Goal: Task Accomplishment & Management: Manage account settings

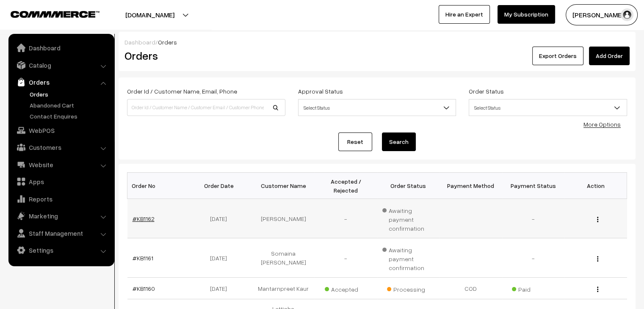
click at [146, 215] on link "#KB1162" at bounding box center [144, 218] width 22 height 7
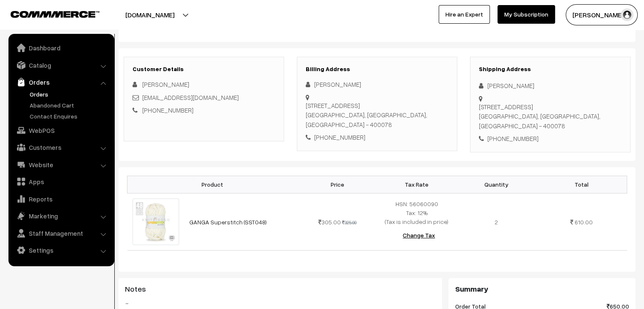
scroll to position [85, 0]
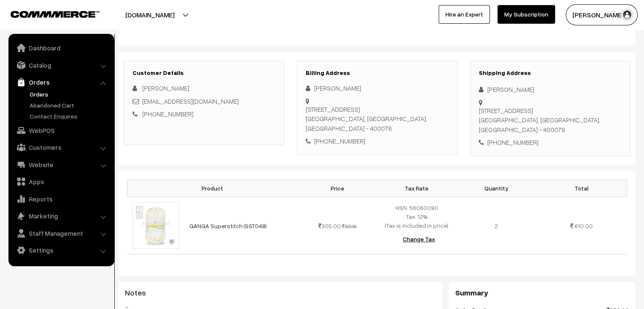
click at [42, 93] on link "Orders" at bounding box center [70, 94] width 84 height 9
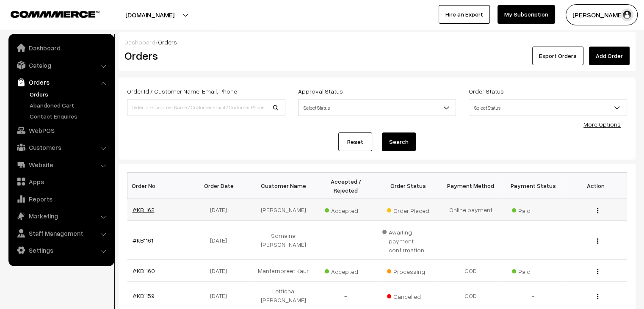
click at [148, 206] on link "#KB1162" at bounding box center [144, 209] width 22 height 7
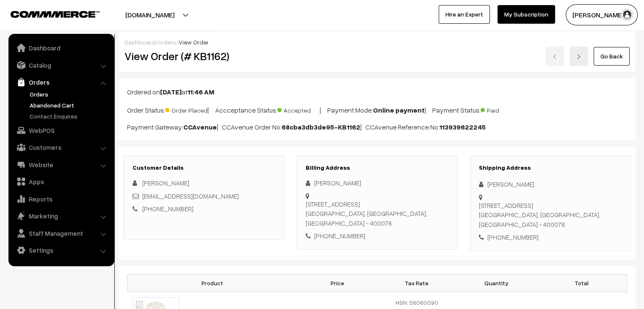
click at [41, 106] on link "Abandoned Cart" at bounding box center [70, 105] width 84 height 9
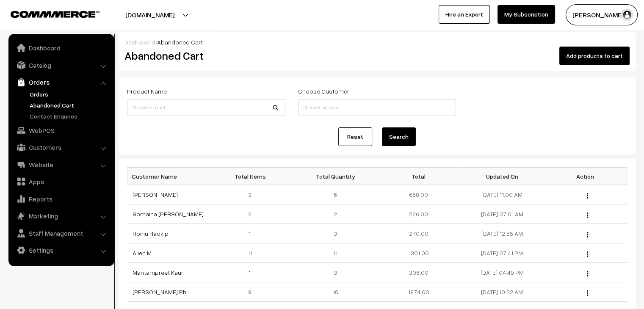
click at [43, 94] on link "Orders" at bounding box center [70, 94] width 84 height 9
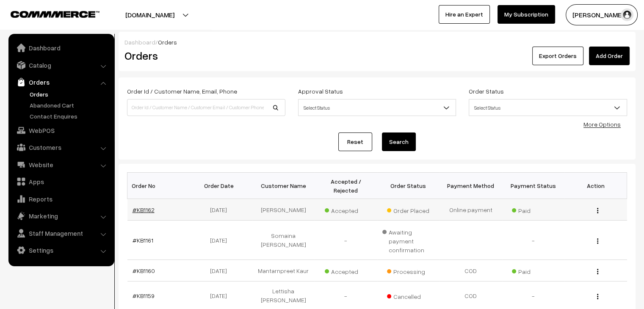
click at [139, 206] on link "#KB1162" at bounding box center [144, 209] width 22 height 7
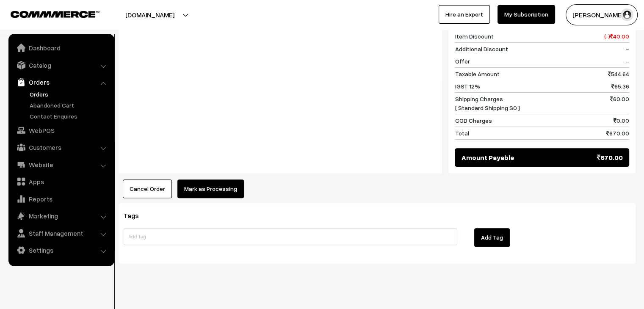
click at [207, 192] on button "Mark as Processing" at bounding box center [211, 189] width 67 height 19
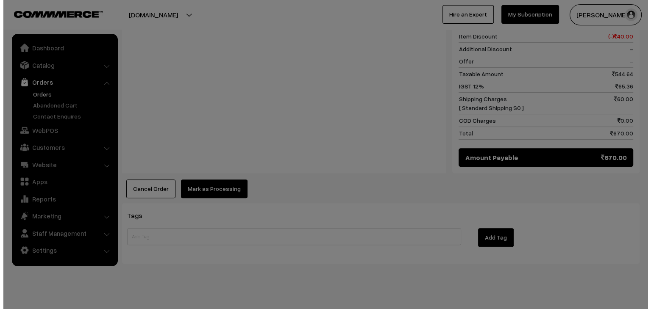
scroll to position [382, 0]
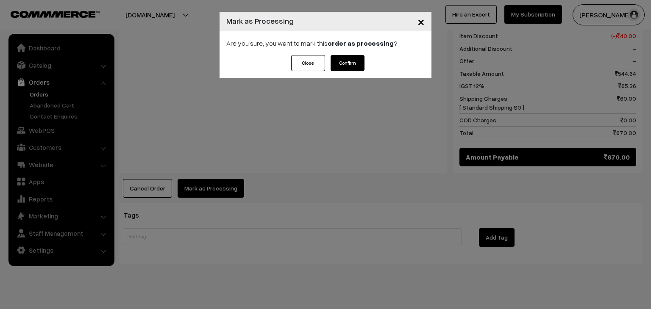
click at [347, 63] on button "Confirm" at bounding box center [347, 63] width 34 height 16
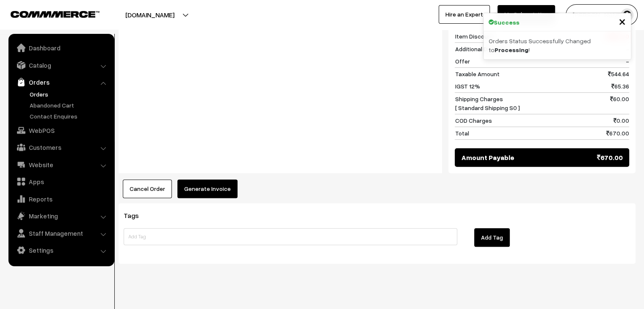
click at [211, 187] on button "Generate Invoice" at bounding box center [208, 189] width 60 height 19
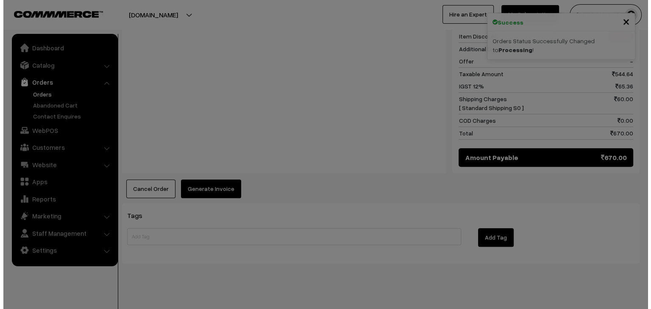
scroll to position [382, 0]
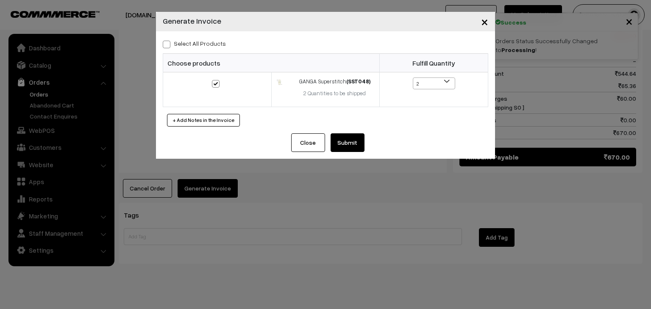
click at [187, 41] on label "Select All Products" at bounding box center [194, 43] width 63 height 9
click at [168, 41] on input "Select All Products" at bounding box center [166, 43] width 6 height 6
checkbox input "true"
click at [349, 139] on button "Submit" at bounding box center [347, 142] width 34 height 19
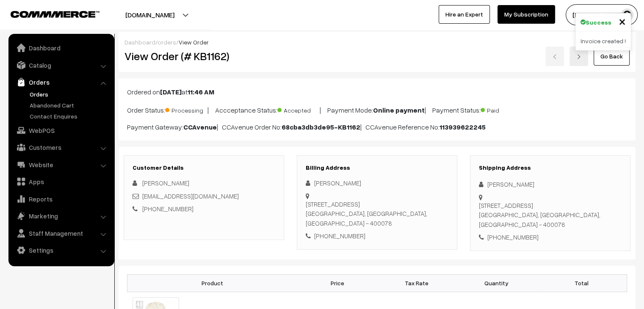
click at [42, 94] on link "Orders" at bounding box center [70, 94] width 84 height 9
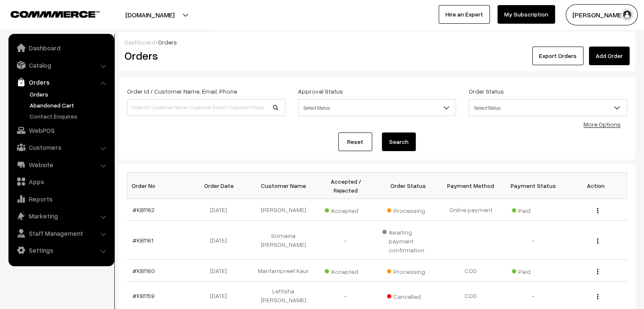
click at [38, 103] on link "Abandoned Cart" at bounding box center [70, 105] width 84 height 9
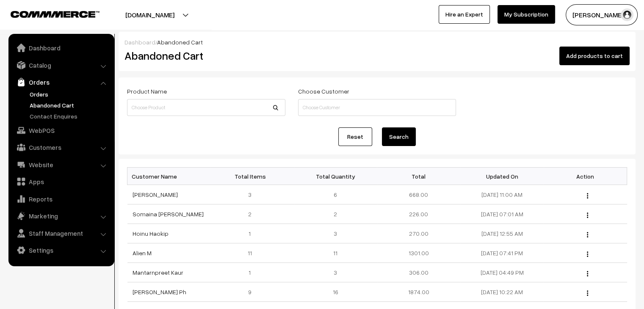
click at [42, 97] on link "Orders" at bounding box center [70, 94] width 84 height 9
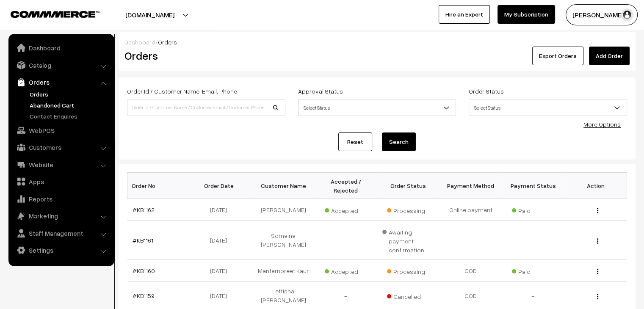
click at [49, 107] on link "Abandoned Cart" at bounding box center [70, 105] width 84 height 9
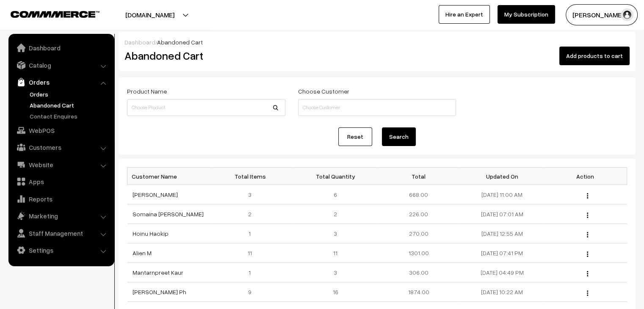
drag, startPoint x: 38, startPoint y: 92, endPoint x: 47, endPoint y: 97, distance: 10.8
click at [38, 92] on link "Orders" at bounding box center [70, 94] width 84 height 9
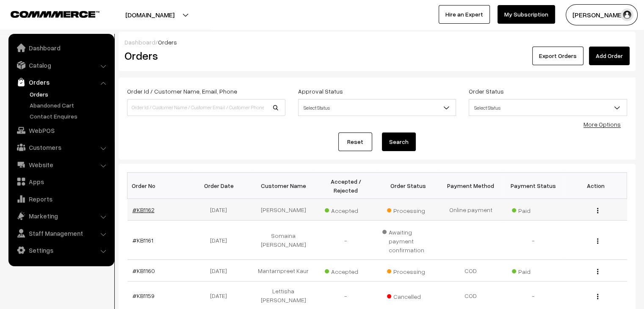
click at [147, 206] on link "#KB1162" at bounding box center [144, 209] width 22 height 7
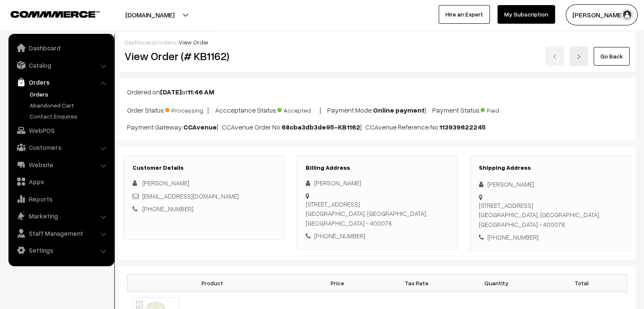
click at [43, 97] on link "Orders" at bounding box center [70, 94] width 84 height 9
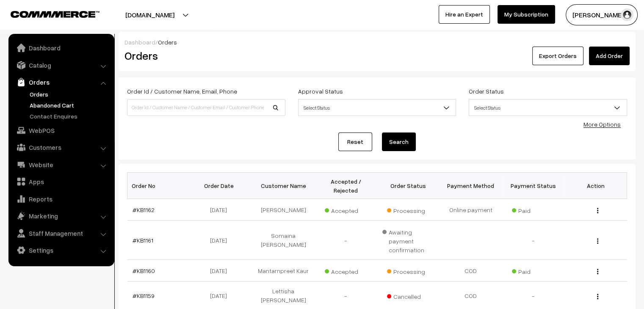
click at [62, 109] on link "Abandoned Cart" at bounding box center [70, 105] width 84 height 9
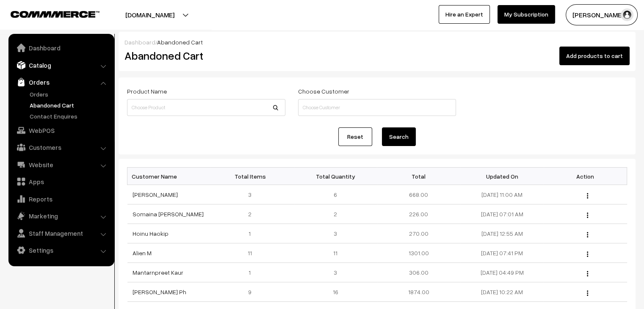
click at [49, 67] on link "Catalog" at bounding box center [61, 65] width 101 height 15
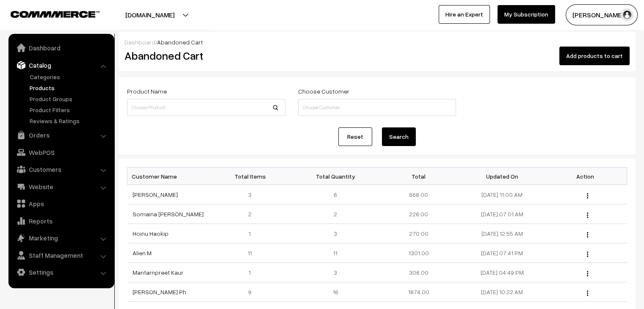
click at [47, 89] on link "Products" at bounding box center [70, 87] width 84 height 9
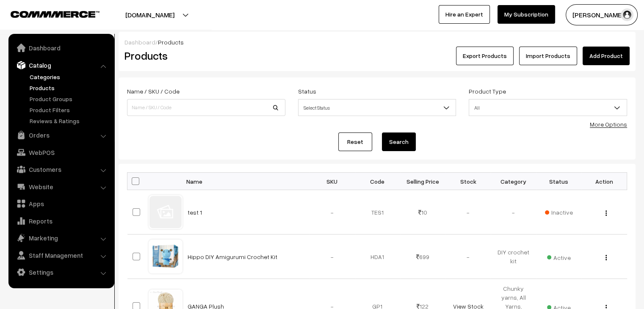
click at [53, 77] on link "Categories" at bounding box center [70, 76] width 84 height 9
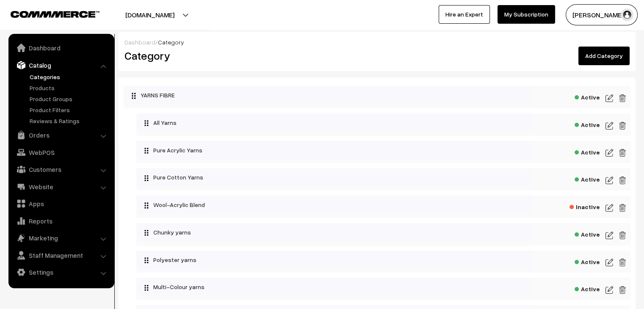
click at [617, 55] on link "Add Category" at bounding box center [604, 56] width 51 height 19
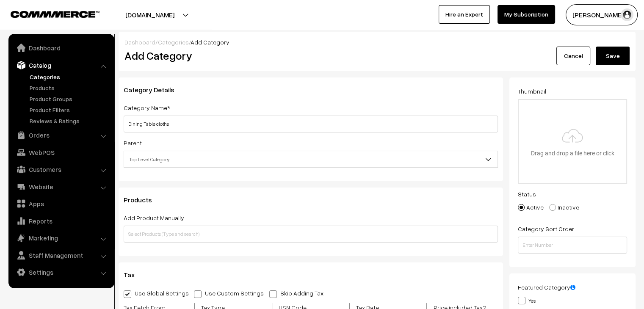
type input "Dining Table cloths"
click at [187, 164] on span "Top Level Category" at bounding box center [311, 159] width 374 height 15
click at [615, 59] on button "Save" at bounding box center [613, 56] width 34 height 19
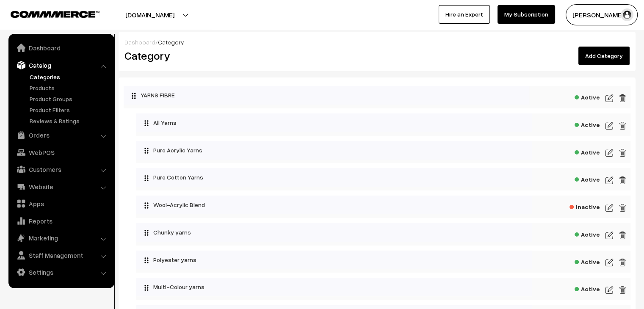
scroll to position [391, 0]
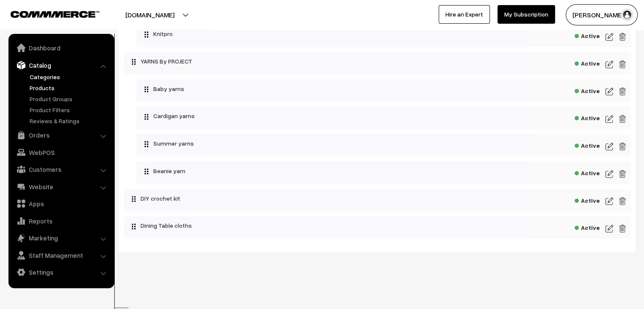
click at [44, 89] on link "Products" at bounding box center [70, 87] width 84 height 9
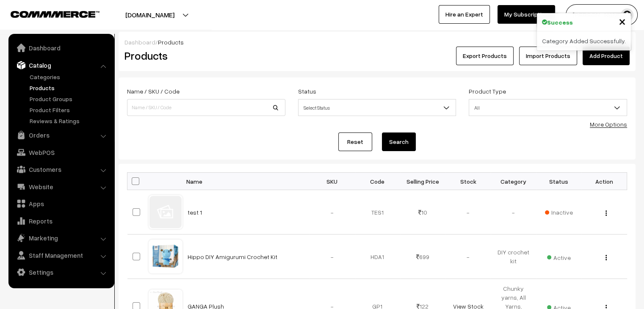
click at [607, 59] on link "Add Product" at bounding box center [606, 56] width 47 height 19
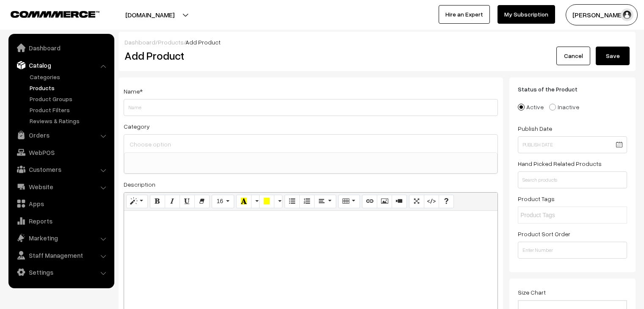
select select
type input "Dining table covers"
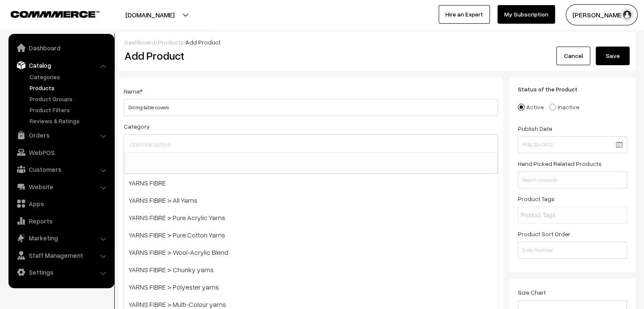
click at [178, 150] on input at bounding box center [311, 144] width 367 height 12
click at [188, 129] on div "Category YARNS FIBRE YARNS FIBRE > All Yarns YARNS FIBRE > Pure Acrylic Yarns Y…" at bounding box center [311, 147] width 375 height 53
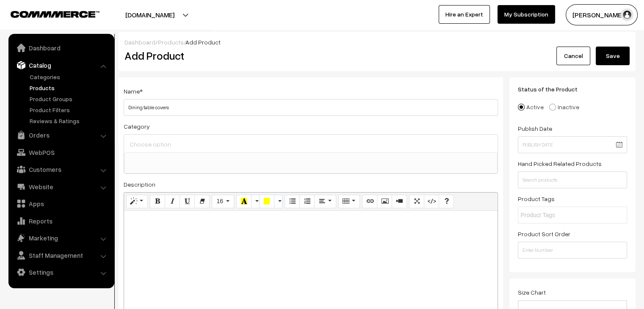
click at [180, 144] on input at bounding box center [311, 144] width 367 height 12
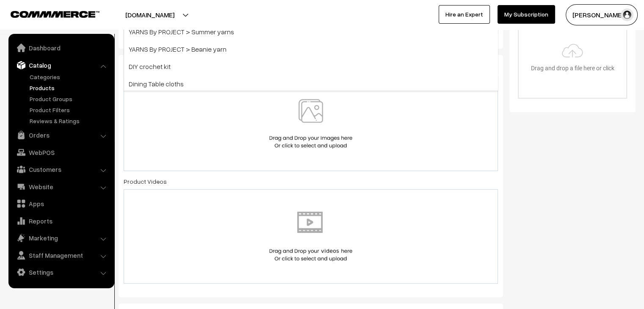
scroll to position [254, 0]
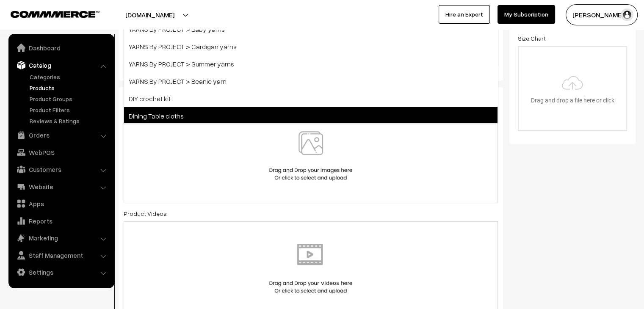
click at [168, 111] on span "Dining Table cloths" at bounding box center [311, 115] width 374 height 17
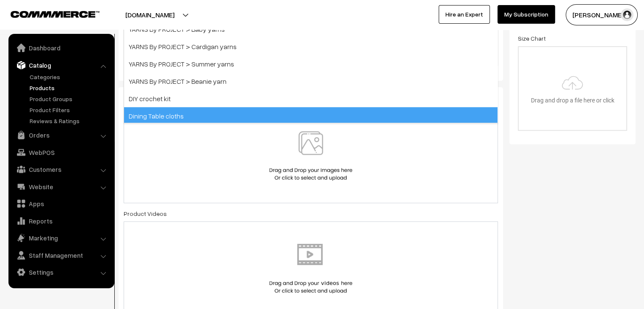
select select "66"
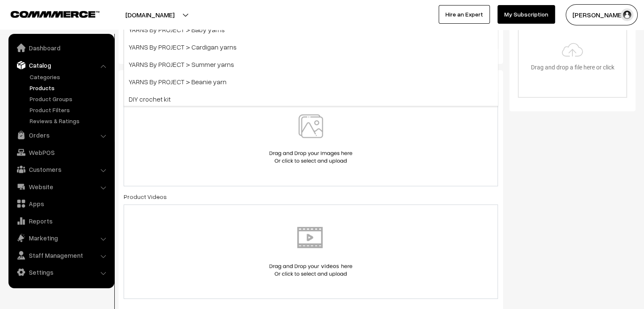
scroll to position [110, 0]
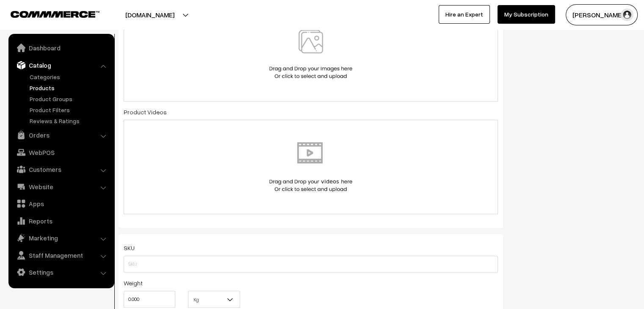
click at [559, 181] on div "Status of the Product Active Inactive Product Type -- Select -- -- Select -- Pu…" at bounding box center [576, 245] width 133 height 1079
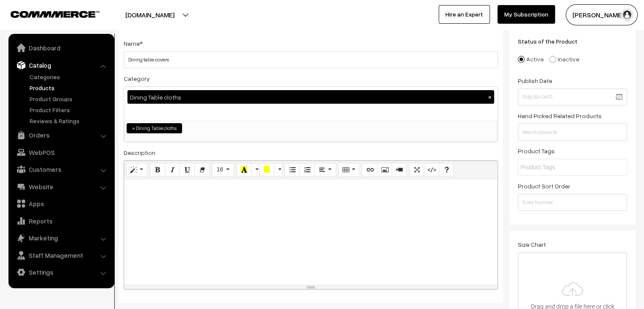
scroll to position [0, 0]
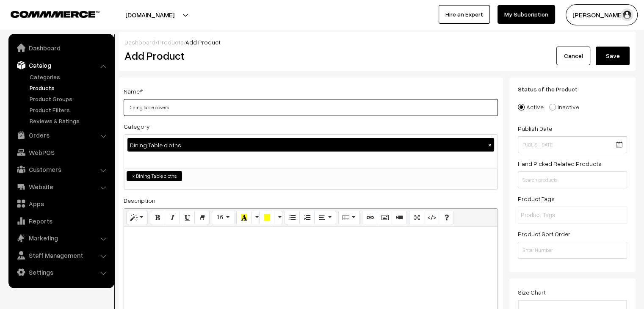
click at [129, 108] on input "Dining table covers" at bounding box center [311, 107] width 375 height 17
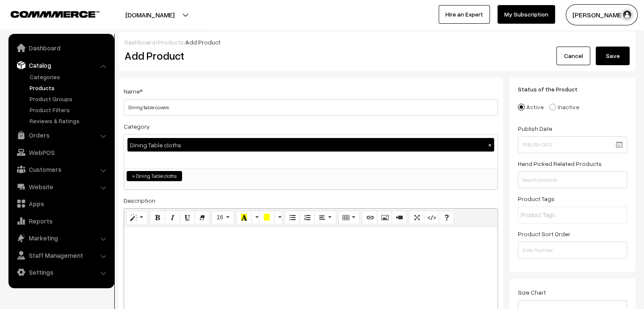
click at [192, 249] on div at bounding box center [311, 280] width 374 height 106
click at [266, 241] on p "Waterproof; Clean to easy; elegant designs" at bounding box center [310, 236] width 365 height 10
click at [169, 236] on p "Waterproof; Clean to easy; elegant designs" at bounding box center [310, 236] width 365 height 10
drag, startPoint x: 182, startPoint y: 275, endPoint x: 201, endPoint y: 232, distance: 47.1
click at [128, 234] on div "Waterproof; Clean to easy; elegant designs" at bounding box center [311, 280] width 374 height 106
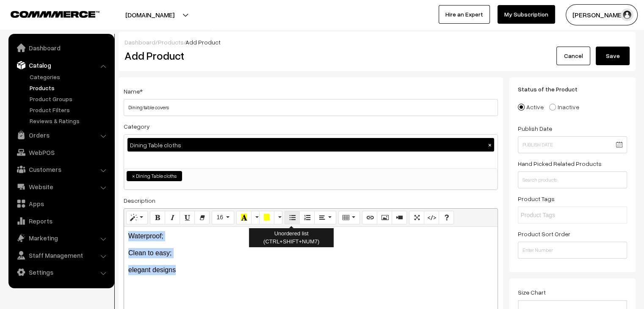
click at [291, 221] on icon "Unordered list (CTRL+SHIFT+NUM7)" at bounding box center [292, 217] width 6 height 7
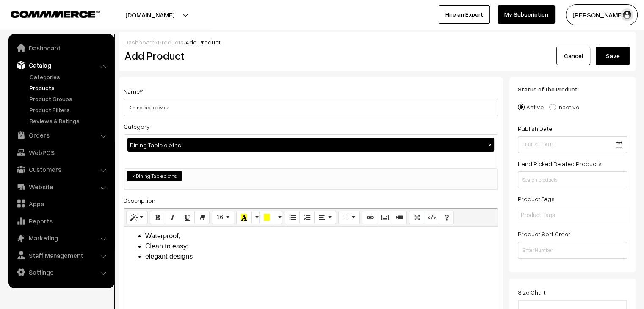
click at [248, 259] on li "elegant designs" at bounding box center [319, 257] width 348 height 10
click at [147, 257] on li "elegant designs" at bounding box center [319, 257] width 348 height 10
click at [147, 256] on li "Elegant designs" at bounding box center [319, 257] width 348 height 10
click at [153, 282] on div "Waterproof material Clean to easy Elegant designs" at bounding box center [311, 280] width 374 height 106
click at [207, 265] on div "Waterproof material Clean to easy Elegant designs" at bounding box center [311, 280] width 374 height 106
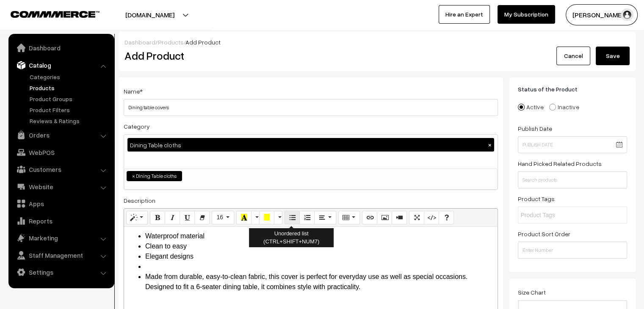
click at [291, 223] on button "Unordered list (CTRL+SHIFT+NUM7)" at bounding box center [292, 218] width 15 height 14
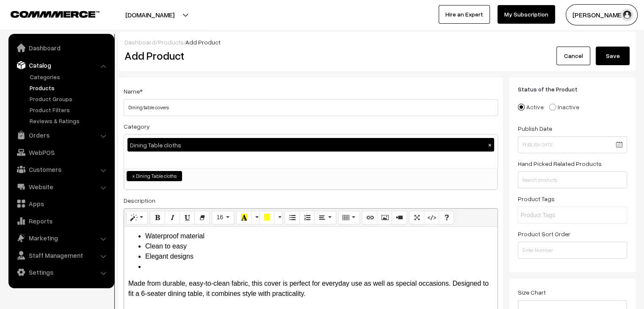
click at [158, 268] on li at bounding box center [319, 267] width 348 height 10
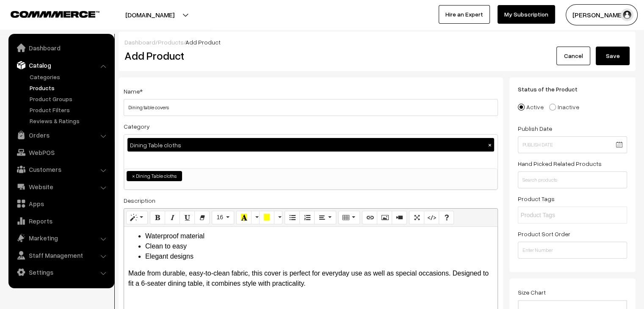
click at [450, 275] on p "Made from durable, easy-to-clean fabric, this cover is perfect for everyday use…" at bounding box center [310, 279] width 365 height 20
click at [428, 289] on p "Made from durable, easy-to-clean fabric, this cover is perfect for everyday use…" at bounding box center [310, 279] width 365 height 20
click at [142, 287] on p "Made from durable, easy-to-clean fabric, this cover is perfect for everyday use…" at bounding box center [310, 279] width 365 height 20
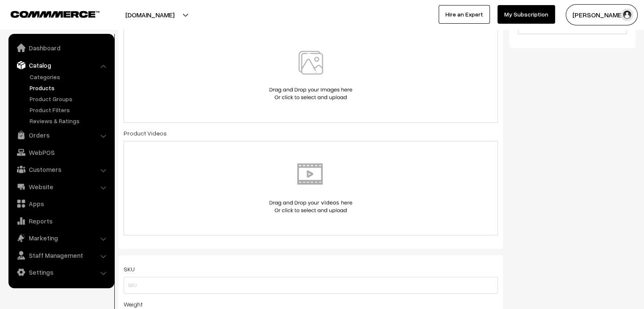
scroll to position [339, 0]
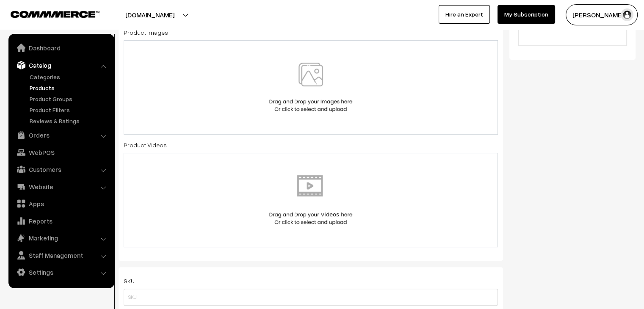
click at [282, 196] on img at bounding box center [310, 200] width 87 height 50
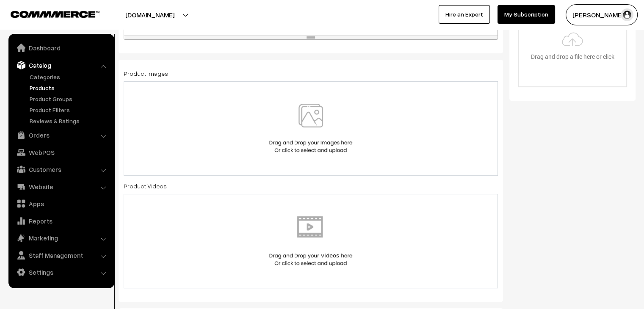
click at [306, 108] on img at bounding box center [310, 129] width 87 height 50
click at [315, 165] on div at bounding box center [311, 130] width 375 height 94
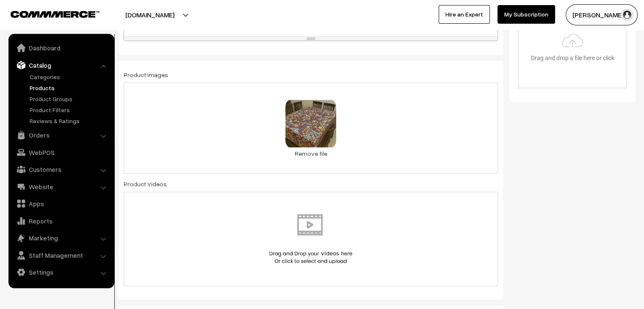
click at [315, 154] on link "Remove file" at bounding box center [311, 153] width 51 height 9
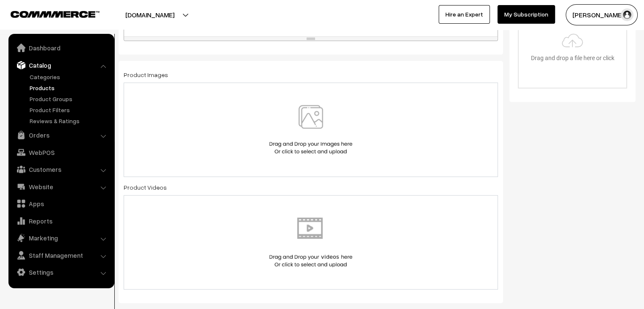
click at [373, 138] on div at bounding box center [311, 130] width 357 height 50
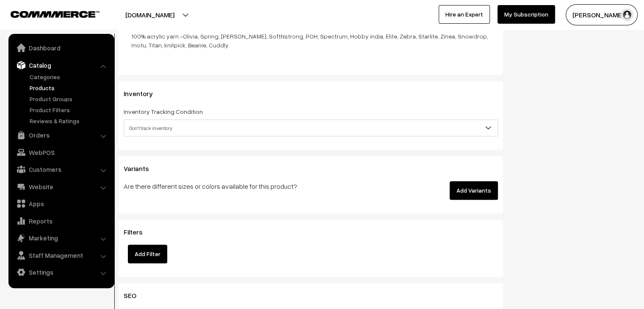
scroll to position [890, 0]
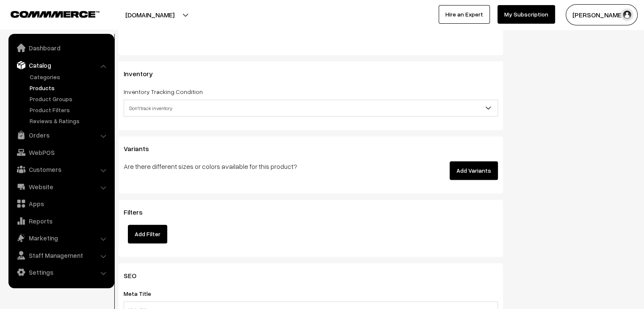
click at [483, 168] on button "Add Variants" at bounding box center [474, 170] width 48 height 19
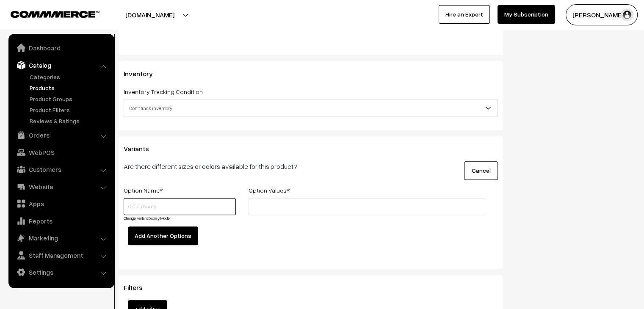
click at [207, 207] on input "text" at bounding box center [180, 206] width 112 height 17
click at [287, 210] on input "text" at bounding box center [288, 207] width 74 height 9
click at [193, 214] on input "text" at bounding box center [180, 206] width 112 height 17
click at [185, 236] on button "Add Another Options" at bounding box center [163, 236] width 70 height 19
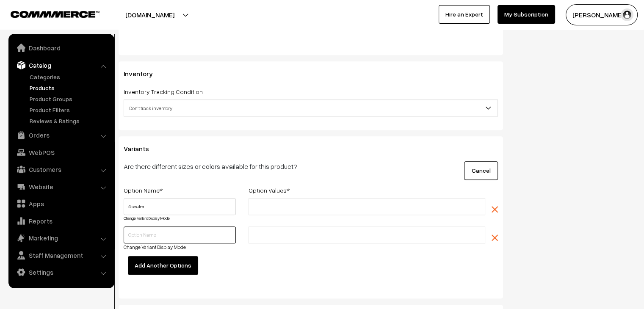
click at [173, 237] on input "text" at bounding box center [180, 235] width 112 height 17
click at [175, 212] on input "4 seater" at bounding box center [180, 206] width 112 height 17
type input "4"
type input "TYPE"
click at [494, 242] on button "button" at bounding box center [495, 237] width 6 height 21
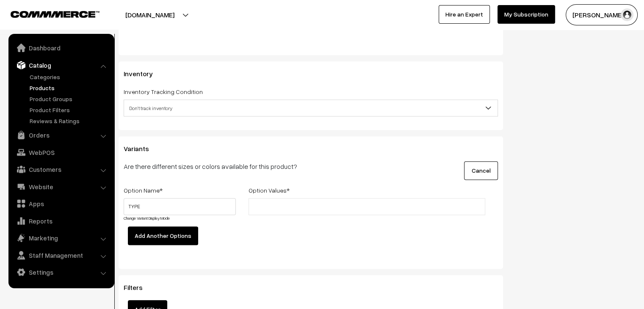
click at [268, 207] on input "text" at bounding box center [288, 207] width 74 height 9
type input "4 SEATER"
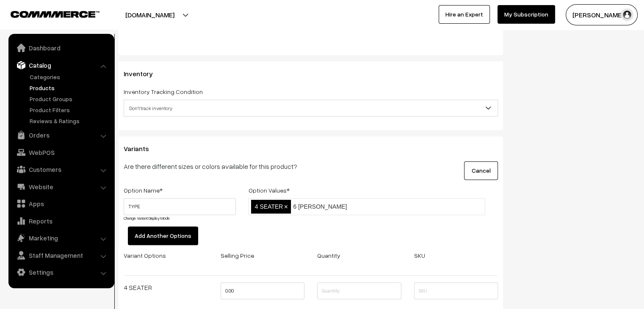
type input "6 SEATER"
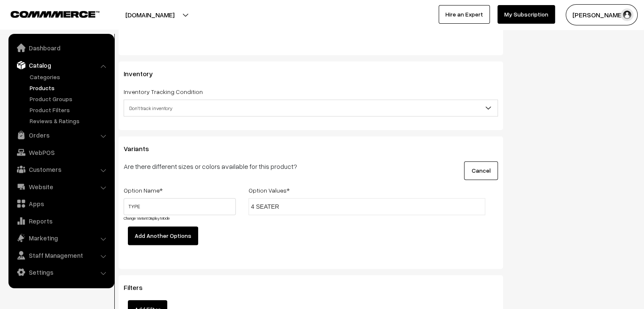
type input "4 SEATER"
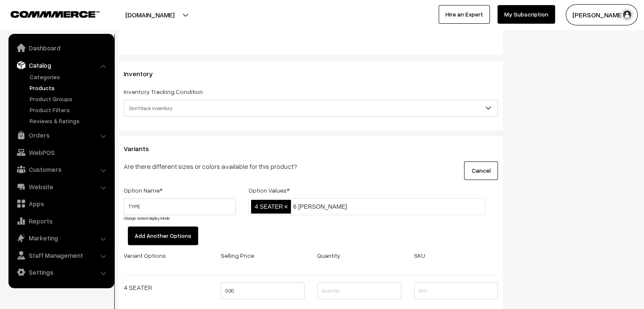
type input "6 SEATER"
type input "8 SEATER"
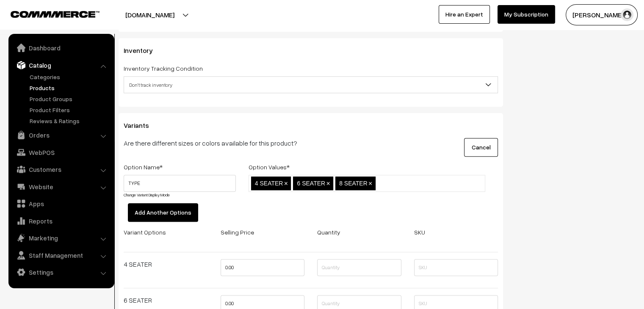
scroll to position [974, 0]
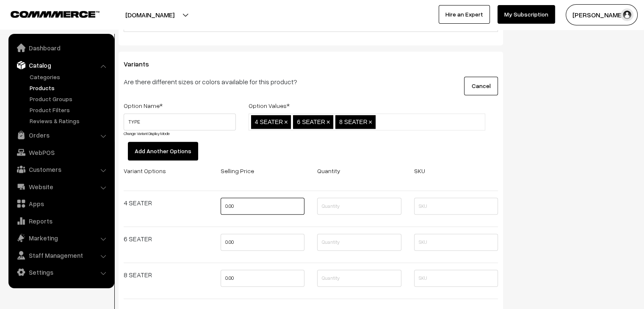
click at [225, 208] on input "0.00" at bounding box center [263, 206] width 84 height 17
type input "400"
click at [225, 241] on input "0.00" at bounding box center [263, 242] width 84 height 17
type input "0"
click at [239, 210] on input "400" at bounding box center [263, 206] width 84 height 17
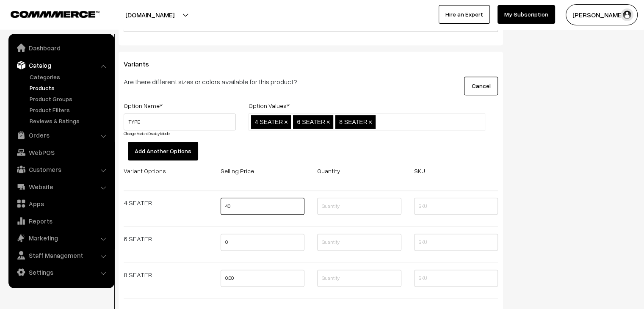
type input "4"
type input "270"
click at [234, 241] on input "0" at bounding box center [263, 242] width 84 height 17
type input "4"
click at [229, 208] on input "270" at bounding box center [263, 206] width 84 height 17
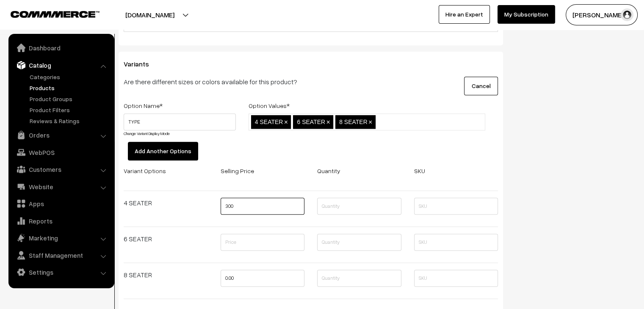
type input "300"
click at [243, 247] on input "text" at bounding box center [263, 242] width 84 height 17
type input "400"
click at [250, 275] on input "0.00" at bounding box center [263, 278] width 84 height 17
type input "0"
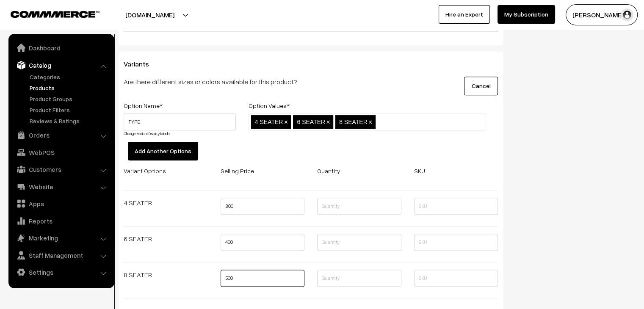
type input "500"
click at [346, 209] on input "text" at bounding box center [359, 206] width 84 height 17
type input "10"
click at [368, 239] on input "text" at bounding box center [359, 242] width 84 height 17
type input "10"
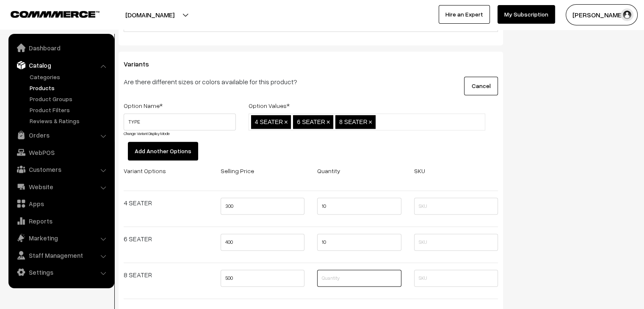
click at [336, 274] on input "text" at bounding box center [359, 278] width 84 height 17
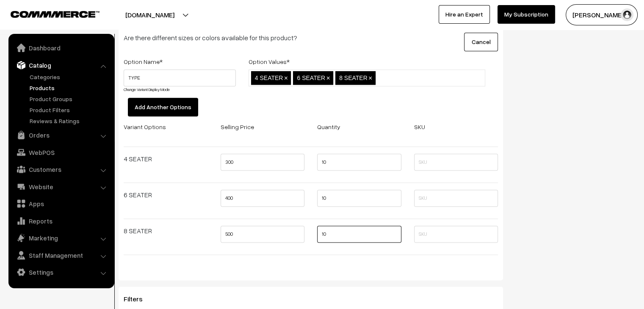
scroll to position [1017, 0]
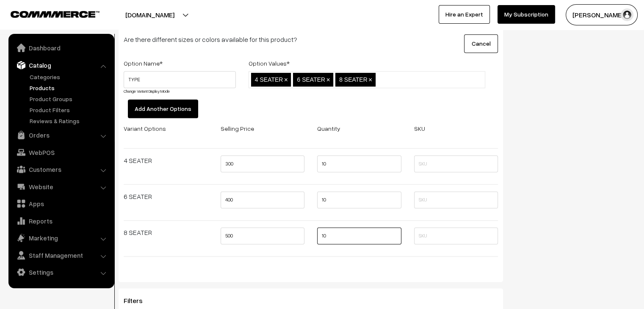
type input "10"
click at [180, 114] on button "Add Another Options" at bounding box center [163, 109] width 70 height 19
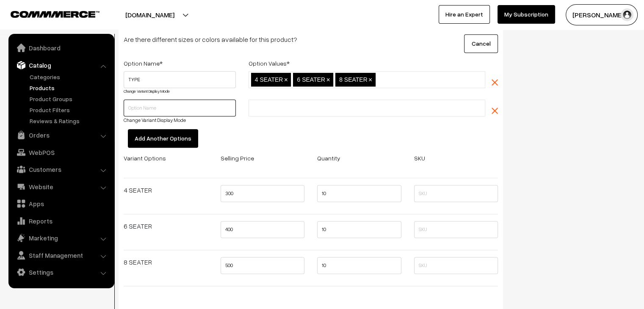
click at [161, 108] on input "text" at bounding box center [180, 108] width 112 height 17
type input "Designs"
click at [260, 110] on input "text" at bounding box center [288, 108] width 74 height 9
click at [498, 111] on img "button" at bounding box center [495, 111] width 6 height 6
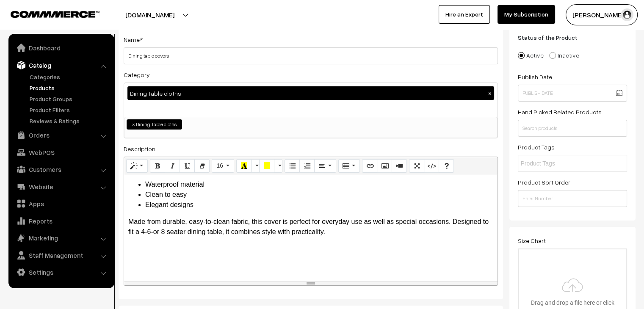
scroll to position [0, 0]
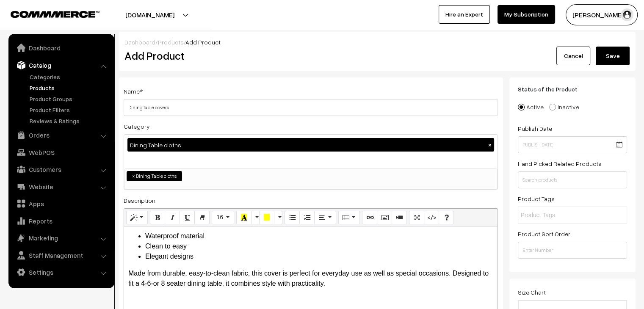
click at [612, 56] on button "Save" at bounding box center [613, 56] width 34 height 19
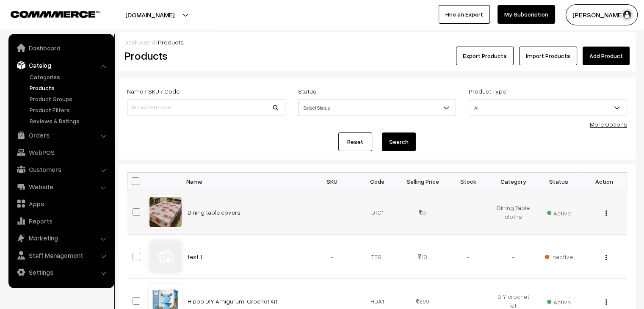
click at [607, 215] on img "button" at bounding box center [606, 214] width 1 height 6
click at [567, 241] on link "Edit" at bounding box center [569, 244] width 72 height 19
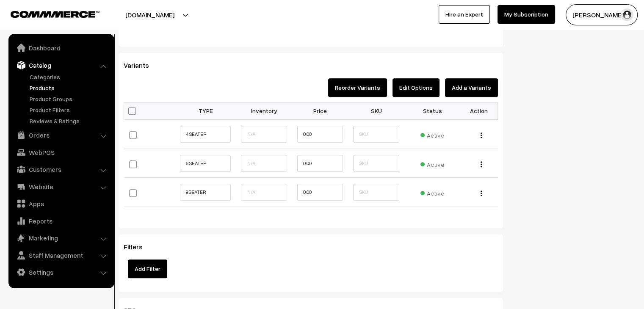
scroll to position [720, 0]
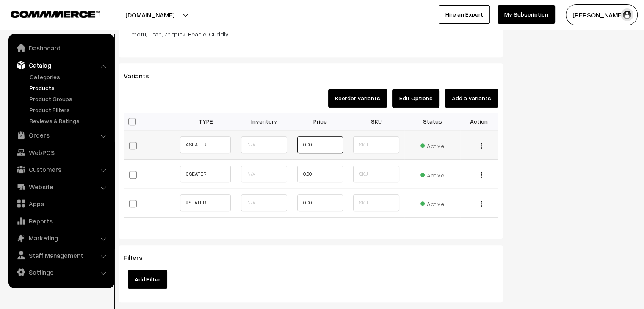
click at [303, 147] on input "0.00" at bounding box center [320, 144] width 46 height 17
type input "300.00"
click at [304, 170] on input "0.00" at bounding box center [320, 174] width 46 height 17
type input "400.00"
click at [303, 204] on input "0.00" at bounding box center [320, 202] width 46 height 17
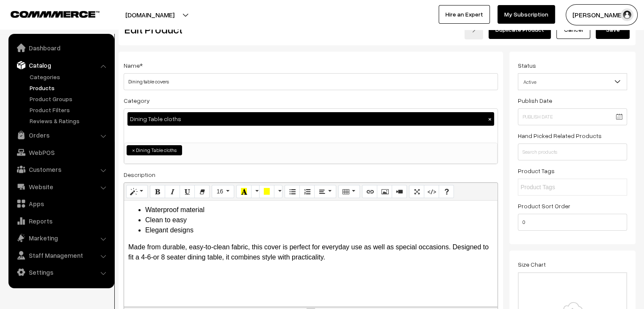
scroll to position [0, 0]
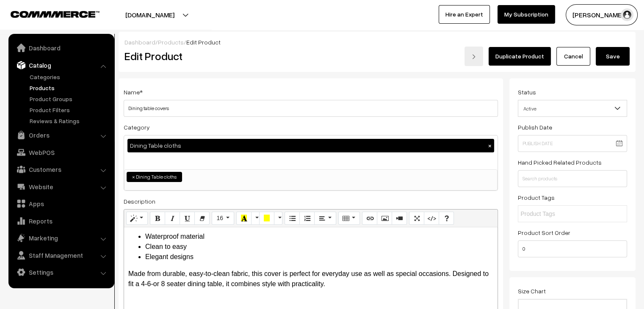
type input "500.00"
click at [625, 58] on button "Save" at bounding box center [613, 56] width 34 height 19
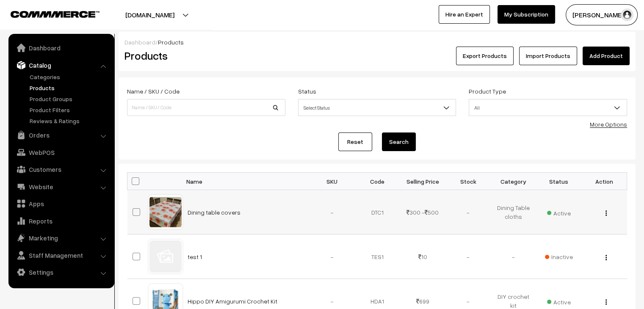
click at [606, 214] on img "button" at bounding box center [606, 214] width 1 height 6
click at [564, 241] on link "Edit" at bounding box center [569, 244] width 72 height 19
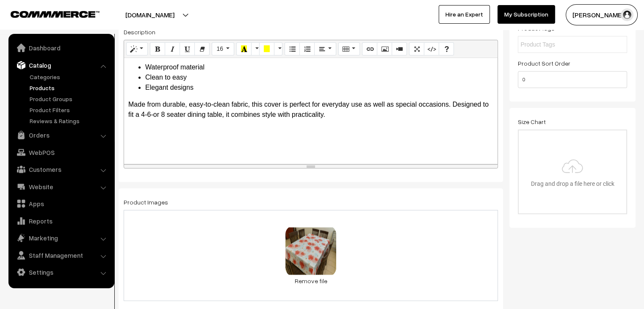
click at [409, 267] on div "70.6 KB design3.jpg Check Error Remove file" at bounding box center [311, 255] width 375 height 91
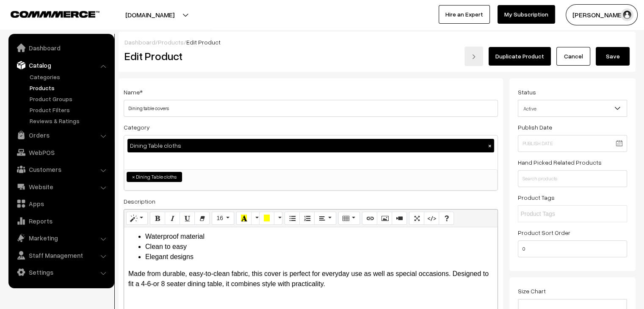
click at [603, 62] on button "Save" at bounding box center [613, 56] width 34 height 19
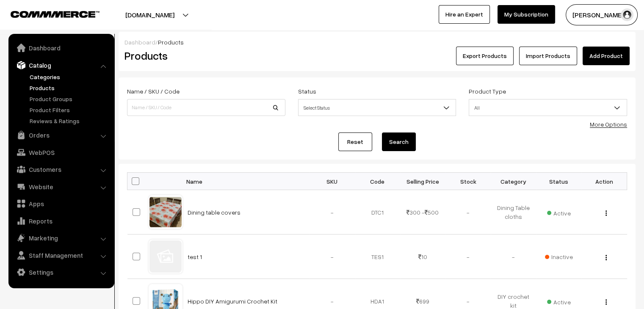
click at [43, 78] on link "Categories" at bounding box center [70, 76] width 84 height 9
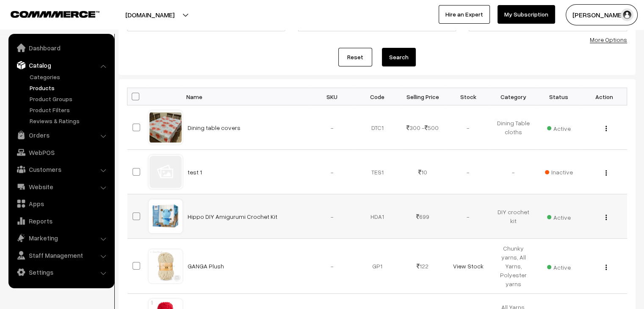
click at [559, 221] on span "Active" at bounding box center [559, 216] width 24 height 11
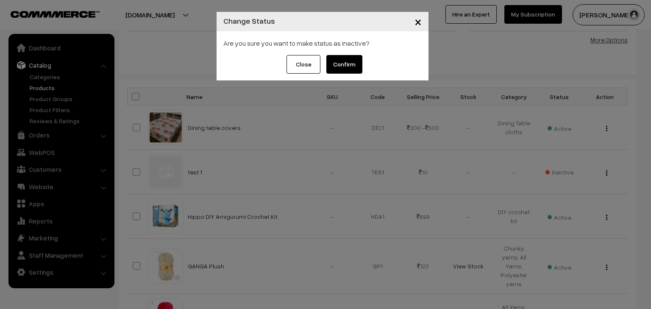
click at [304, 66] on button "Close" at bounding box center [303, 64] width 34 height 19
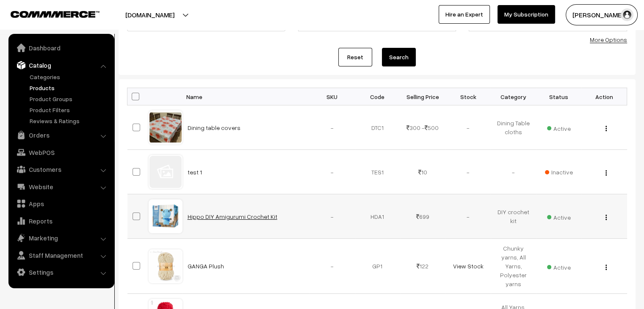
click at [242, 214] on link "Hippo DIY Amigurumi Crochet Kit" at bounding box center [233, 216] width 90 height 7
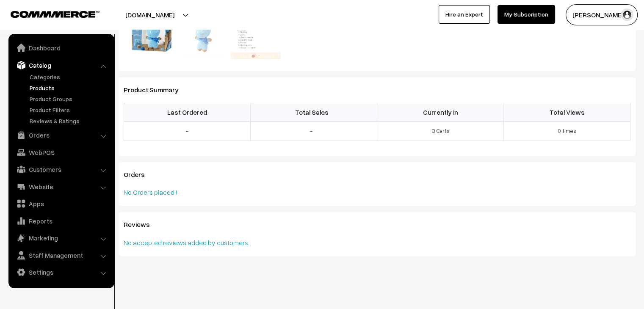
scroll to position [260, 0]
click at [441, 130] on td "3 Carts" at bounding box center [440, 129] width 127 height 19
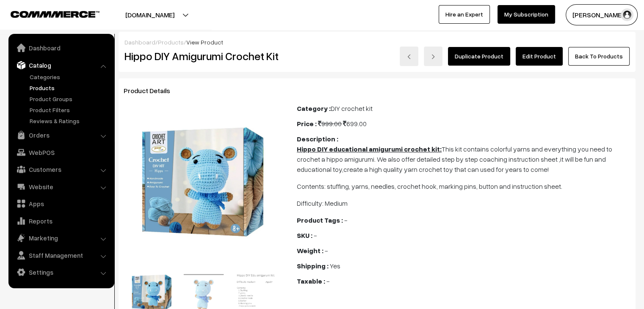
scroll to position [0, 0]
click at [45, 138] on link "Orders" at bounding box center [61, 135] width 101 height 15
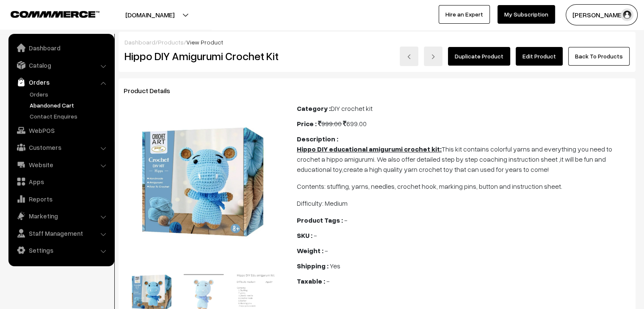
click at [50, 102] on link "Abandoned Cart" at bounding box center [70, 105] width 84 height 9
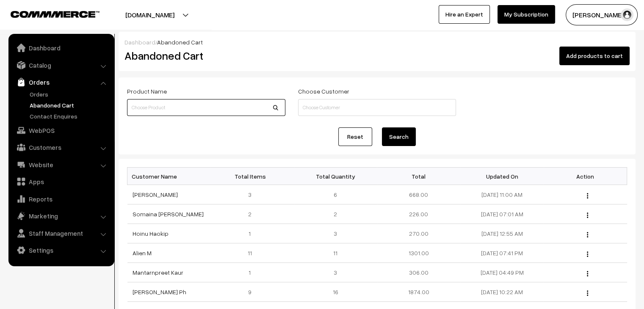
click at [189, 107] on input at bounding box center [206, 107] width 158 height 17
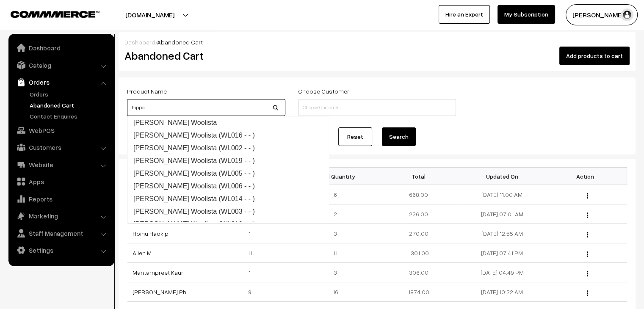
type input "hippo"
click at [382, 128] on button "Search" at bounding box center [399, 137] width 34 height 19
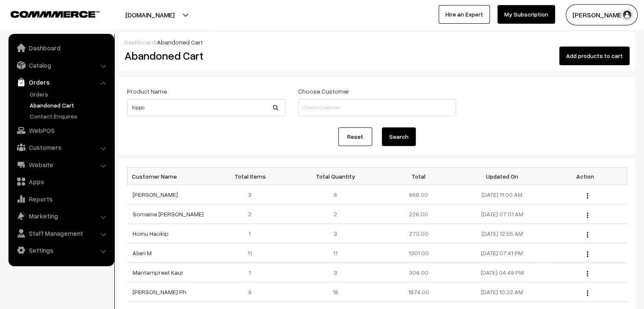
click at [398, 136] on button "Search" at bounding box center [399, 137] width 34 height 19
click at [196, 110] on input "hippo" at bounding box center [206, 107] width 158 height 17
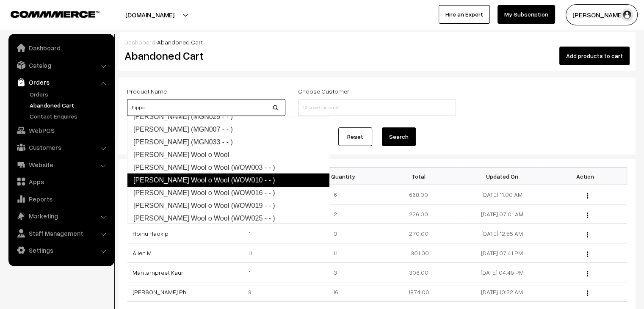
scroll to position [2580, 0]
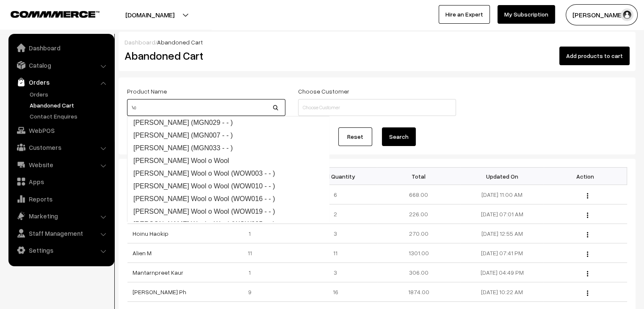
type input "\"
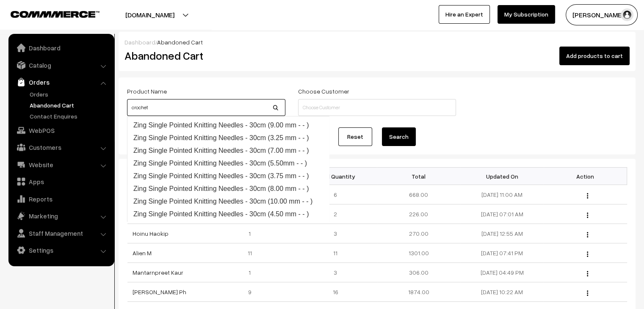
scroll to position [13215, 0]
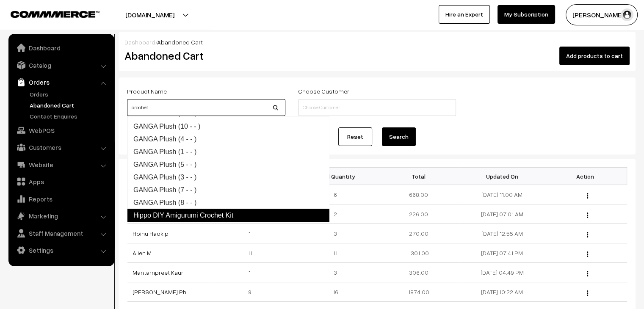
click at [254, 212] on link "Hippo DIY Amigurumi Crochet Kit" at bounding box center [228, 216] width 203 height 14
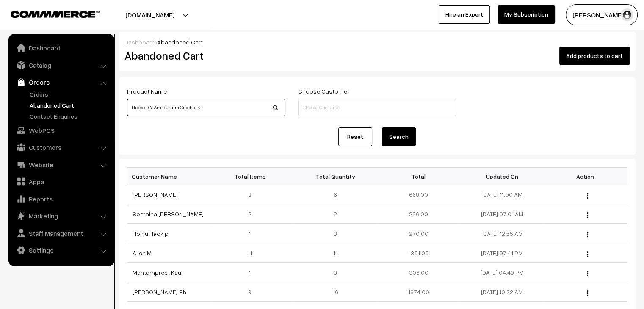
type input "Hippo DIY Amigurumi Crochet Kit"
click at [403, 132] on button "Search" at bounding box center [399, 137] width 34 height 19
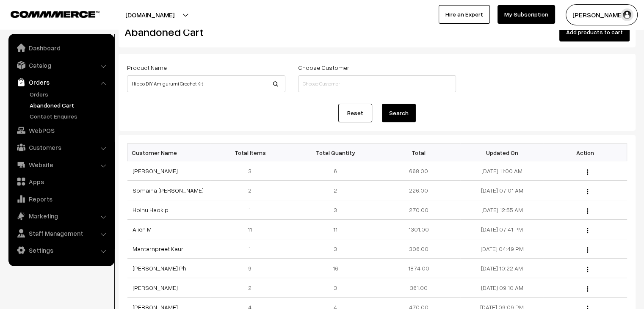
scroll to position [7, 0]
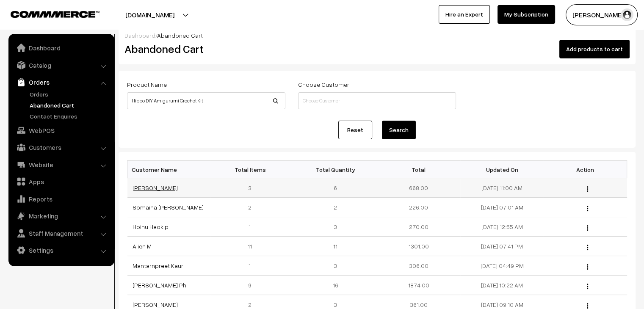
click at [160, 191] on link "[PERSON_NAME]" at bounding box center [155, 187] width 45 height 7
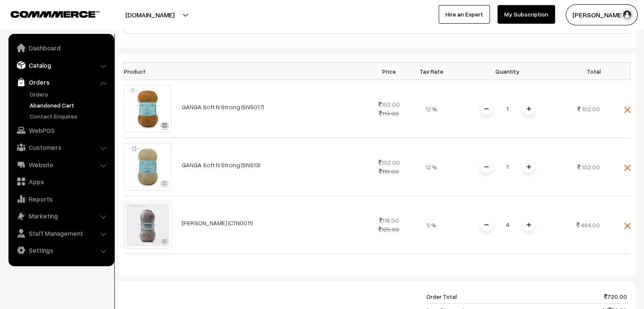
click at [36, 64] on link "Catalog" at bounding box center [61, 65] width 101 height 15
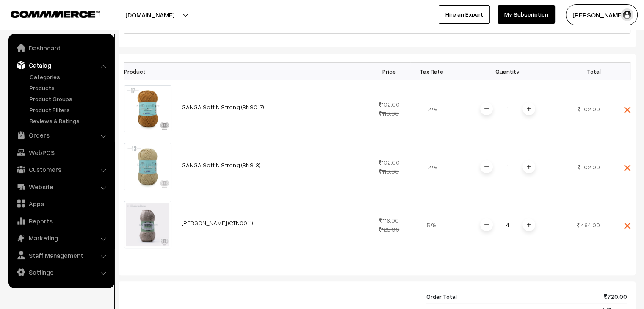
click at [41, 83] on ul "Categories" at bounding box center [62, 98] width 102 height 53
click at [42, 87] on link "Products" at bounding box center [70, 87] width 84 height 9
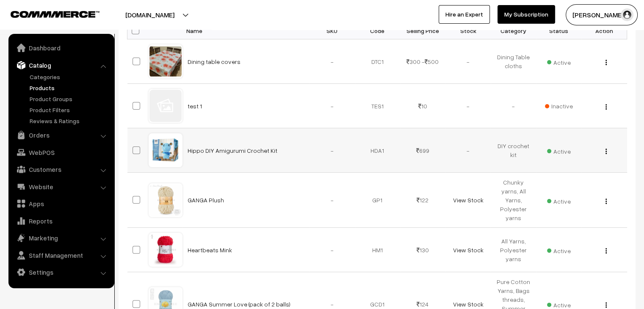
scroll to position [127, 0]
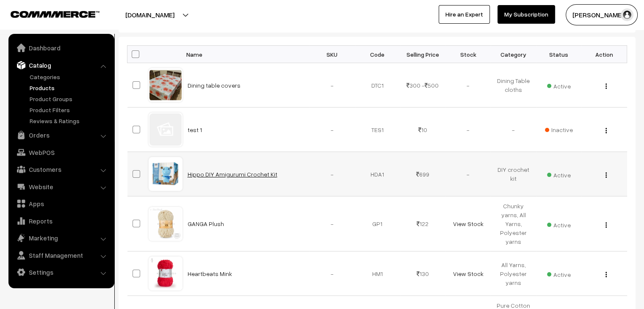
click at [236, 174] on link "Hippo DIY Amigurumi Crochet Kit" at bounding box center [233, 174] width 90 height 7
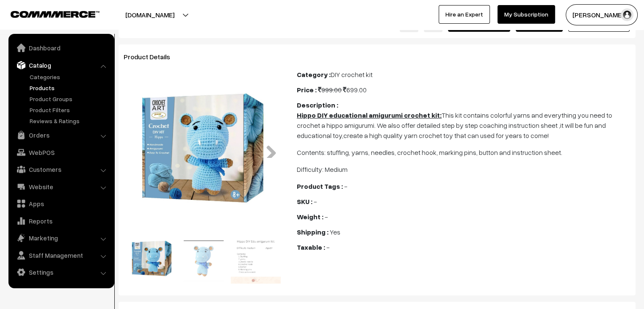
scroll to position [6, 0]
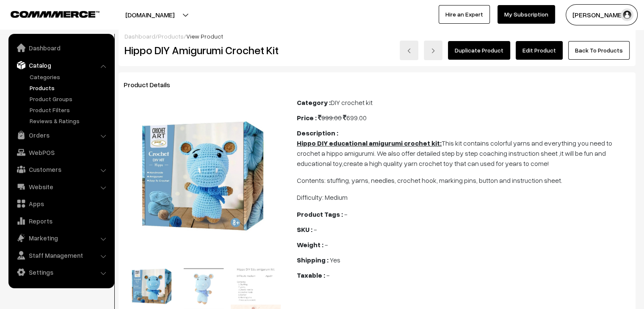
click at [44, 89] on link "Products" at bounding box center [70, 87] width 84 height 9
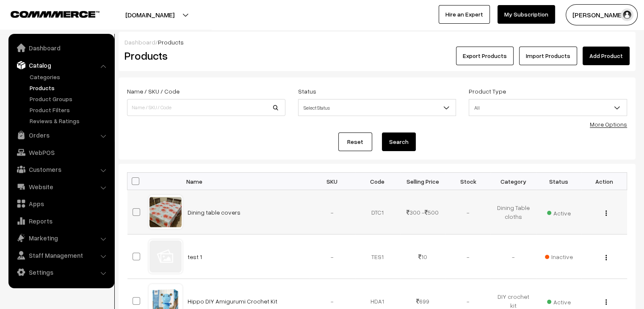
click at [607, 214] on img "button" at bounding box center [606, 214] width 1 height 6
click at [572, 239] on link "Edit" at bounding box center [569, 244] width 72 height 19
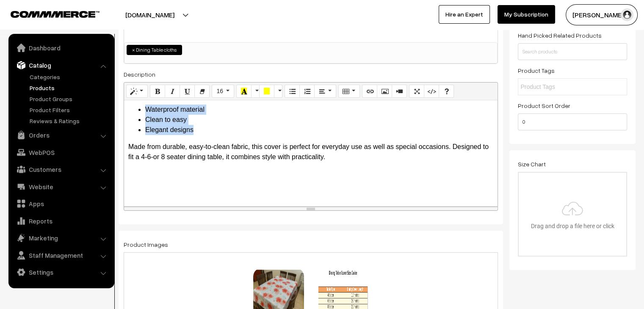
drag, startPoint x: 201, startPoint y: 131, endPoint x: 135, endPoint y: 112, distance: 69.1
click at [135, 112] on ul "Waterproof material Clean to easy Elegant designs" at bounding box center [310, 120] width 365 height 31
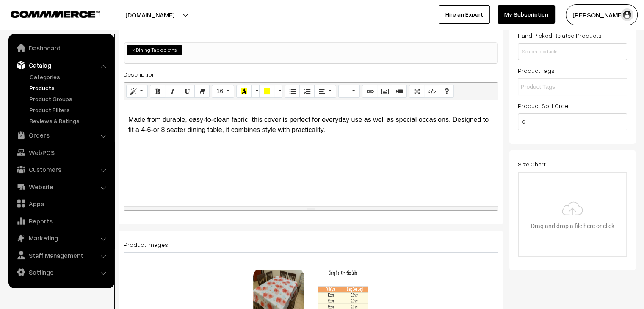
click at [341, 133] on p "Made from durable, easy-to-clean fabric, this cover is perfect for everyday use…" at bounding box center [310, 125] width 365 height 20
click at [166, 167] on p at bounding box center [310, 164] width 365 height 10
click at [168, 182] on p at bounding box center [310, 181] width 365 height 10
click at [139, 199] on p at bounding box center [310, 198] width 365 height 10
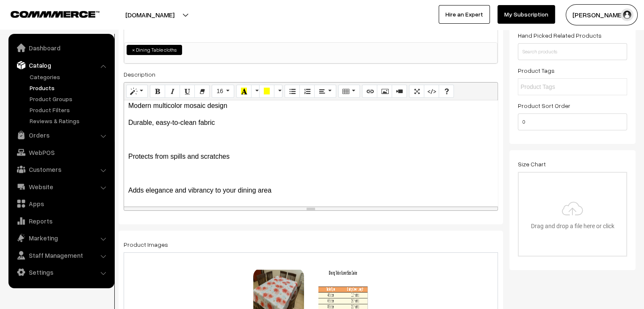
click at [145, 137] on p at bounding box center [310, 140] width 365 height 10
click at [164, 180] on div "Made from durable, easy-to-clean fabric, this cover is perfect for everyday use…" at bounding box center [311, 153] width 374 height 106
click at [158, 172] on p at bounding box center [310, 174] width 365 height 10
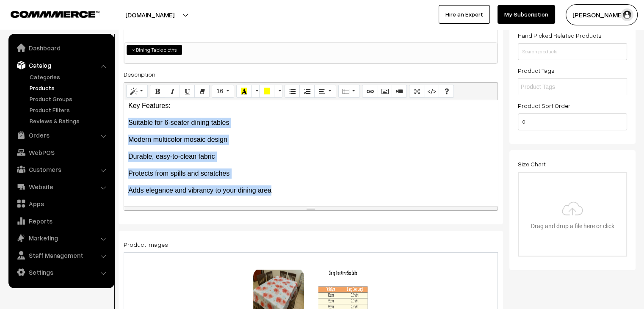
drag, startPoint x: 281, startPoint y: 193, endPoint x: 174, endPoint y: 119, distance: 130.3
click at [122, 124] on div "Name * Dining table covers Category Dining Table cloths × YARNS FIBRE YARNS FIB…" at bounding box center [311, 88] width 385 height 274
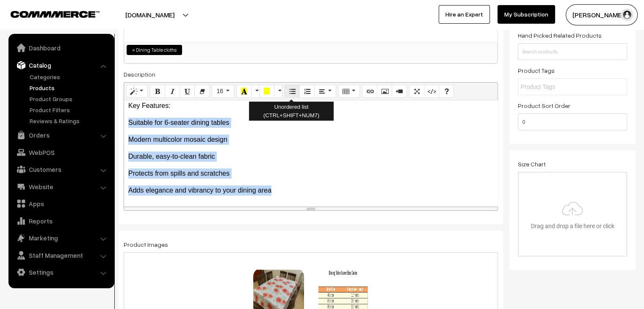
click at [294, 91] on icon "Unordered list (CTRL+SHIFT+NUM7)" at bounding box center [292, 91] width 6 height 7
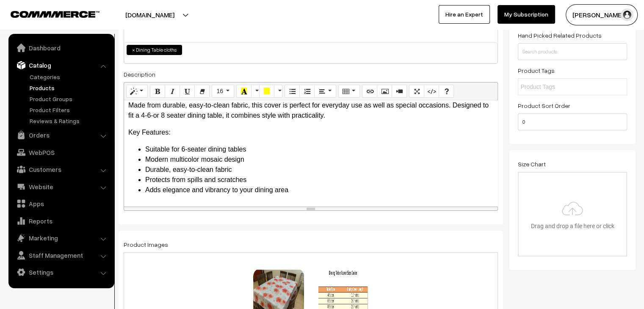
scroll to position [14, 0]
click at [268, 155] on ul "Suitable for 6-seater dining tables Modern multicolor mosaic design Durable, ea…" at bounding box center [310, 170] width 365 height 51
drag, startPoint x: 237, startPoint y: 170, endPoint x: 227, endPoint y: 168, distance: 10.8
click at [237, 170] on li "Durable, easy-to-clean fabric" at bounding box center [319, 170] width 348 height 10
drag, startPoint x: 158, startPoint y: 125, endPoint x: 159, endPoint y: 129, distance: 4.4
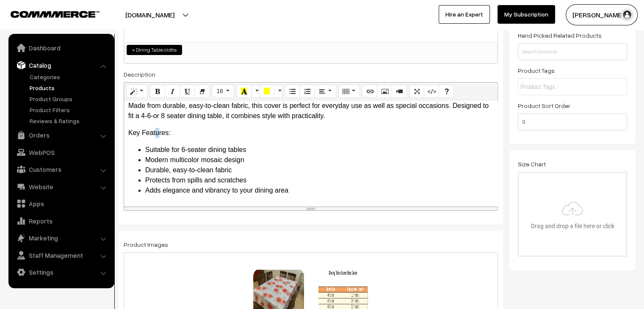
click at [159, 129] on div "Made from durable, easy-to-clean fabric, this cover is perfect for everyday use…" at bounding box center [311, 153] width 374 height 106
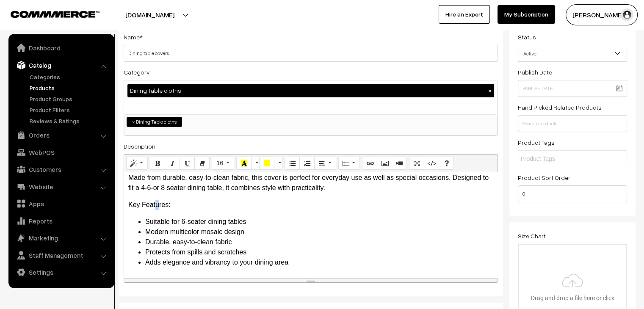
scroll to position [0, 0]
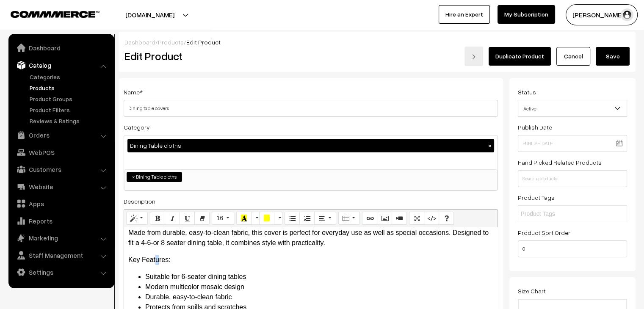
click at [605, 63] on button "Save" at bounding box center [613, 56] width 34 height 19
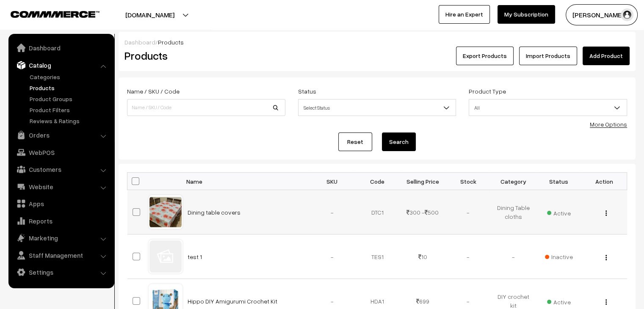
click at [606, 212] on img "button" at bounding box center [606, 214] width 1 height 6
click at [564, 235] on link "Edit" at bounding box center [569, 244] width 72 height 19
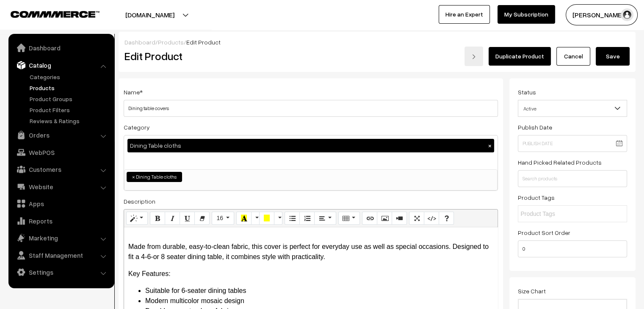
scroll to position [14, 0]
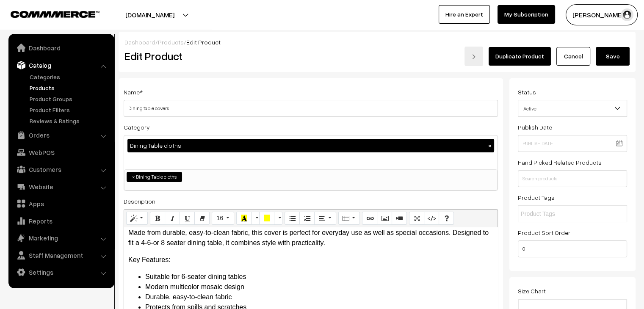
click at [181, 275] on li "Suitable for 6-seater dining tables" at bounding box center [319, 277] width 348 height 10
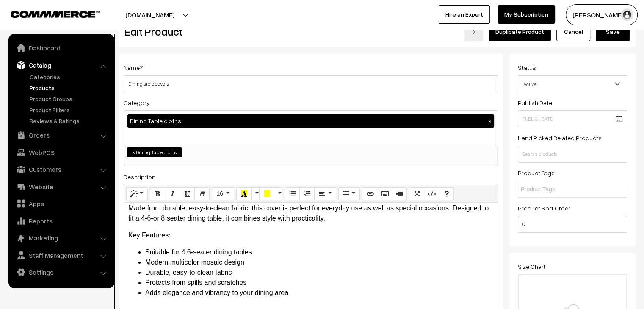
scroll to position [42, 0]
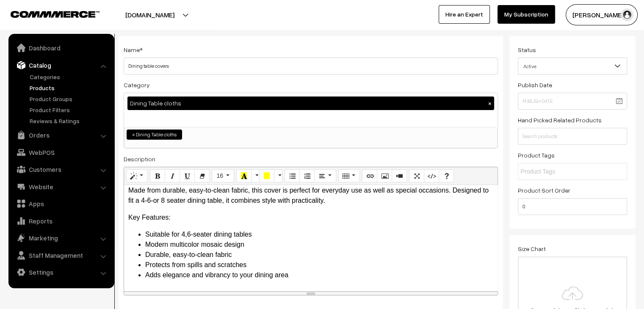
click at [190, 237] on li "Suitable for 4,6-seater dining tables" at bounding box center [319, 235] width 348 height 10
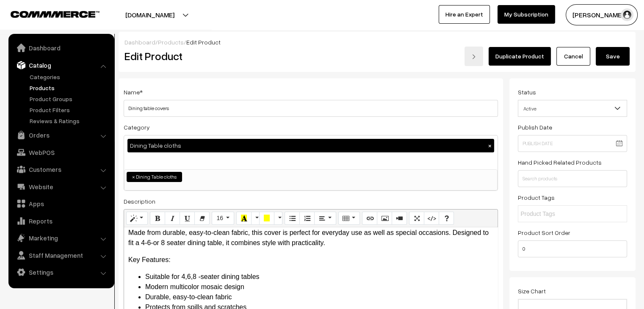
scroll to position [0, 0]
click at [222, 289] on li "Modern multicolor mosaic design" at bounding box center [319, 287] width 348 height 10
drag, startPoint x: 222, startPoint y: 289, endPoint x: 200, endPoint y: 291, distance: 22.2
click at [200, 291] on li "Modern multicolor mosaic design" at bounding box center [319, 287] width 348 height 10
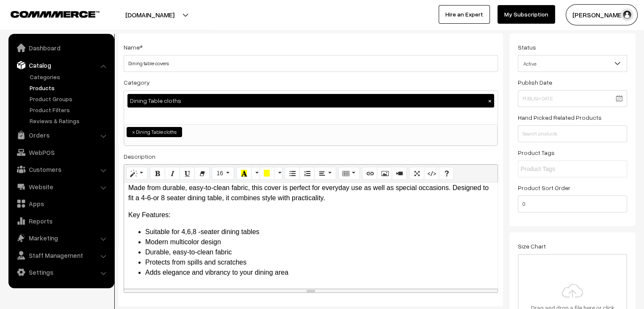
scroll to position [85, 0]
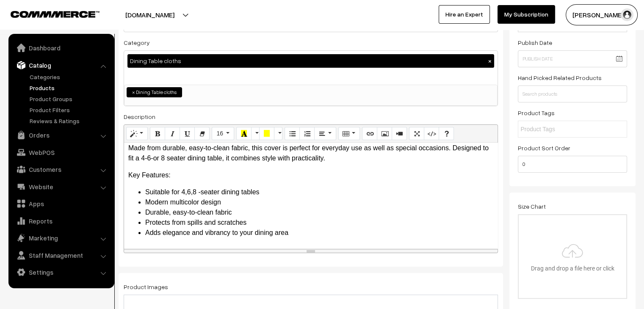
click at [230, 215] on li "Durable, easy-to-clean fabric" at bounding box center [319, 213] width 348 height 10
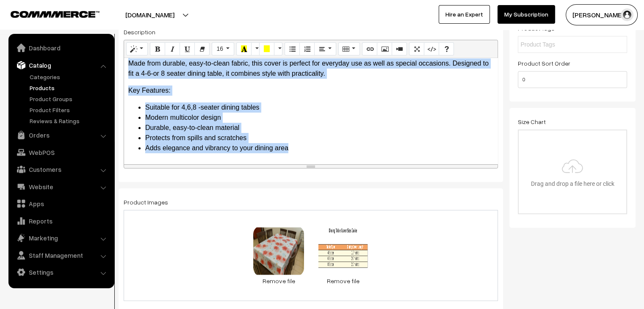
scroll to position [0, 0]
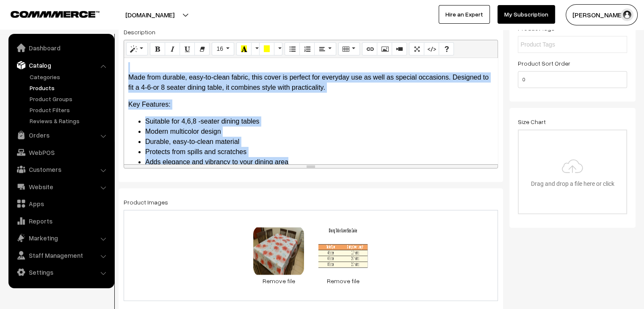
drag, startPoint x: 299, startPoint y: 150, endPoint x: 125, endPoint y: 69, distance: 191.4
click at [126, 64] on div "Made from durable, easy-to-clean fabric, this cover is perfect for everyday use…" at bounding box center [311, 111] width 374 height 106
copy div "Made from durable, easy-to-clean fabric, this cover is perfect for everyday use…"
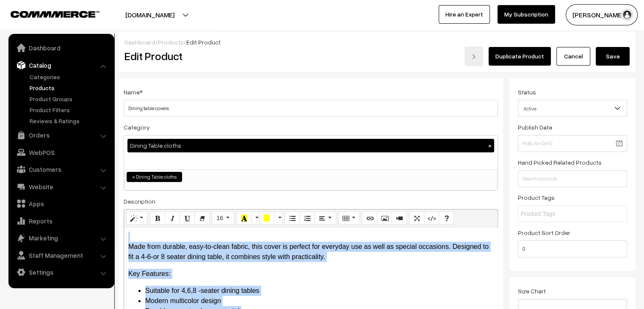
click at [614, 58] on button "Save" at bounding box center [613, 56] width 34 height 19
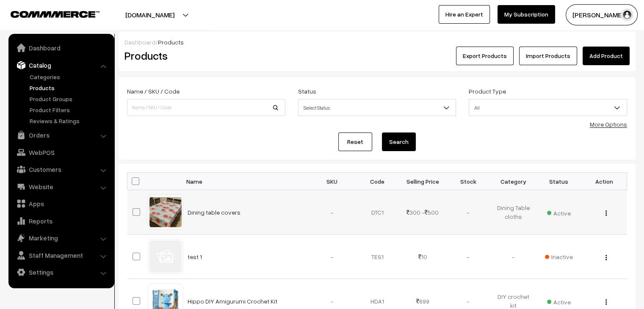
click at [606, 214] on img "button" at bounding box center [606, 214] width 1 height 6
click at [572, 238] on link "Edit" at bounding box center [569, 244] width 72 height 19
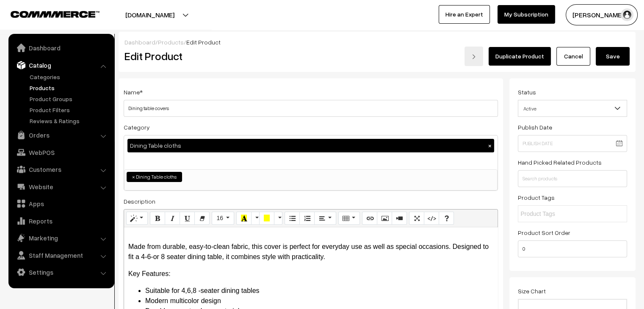
click at [155, 110] on input "Dining table covers" at bounding box center [311, 108] width 375 height 17
type input "Dining table covers"
click at [164, 86] on div "Name * Dining table covers Category Dining Table cloths × YARNS FIBRE YARNS FIB…" at bounding box center [311, 215] width 385 height 274
click at [166, 42] on link "Products" at bounding box center [171, 42] width 26 height 7
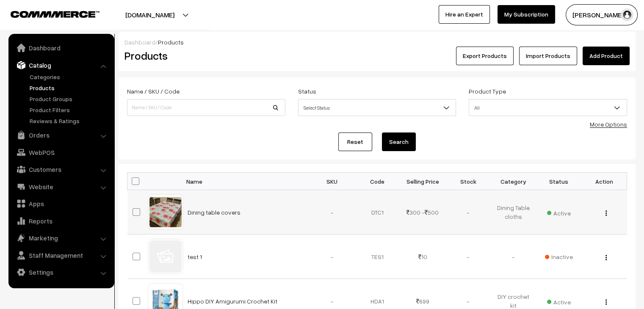
click at [605, 214] on div "View Edit Delete" at bounding box center [604, 212] width 35 height 9
click at [605, 214] on button "button" at bounding box center [606, 213] width 2 height 7
click at [542, 251] on link "Edit" at bounding box center [569, 244] width 72 height 19
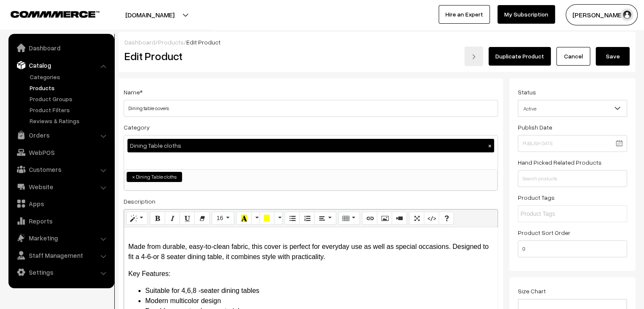
click at [525, 60] on link "Duplicate Product" at bounding box center [520, 56] width 62 height 19
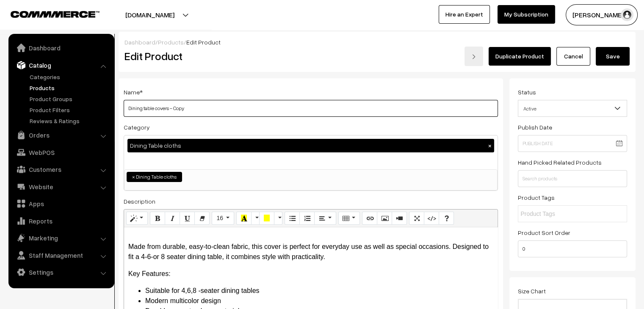
click at [189, 109] on input "Dining table covers - Copy" at bounding box center [311, 108] width 375 height 17
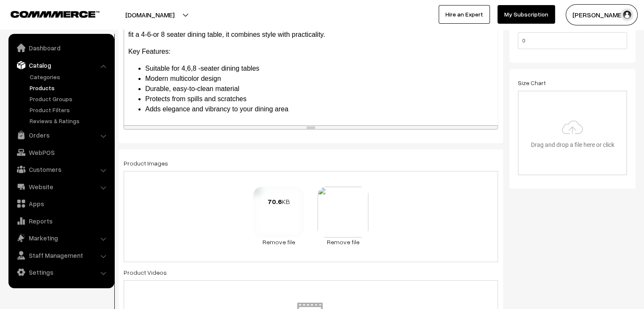
scroll to position [212, 0]
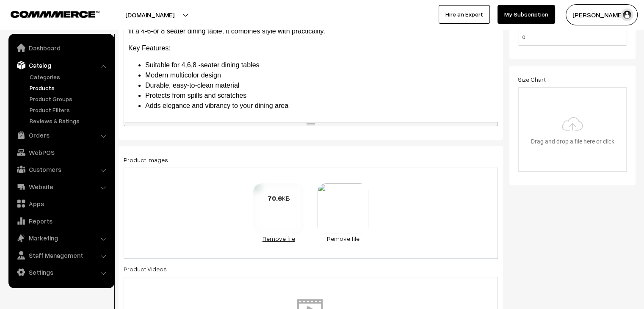
type input "Dining table covers"
click at [277, 239] on link "Remove file" at bounding box center [278, 238] width 51 height 9
click at [238, 222] on div "43.5 KB Check Error Remove file" at bounding box center [311, 213] width 375 height 91
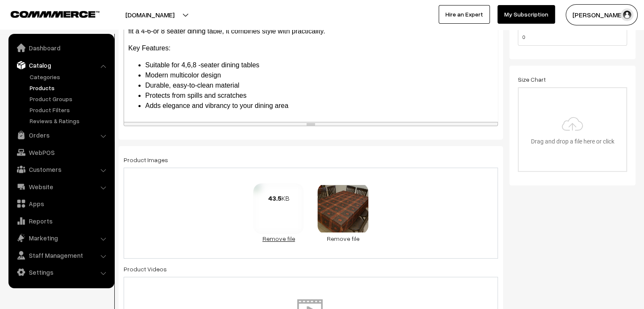
click at [292, 235] on link "Remove file" at bounding box center [278, 238] width 51 height 9
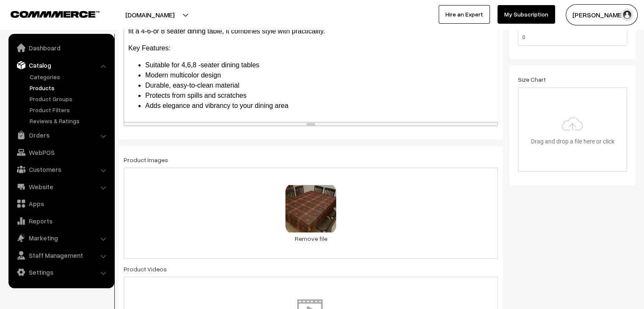
click at [363, 221] on div "78.5 KB design2.jpg Check Error Remove file" at bounding box center [311, 213] width 375 height 91
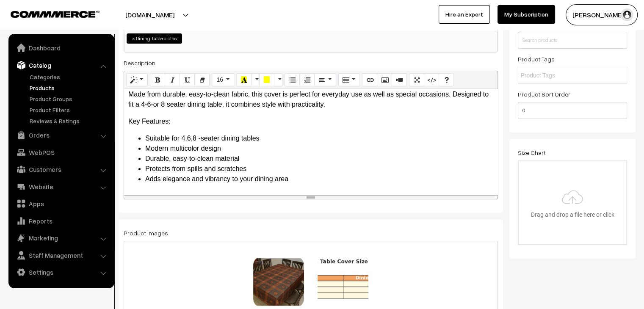
scroll to position [0, 0]
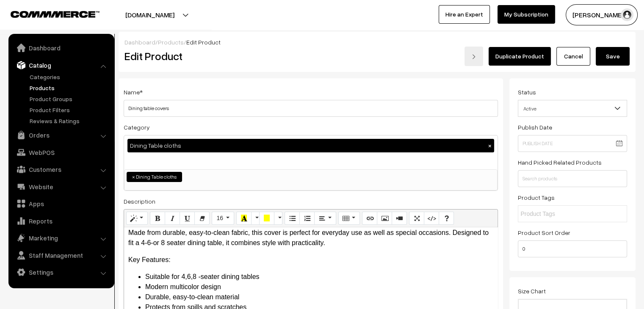
click at [614, 58] on button "Save" at bounding box center [613, 56] width 34 height 19
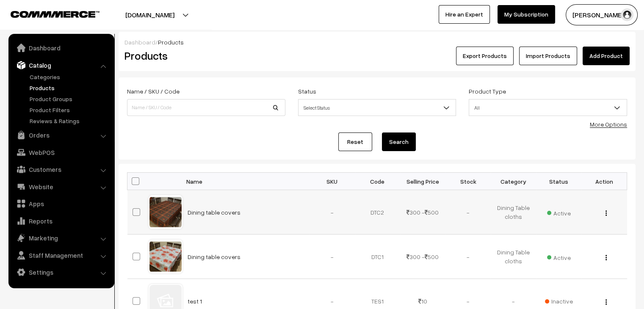
click at [607, 210] on button "button" at bounding box center [606, 213] width 2 height 7
click at [564, 244] on link "Edit" at bounding box center [569, 244] width 72 height 19
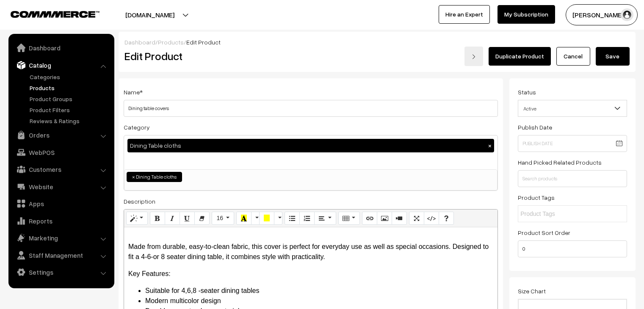
click at [513, 48] on link "Duplicate Product" at bounding box center [520, 56] width 62 height 19
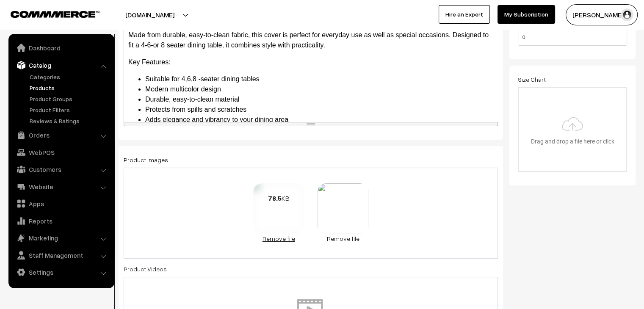
click at [283, 241] on link "Remove file" at bounding box center [278, 238] width 51 height 9
click at [299, 239] on link "Remove file" at bounding box center [311, 238] width 51 height 9
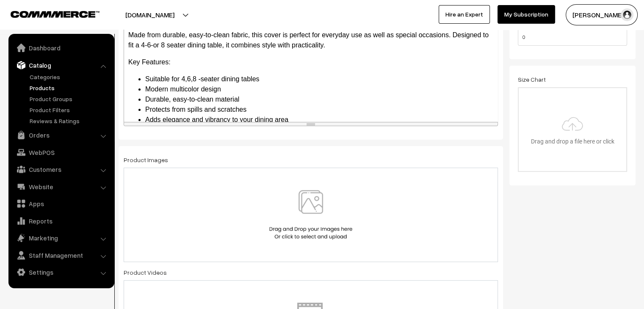
click at [297, 237] on img at bounding box center [310, 215] width 87 height 50
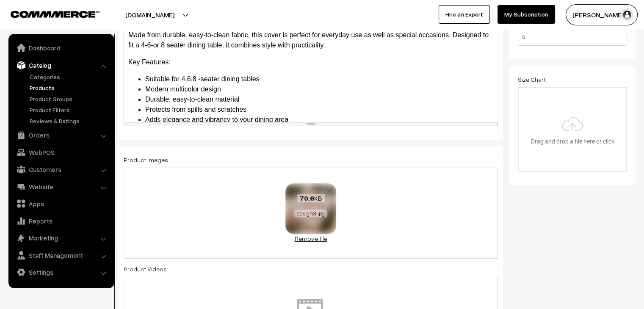
click at [301, 239] on link "Remove file" at bounding box center [311, 238] width 51 height 9
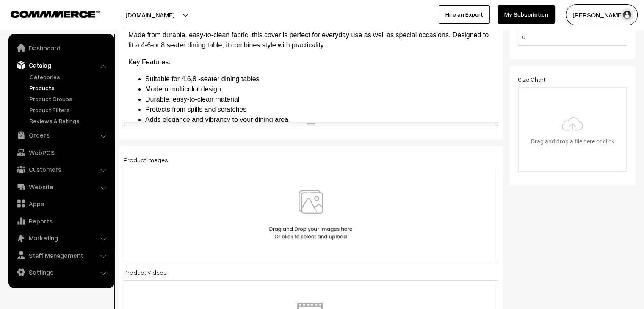
click at [295, 230] on img at bounding box center [310, 215] width 87 height 50
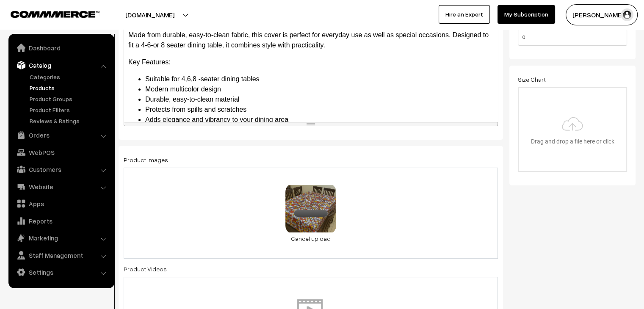
click at [414, 230] on div "98.1 KB design1.jpg Check Error Cancel upload" at bounding box center [311, 213] width 375 height 91
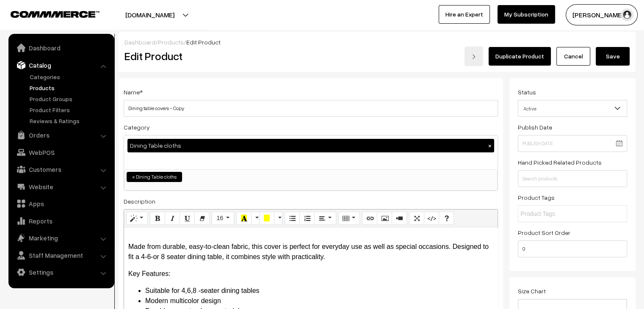
click at [601, 59] on button "Save" at bounding box center [613, 56] width 34 height 19
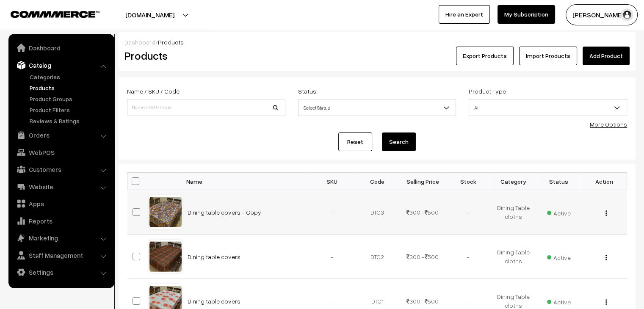
click at [606, 214] on img "button" at bounding box center [606, 214] width 1 height 6
click at [561, 250] on link "Edit" at bounding box center [569, 244] width 72 height 19
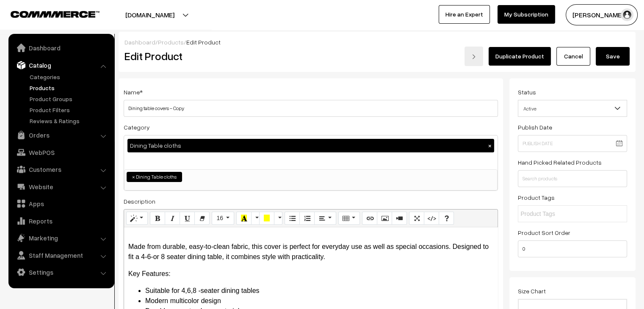
click at [186, 109] on input "Dining table covers - Copy" at bounding box center [311, 108] width 375 height 17
type input "Dining table covers"
click at [607, 63] on button "Save" at bounding box center [613, 56] width 34 height 19
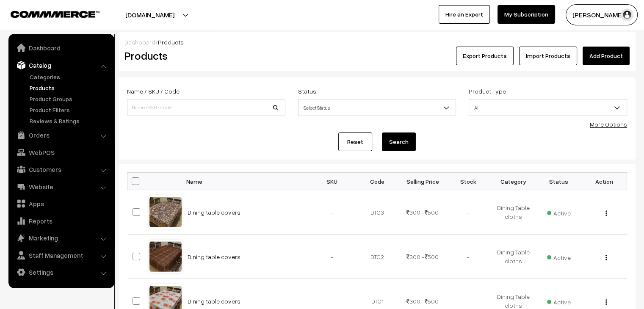
click at [602, 58] on link "Add Product" at bounding box center [606, 56] width 47 height 19
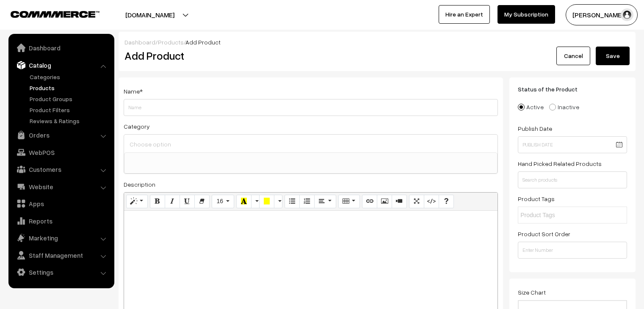
select select
click at [166, 44] on link "Products" at bounding box center [171, 42] width 26 height 7
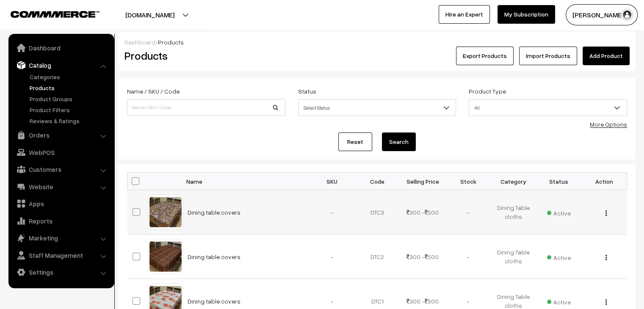
click at [606, 215] on img "button" at bounding box center [606, 214] width 1 height 6
click at [562, 243] on link "Edit" at bounding box center [569, 244] width 72 height 19
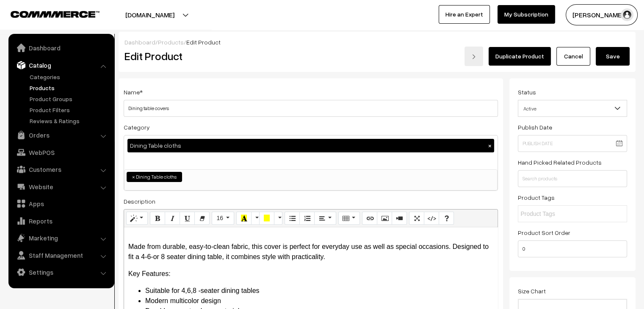
scroll to position [107, 0]
click at [521, 63] on link "Duplicate Product" at bounding box center [520, 56] width 62 height 19
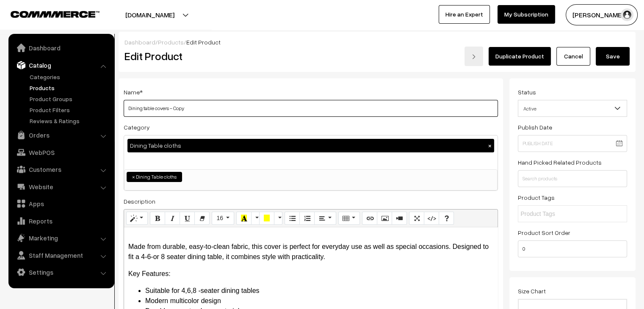
click at [198, 111] on input "Dining table covers - Copy" at bounding box center [311, 108] width 375 height 17
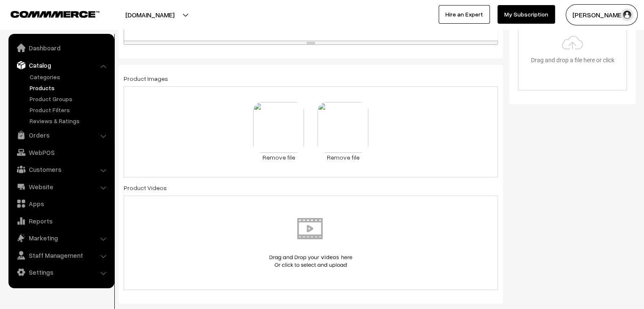
scroll to position [297, 0]
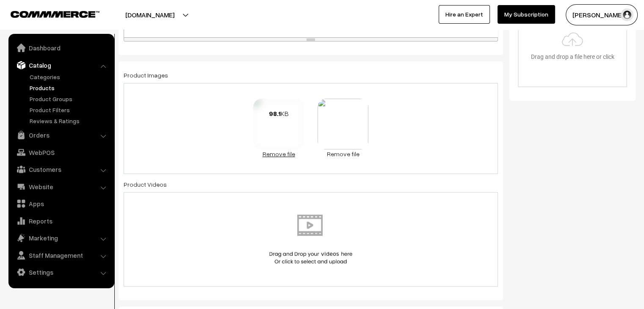
type input "Dining table covers"
click at [265, 154] on link "Remove file" at bounding box center [278, 154] width 51 height 9
click at [308, 152] on link "Remove file" at bounding box center [311, 154] width 51 height 9
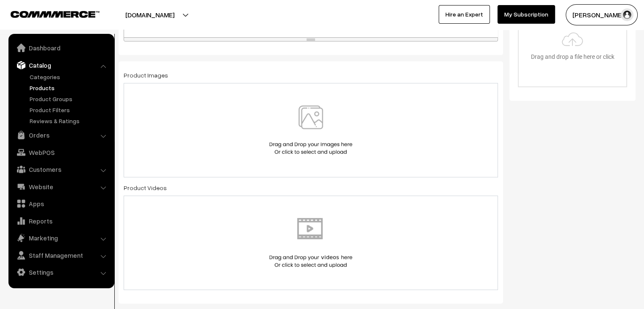
click at [303, 153] on img at bounding box center [310, 130] width 87 height 50
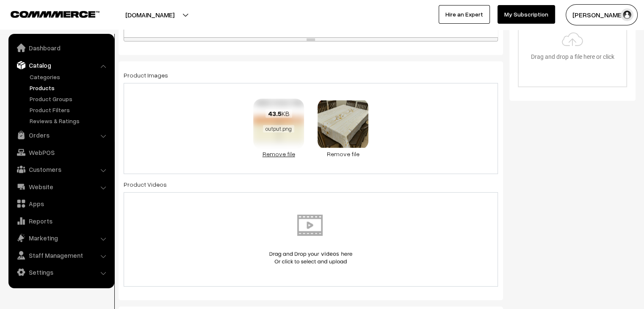
click at [274, 153] on link "Remove file" at bounding box center [278, 154] width 51 height 9
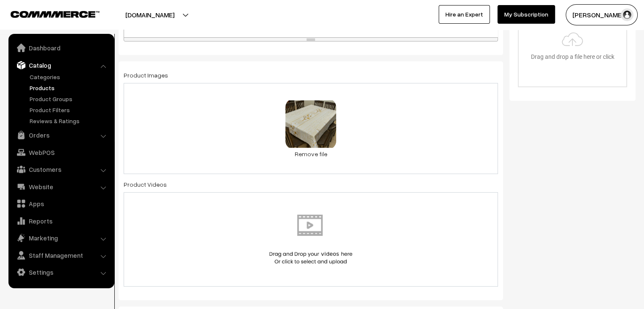
click at [349, 144] on div "65.7 KB design4.jpg Check Error Remove file" at bounding box center [311, 128] width 375 height 91
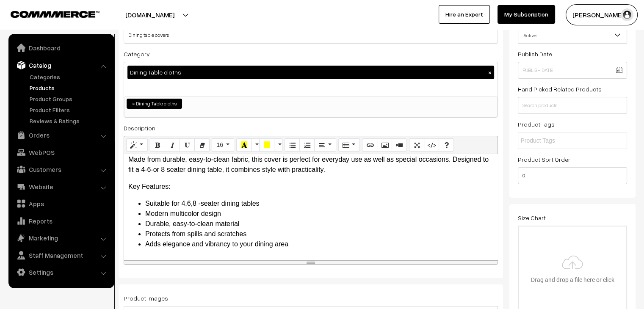
scroll to position [0, 0]
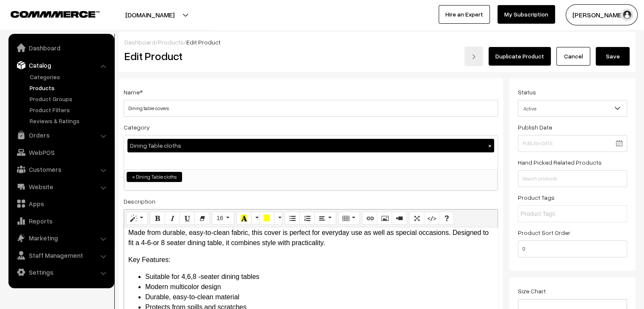
drag, startPoint x: 605, startPoint y: 59, endPoint x: 436, endPoint y: 114, distance: 177.7
click at [605, 59] on button "Save" at bounding box center [613, 56] width 34 height 19
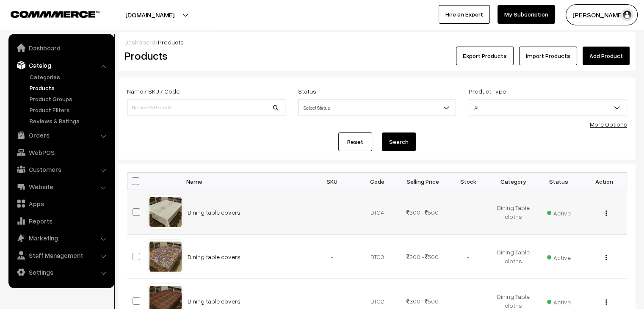
click at [606, 212] on img "button" at bounding box center [606, 214] width 1 height 6
click at [575, 244] on link "Edit" at bounding box center [569, 244] width 72 height 19
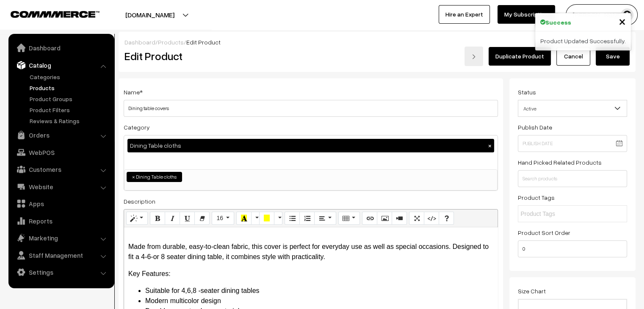
click at [524, 55] on link "Duplicate Product" at bounding box center [520, 56] width 62 height 19
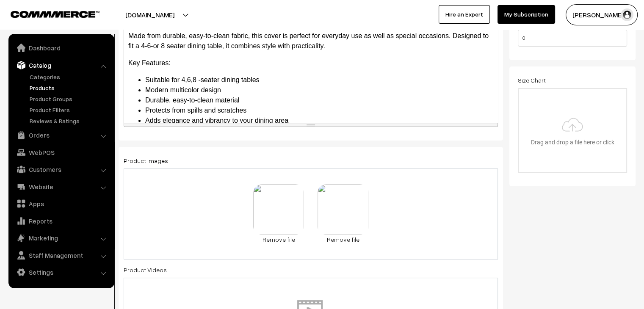
scroll to position [212, 0]
type input "Dining table covers"
click at [269, 236] on link "Remove file" at bounding box center [278, 238] width 51 height 9
click at [324, 240] on link "Remove file" at bounding box center [311, 238] width 51 height 9
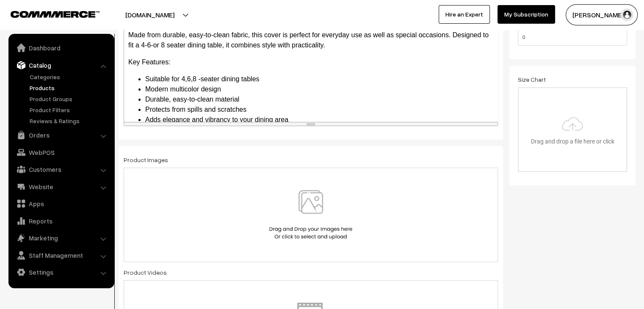
click at [321, 239] on div at bounding box center [311, 215] width 375 height 94
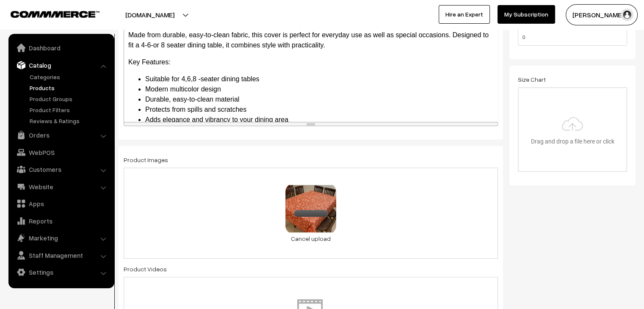
click at [387, 230] on div "0.1 MB design5.jpg Check Error Cancel upload" at bounding box center [311, 213] width 375 height 91
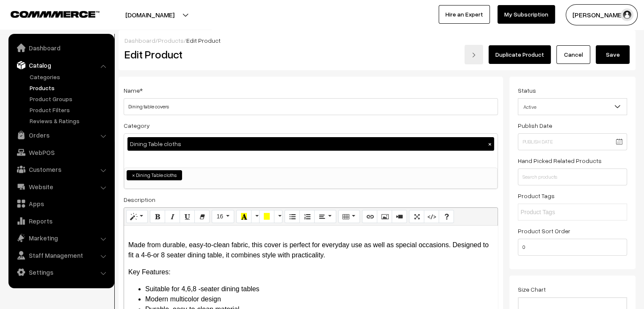
scroll to position [0, 0]
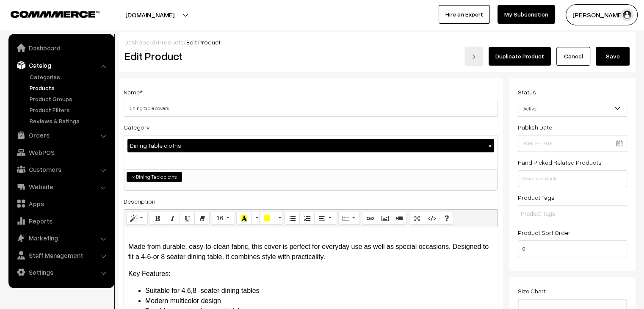
click at [605, 62] on button "Save" at bounding box center [613, 56] width 34 height 19
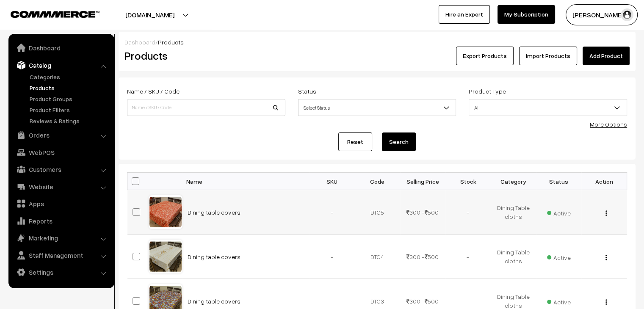
click at [606, 214] on img "button" at bounding box center [606, 214] width 1 height 6
click at [576, 239] on link "Edit" at bounding box center [569, 244] width 72 height 19
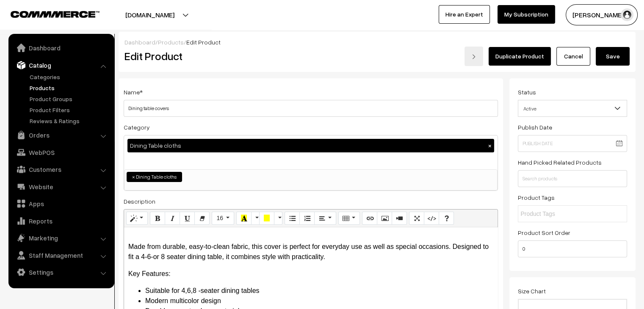
click at [606, 56] on button "Save" at bounding box center [613, 56] width 34 height 19
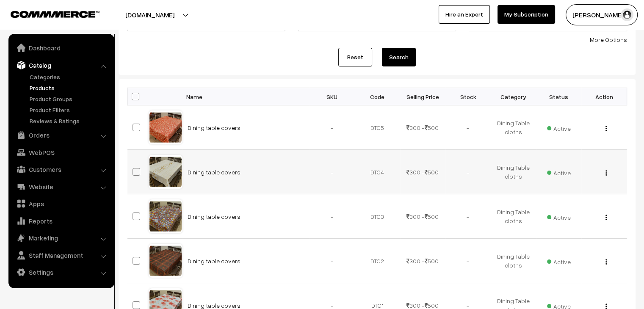
scroll to position [85, 0]
click at [607, 175] on button "button" at bounding box center [606, 172] width 2 height 7
click at [561, 200] on link "Edit" at bounding box center [569, 204] width 72 height 19
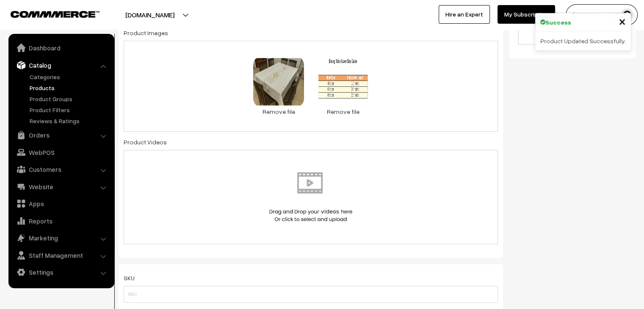
scroll to position [339, 0]
click at [414, 102] on div "65.7 KB design4.jpg Check Error Remove file 43.5 KB output.png Check Error Remo…" at bounding box center [311, 86] width 375 height 91
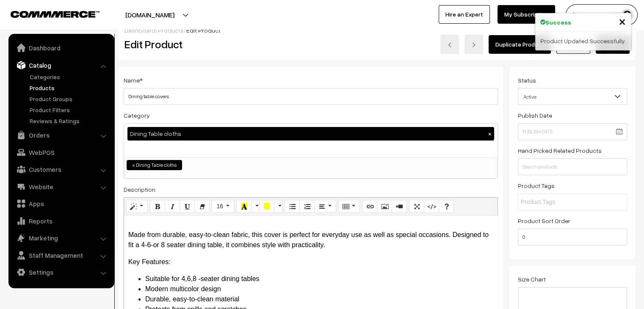
scroll to position [0, 0]
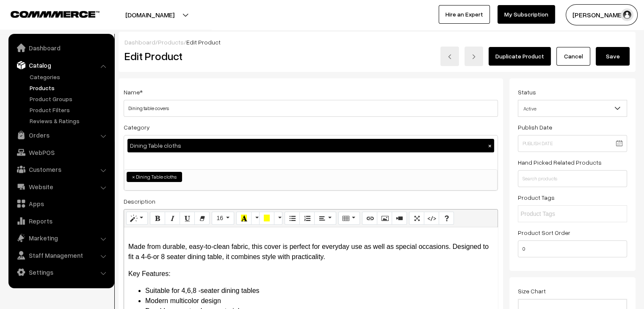
click at [610, 53] on button "Save" at bounding box center [613, 56] width 34 height 19
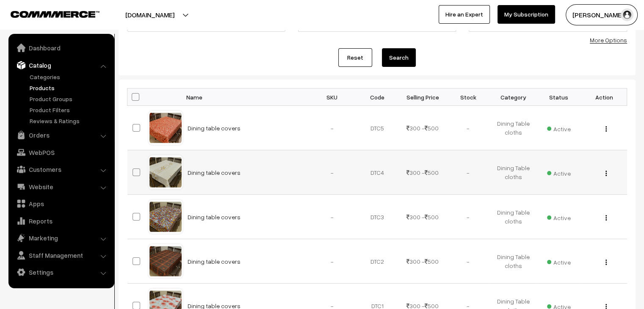
scroll to position [85, 0]
click at [607, 219] on button "button" at bounding box center [606, 217] width 2 height 7
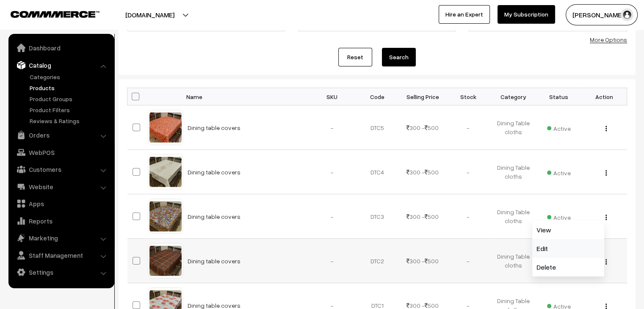
drag, startPoint x: 568, startPoint y: 246, endPoint x: 562, endPoint y: 241, distance: 7.5
click at [568, 246] on link "Edit" at bounding box center [569, 248] width 72 height 19
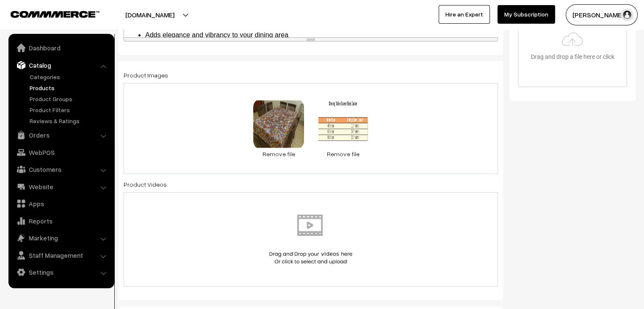
click at [404, 150] on div "98.1 KB design1.jpg Check Error Remove file 43.5 KB output.png Check Error Remo…" at bounding box center [311, 128] width 375 height 91
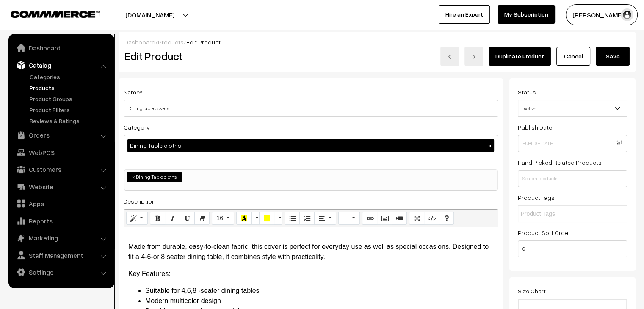
click at [608, 57] on button "Save" at bounding box center [613, 56] width 34 height 19
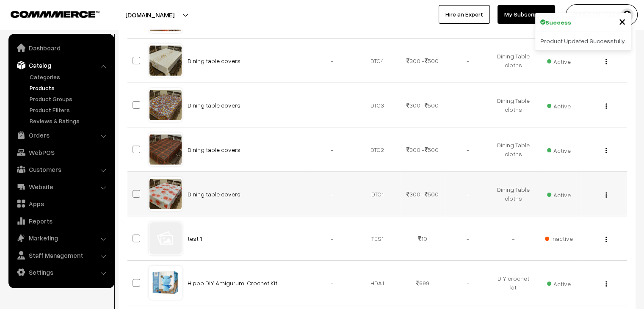
scroll to position [212, 0]
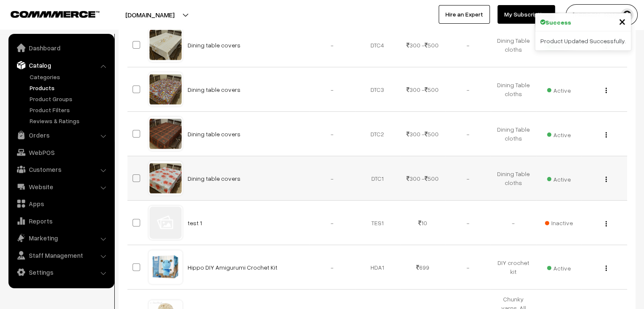
click at [607, 180] on button "button" at bounding box center [606, 179] width 2 height 7
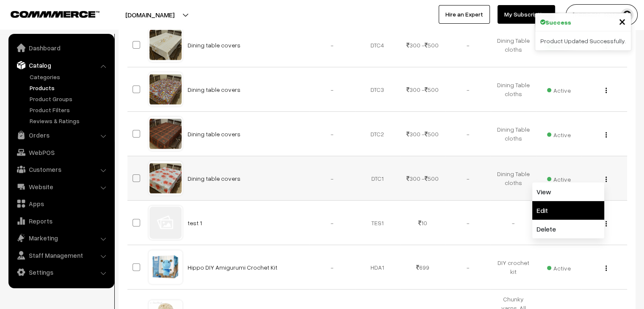
click at [558, 206] on link "Edit" at bounding box center [569, 210] width 72 height 19
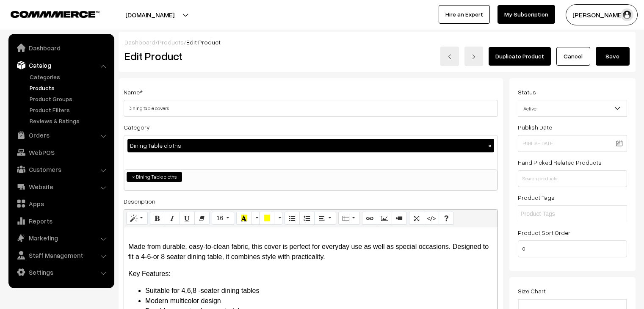
drag, startPoint x: 609, startPoint y: 59, endPoint x: 592, endPoint y: 66, distance: 18.3
click at [609, 59] on button "Save" at bounding box center [613, 56] width 34 height 19
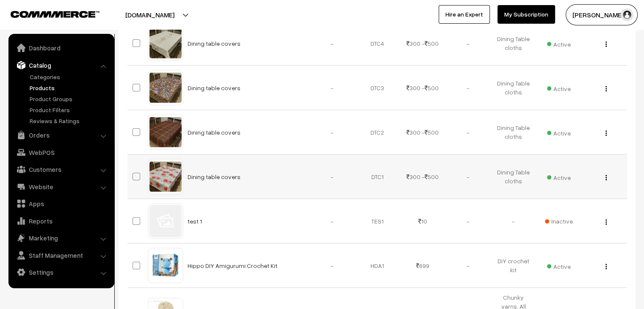
scroll to position [212, 0]
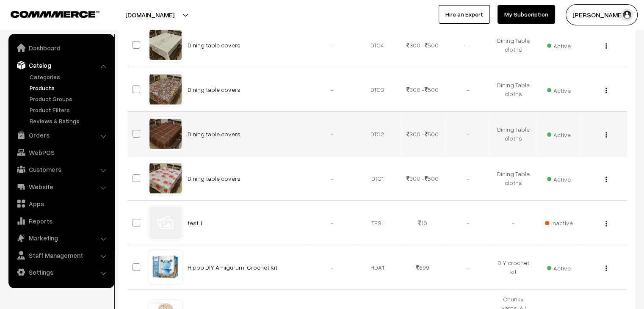
click at [606, 136] on img "button" at bounding box center [606, 135] width 1 height 6
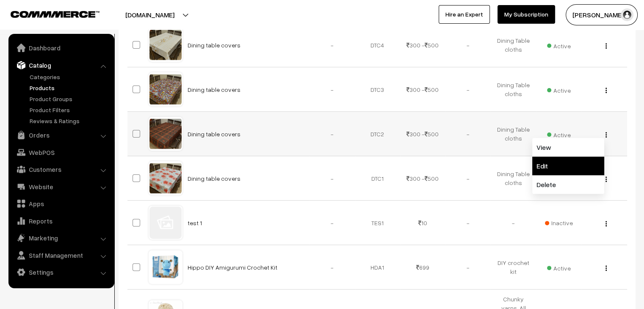
click at [547, 167] on link "Edit" at bounding box center [569, 166] width 72 height 19
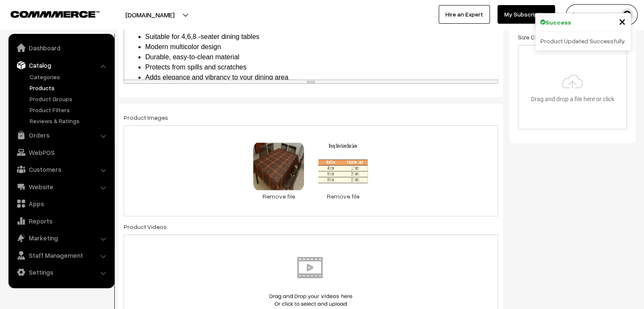
click at [400, 175] on div "78.5 KB design2.jpg Check Error Remove file 43.5 KB output.png Check Error Remo…" at bounding box center [311, 170] width 375 height 91
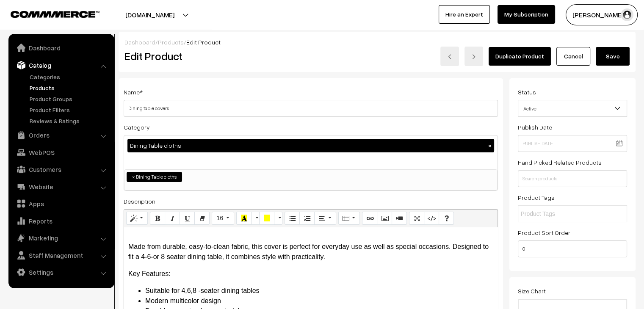
click at [612, 58] on button "Save" at bounding box center [613, 56] width 34 height 19
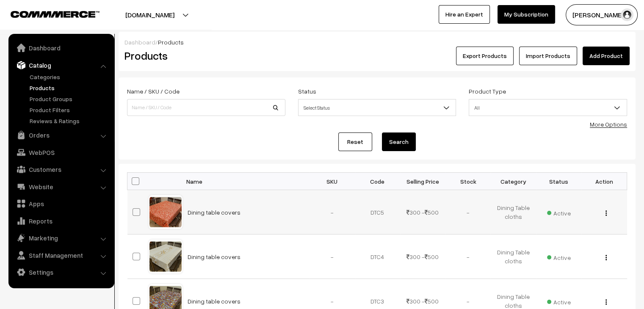
click at [605, 214] on button "button" at bounding box center [606, 213] width 2 height 7
click at [576, 240] on link "Edit" at bounding box center [569, 244] width 72 height 19
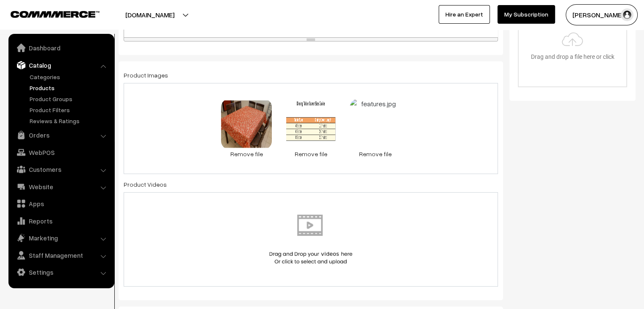
click at [382, 158] on div "0.1 MB design5.jpg Check Error Remove file 43.5 KB output.png Check Error Remov…" at bounding box center [311, 128] width 375 height 91
click at [376, 158] on link "Remove file" at bounding box center [375, 154] width 51 height 9
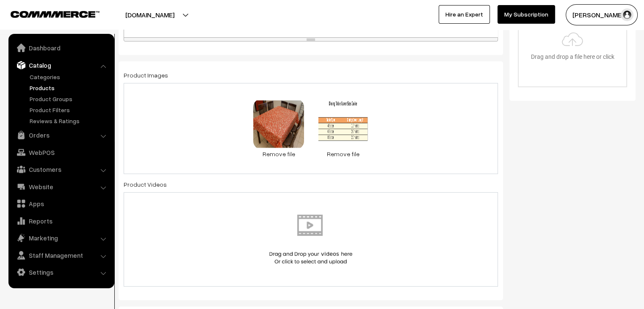
click at [403, 158] on div "0.1 MB design5.jpg Check Error Remove file 43.5 KB output.png Check Error Remov…" at bounding box center [311, 128] width 375 height 91
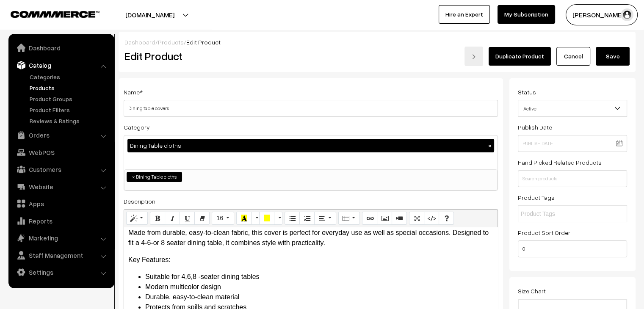
click at [614, 56] on button "Save" at bounding box center [613, 56] width 34 height 19
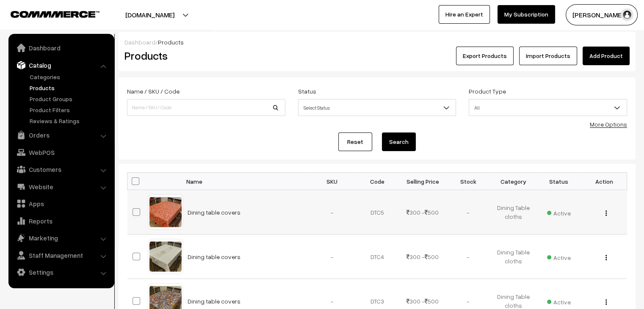
click at [606, 214] on img "button" at bounding box center [606, 214] width 1 height 6
click at [569, 238] on link "Edit" at bounding box center [569, 244] width 72 height 19
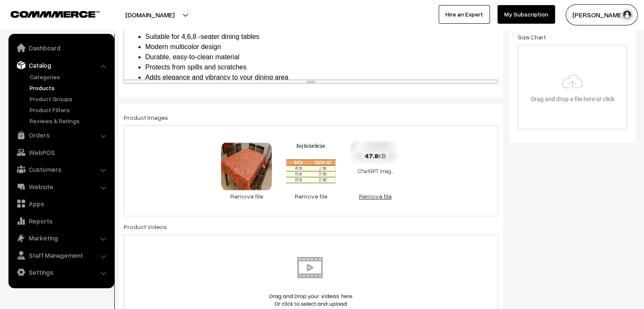
click at [385, 199] on link "Remove file" at bounding box center [375, 196] width 51 height 9
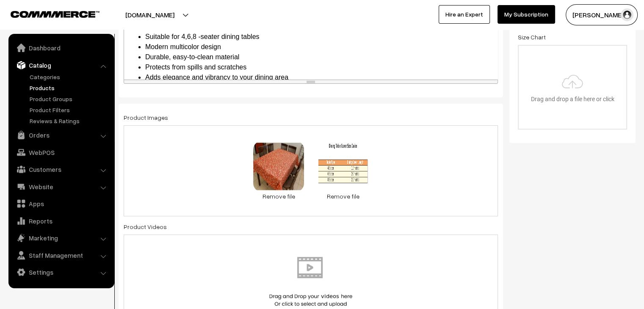
click at [392, 191] on div "0.1 MB design5.jpg Check Error Remove file 43.5 KB output.png Check Error Remov…" at bounding box center [311, 170] width 375 height 91
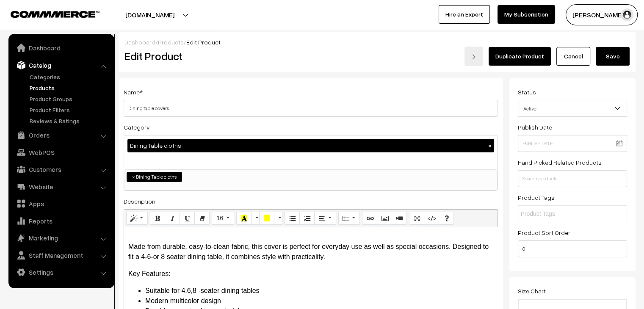
click at [613, 61] on button "Save" at bounding box center [613, 56] width 34 height 19
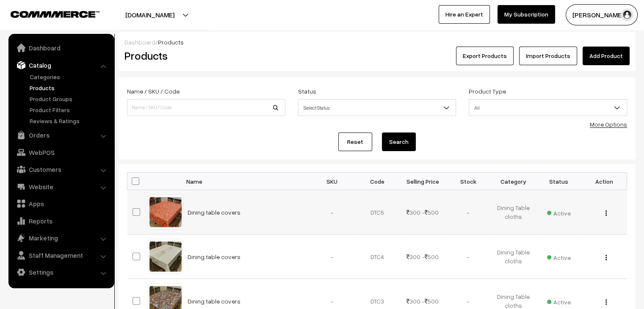
click at [606, 214] on div "View Edit Delete" at bounding box center [604, 212] width 35 height 9
click at [606, 214] on img "button" at bounding box center [606, 214] width 1 height 6
click at [552, 240] on link "Edit" at bounding box center [569, 244] width 72 height 19
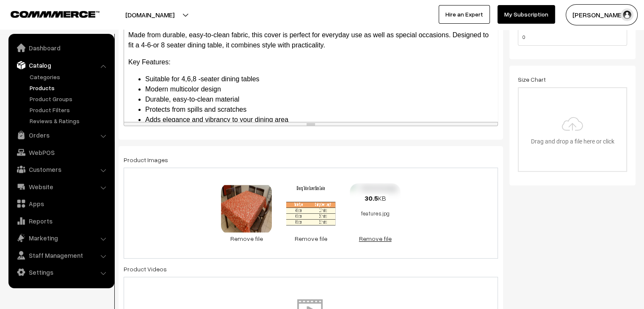
scroll to position [14, 0]
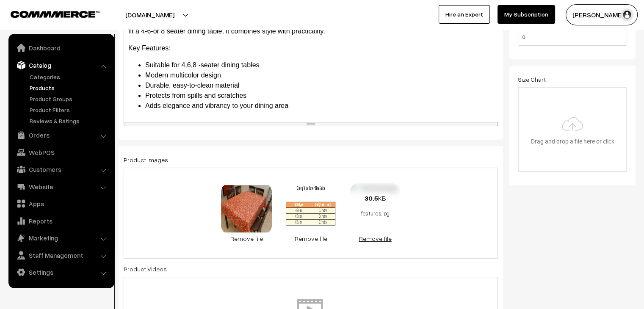
click at [377, 241] on link "Remove file" at bounding box center [375, 238] width 51 height 9
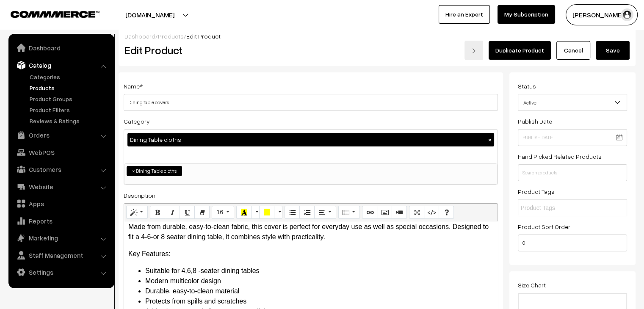
scroll to position [0, 0]
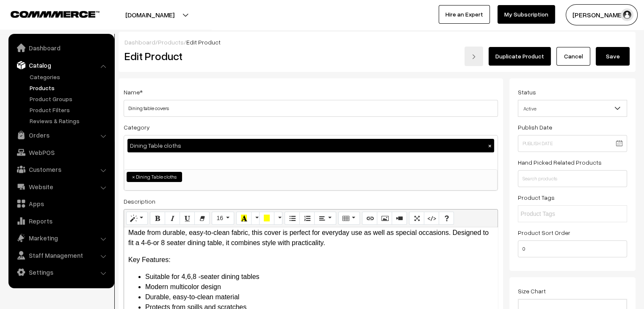
click at [610, 57] on button "Save" at bounding box center [613, 56] width 34 height 19
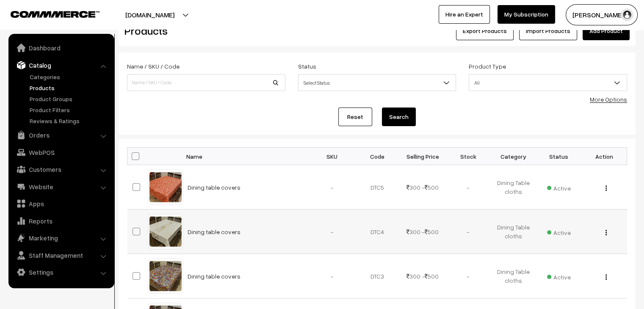
scroll to position [85, 0]
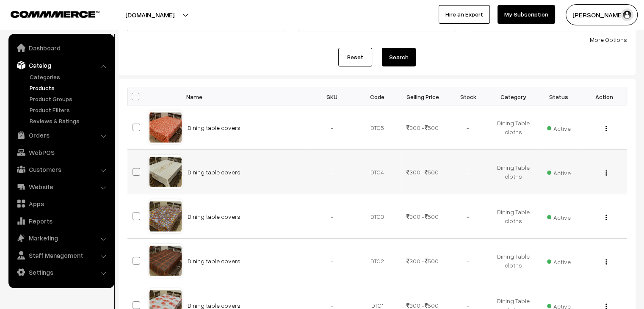
click at [606, 172] on img "button" at bounding box center [606, 173] width 1 height 6
drag, startPoint x: 577, startPoint y: 199, endPoint x: 562, endPoint y: 195, distance: 15.3
click at [576, 200] on link "Edit" at bounding box center [569, 204] width 72 height 19
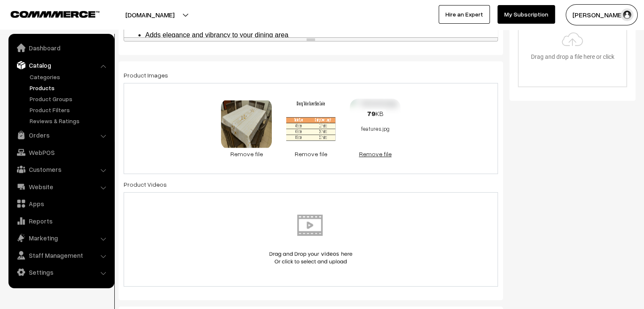
click at [373, 156] on link "Remove file" at bounding box center [375, 154] width 51 height 9
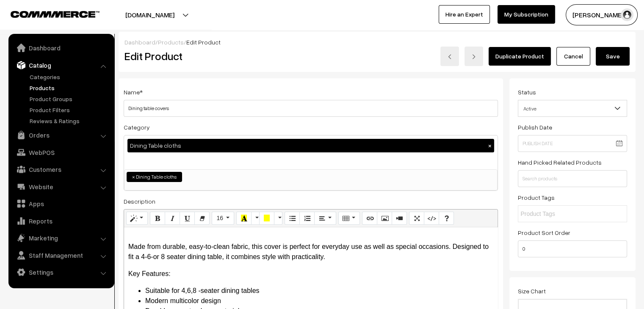
click at [611, 55] on button "Save" at bounding box center [613, 56] width 34 height 19
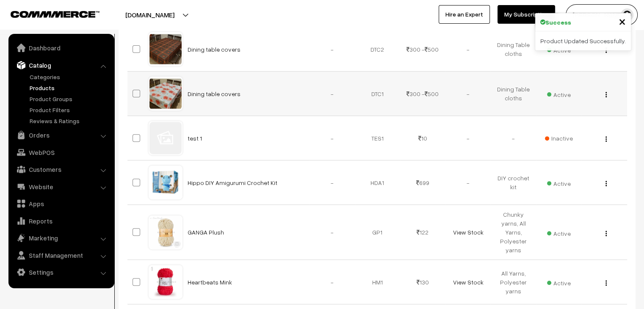
scroll to position [297, 0]
click at [606, 95] on img "button" at bounding box center [606, 95] width 1 height 6
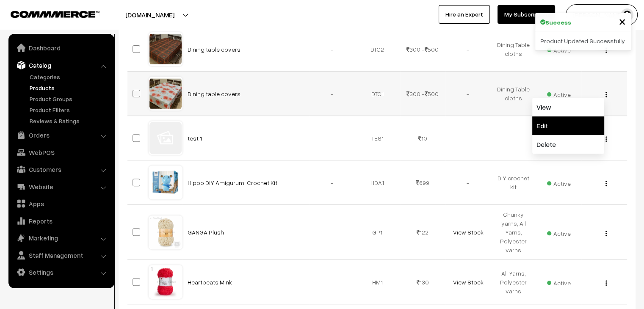
click at [565, 125] on link "Edit" at bounding box center [569, 126] width 72 height 19
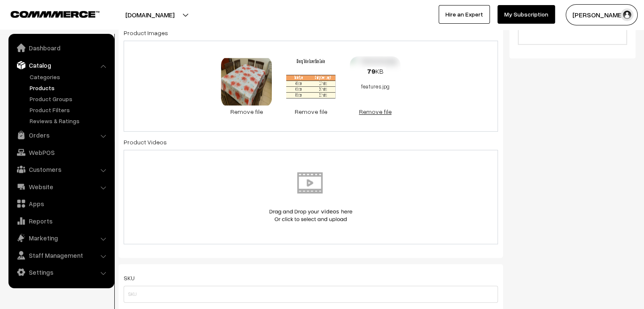
scroll to position [339, 0]
click at [375, 114] on link "Remove file" at bounding box center [375, 111] width 51 height 9
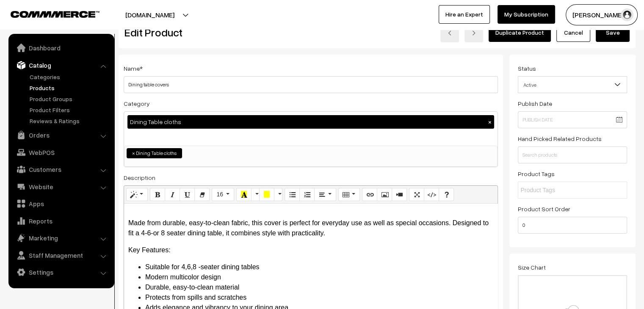
scroll to position [0, 0]
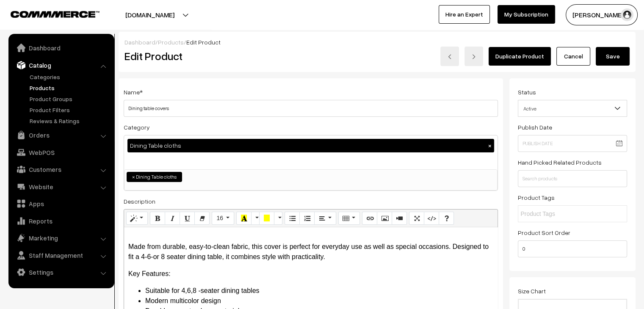
click at [621, 59] on button "Save" at bounding box center [613, 56] width 34 height 19
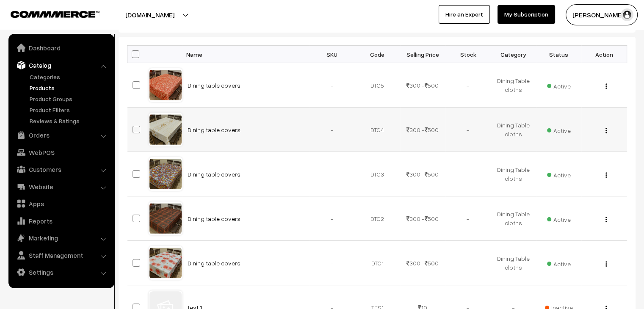
click at [607, 132] on img "button" at bounding box center [606, 131] width 1 height 6
drag, startPoint x: 561, startPoint y: 158, endPoint x: 529, endPoint y: 158, distance: 31.4
click at [560, 158] on link "Edit" at bounding box center [569, 162] width 72 height 19
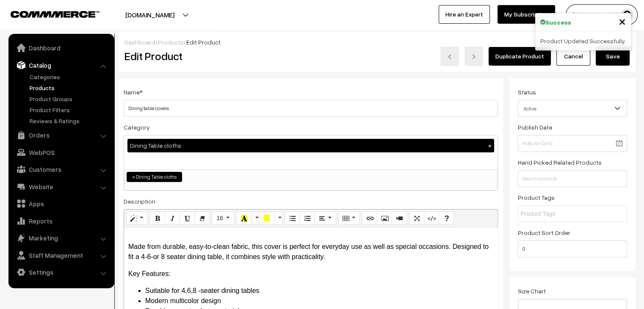
drag, startPoint x: 617, startPoint y: 53, endPoint x: 611, endPoint y: 60, distance: 9.0
click at [617, 53] on button "Save" at bounding box center [613, 56] width 34 height 19
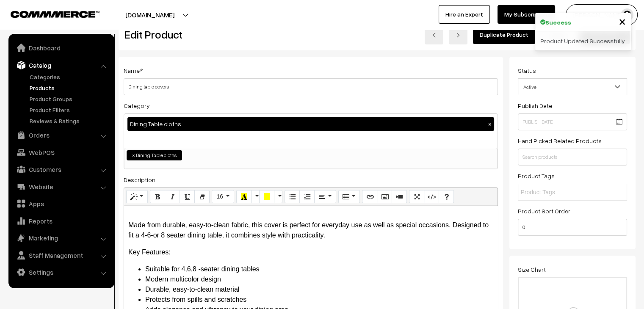
scroll to position [42, 0]
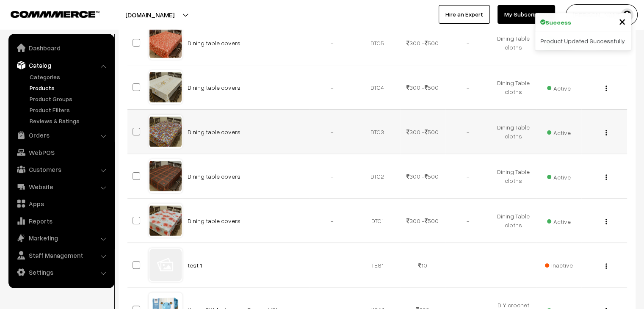
click at [606, 135] on img "button" at bounding box center [606, 133] width 1 height 6
click at [571, 162] on link "Edit" at bounding box center [569, 164] width 72 height 19
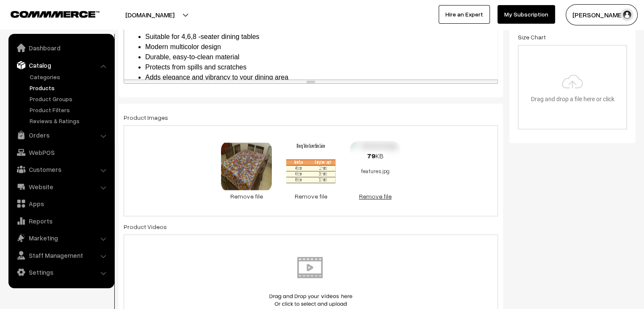
click at [375, 196] on link "Remove file" at bounding box center [375, 196] width 51 height 9
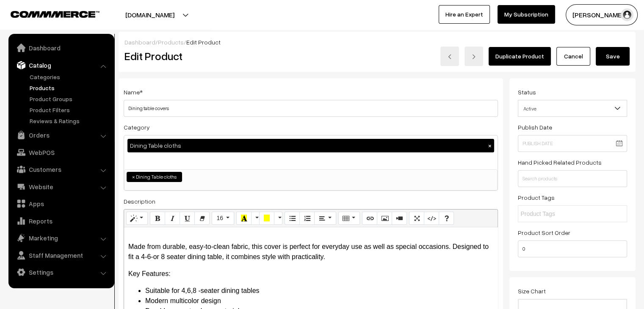
click at [608, 60] on button "Save" at bounding box center [613, 56] width 34 height 19
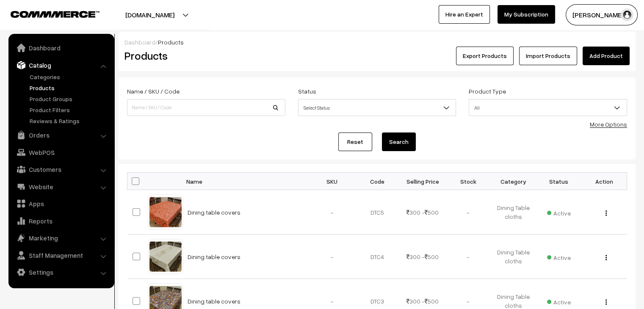
click at [46, 85] on link "Products" at bounding box center [70, 87] width 84 height 9
click at [605, 213] on button "button" at bounding box center [606, 213] width 2 height 7
drag, startPoint x: 579, startPoint y: 244, endPoint x: 568, endPoint y: 244, distance: 11.0
click at [578, 244] on link "Edit" at bounding box center [569, 244] width 72 height 19
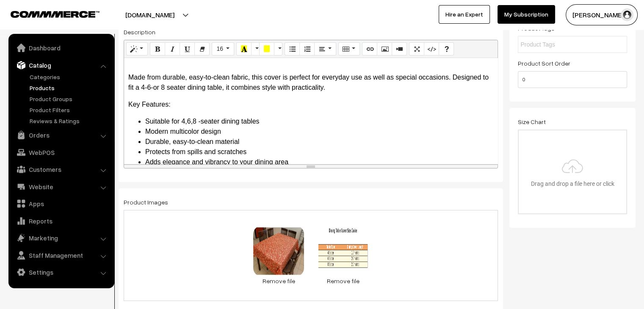
scroll to position [14, 0]
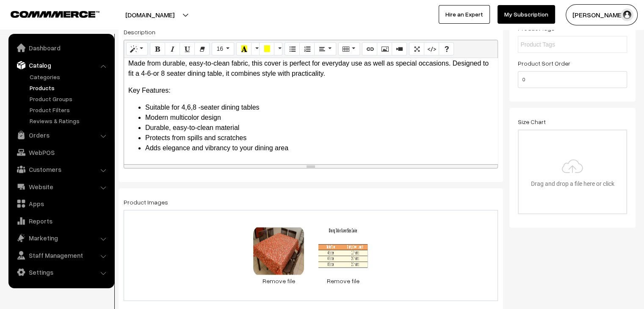
click at [407, 260] on div "0.1 MB design5.jpg Check Error Remove file 43.5 KB output.png Check Error Remov…" at bounding box center [311, 255] width 375 height 91
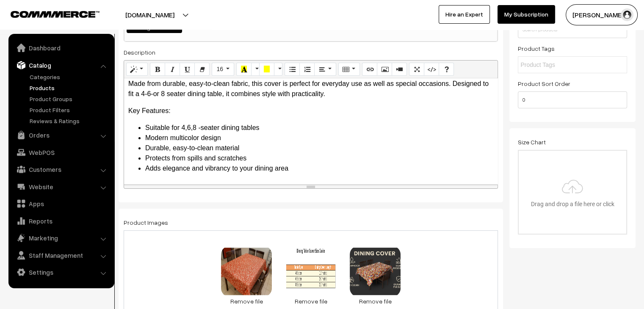
scroll to position [0, 0]
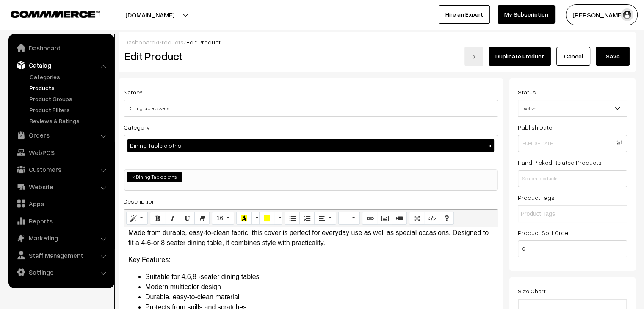
click at [603, 57] on button "Save" at bounding box center [613, 56] width 34 height 19
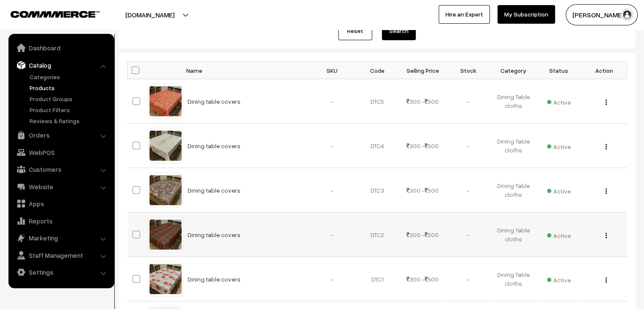
scroll to position [169, 0]
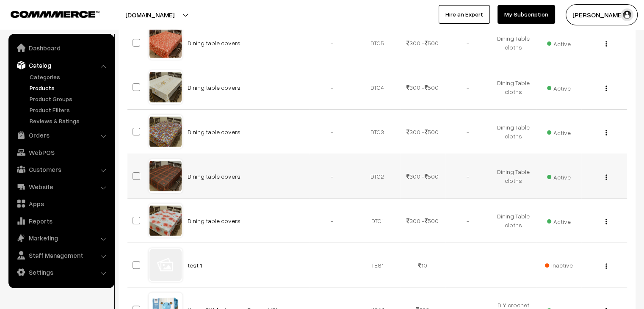
click at [607, 177] on button "button" at bounding box center [606, 177] width 2 height 7
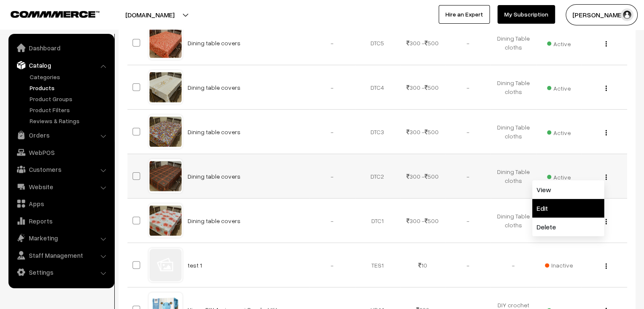
click at [568, 204] on link "Edit" at bounding box center [569, 208] width 72 height 19
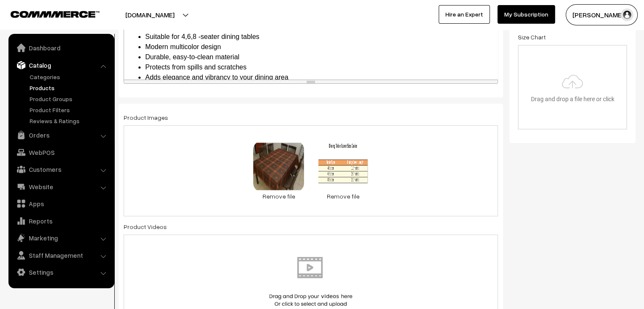
click at [408, 193] on div "78.5 KB design2.jpg Check Error Remove file 43.5 KB output.png Check Error Remo…" at bounding box center [311, 170] width 375 height 91
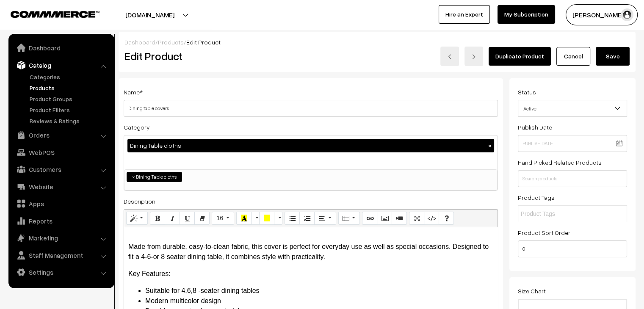
click at [617, 61] on button "Save" at bounding box center [613, 56] width 34 height 19
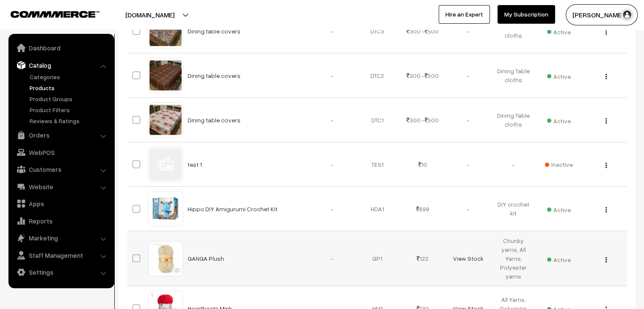
scroll to position [297, 0]
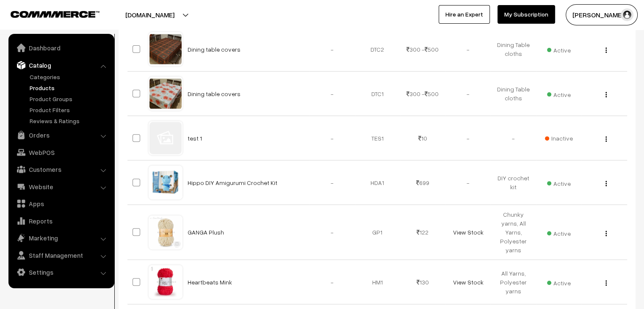
click at [49, 70] on link "Catalog" at bounding box center [61, 65] width 101 height 15
click at [49, 77] on link "Categories" at bounding box center [70, 76] width 84 height 9
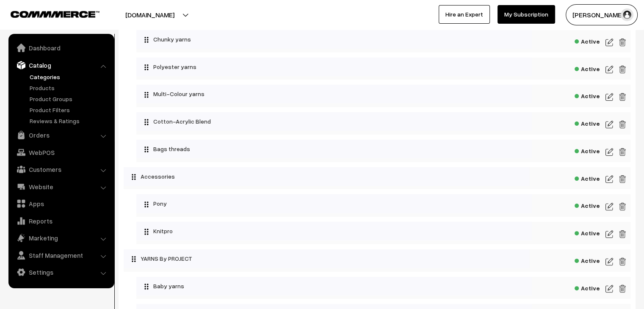
scroll to position [212, 0]
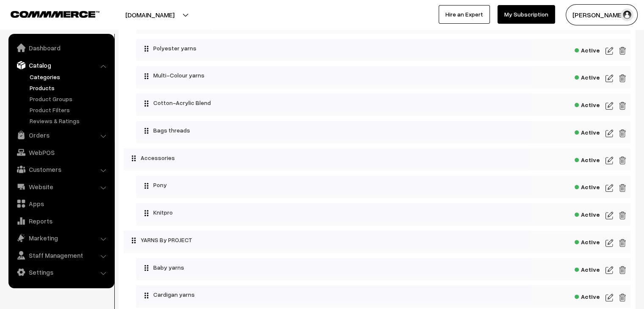
click at [41, 89] on link "Products" at bounding box center [70, 87] width 84 height 9
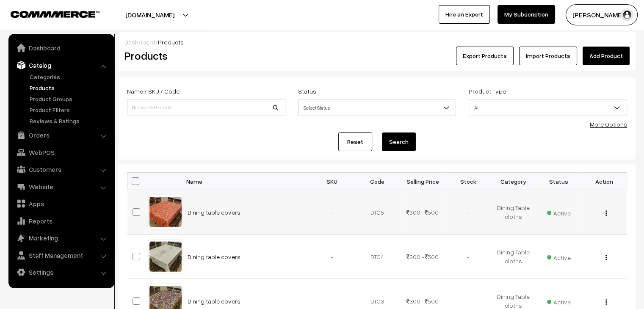
click at [607, 215] on img "button" at bounding box center [606, 214] width 1 height 6
click at [578, 236] on link "Edit" at bounding box center [569, 244] width 72 height 19
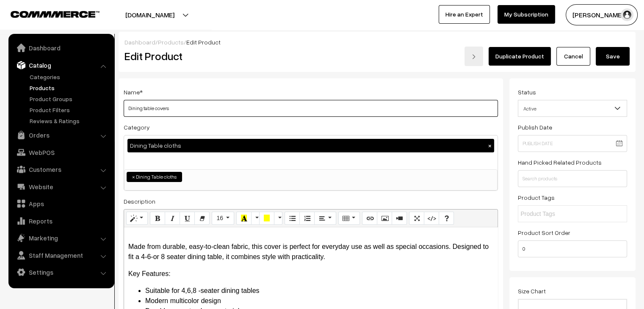
click at [128, 108] on input "Dining table covers" at bounding box center [311, 108] width 375 height 17
type input "Decora Dining table covers"
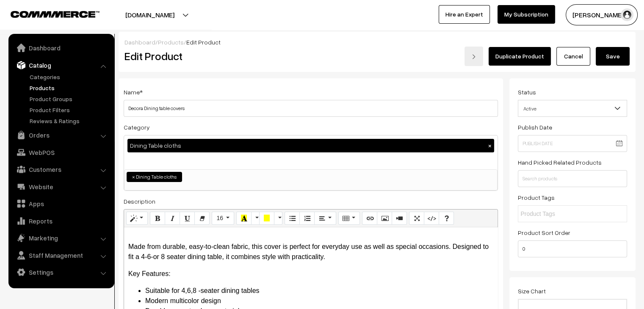
click at [609, 55] on button "Save" at bounding box center [613, 56] width 34 height 19
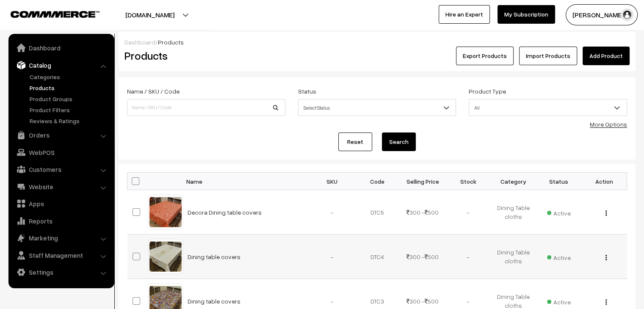
click at [607, 257] on img "button" at bounding box center [606, 258] width 1 height 6
click at [577, 282] on link "Edit" at bounding box center [569, 289] width 72 height 19
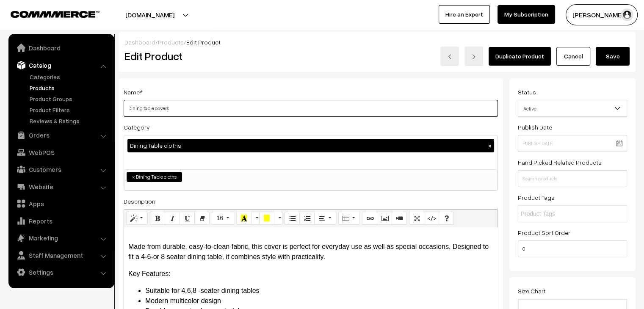
click at [125, 111] on input "Dining table covers" at bounding box center [311, 108] width 375 height 17
click at [277, 114] on input "Decora Dining table covers" at bounding box center [311, 108] width 375 height 17
type input "Decora Dining table cover"
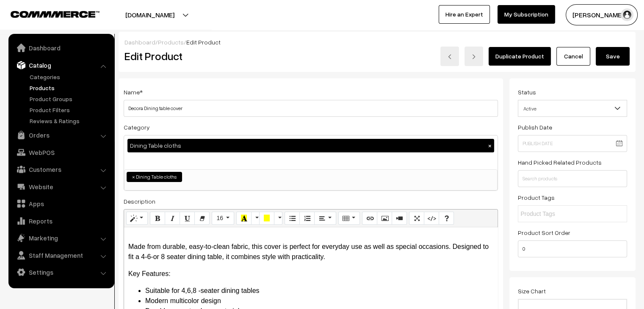
drag, startPoint x: 621, startPoint y: 61, endPoint x: 556, endPoint y: 78, distance: 67.2
click at [621, 61] on button "Save" at bounding box center [613, 56] width 34 height 19
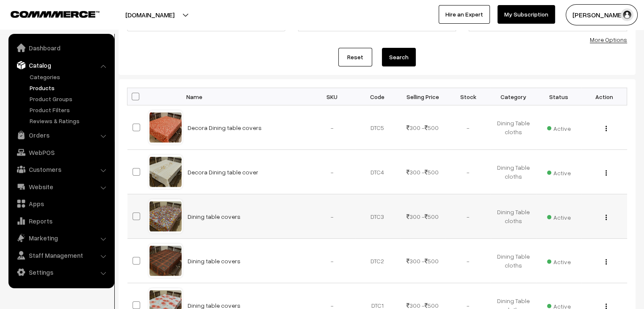
click at [607, 217] on img "button" at bounding box center [606, 218] width 1 height 6
click at [581, 243] on link "Edit" at bounding box center [569, 248] width 72 height 19
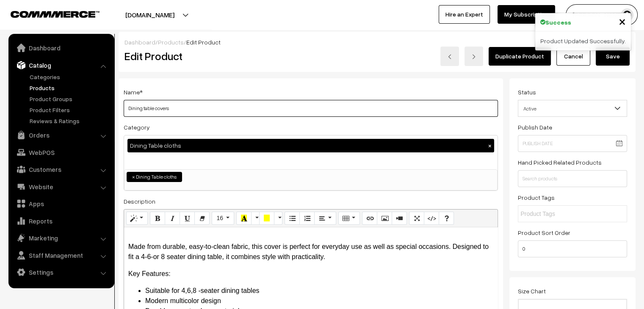
click at [129, 109] on input "Dining table covers" at bounding box center [311, 108] width 375 height 17
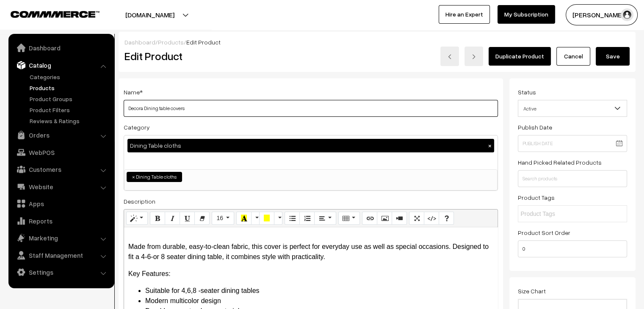
click at [216, 104] on input "Decora Dining table covers" at bounding box center [311, 108] width 375 height 17
type input "Decora Dining table cover"
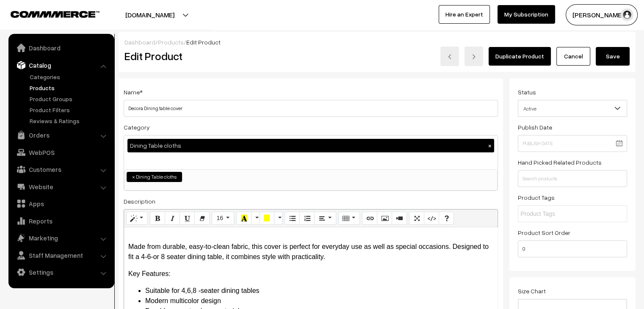
click at [618, 59] on button "Save" at bounding box center [613, 56] width 34 height 19
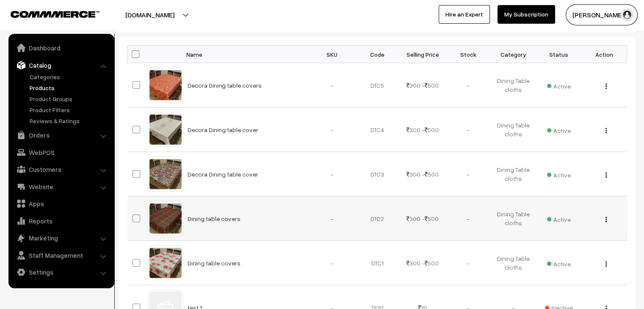
click at [607, 221] on img "button" at bounding box center [606, 220] width 1 height 6
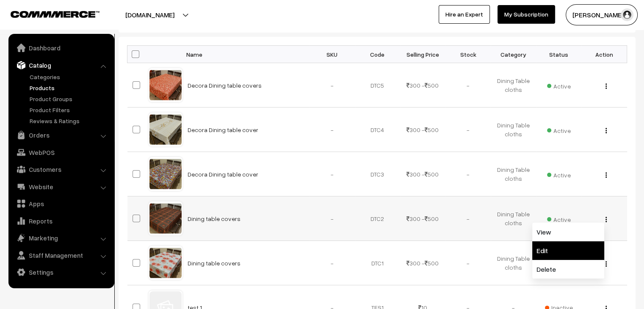
click at [581, 247] on link "Edit" at bounding box center [569, 250] width 72 height 19
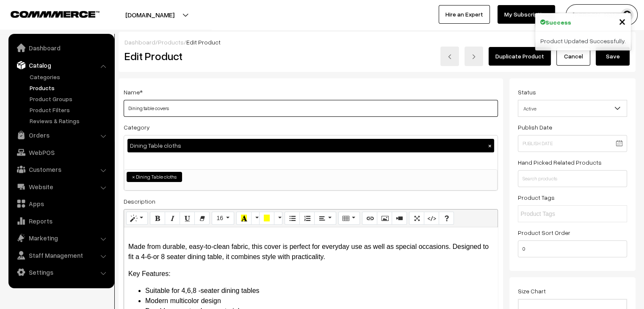
click at [125, 109] on input "Dining table covers" at bounding box center [311, 108] width 375 height 17
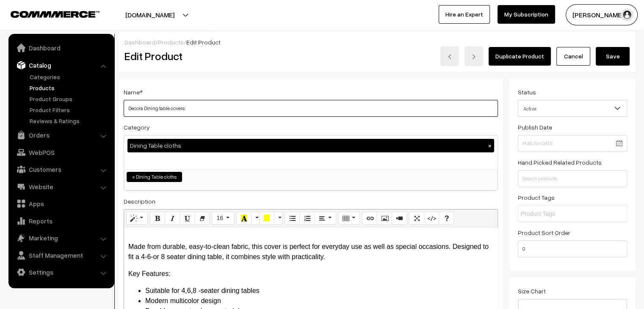
click at [214, 114] on input "Decora Dining table covers" at bounding box center [311, 108] width 375 height 17
type input "Decora Dining table cover"
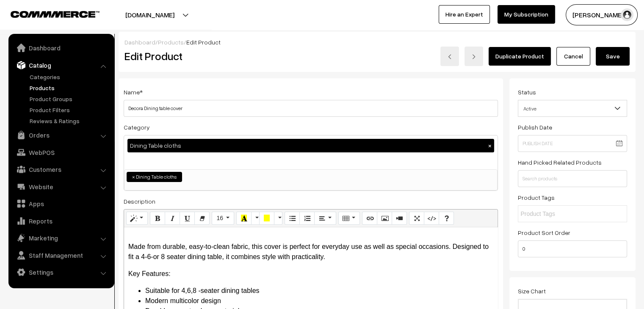
drag, startPoint x: 627, startPoint y: 58, endPoint x: 612, endPoint y: 67, distance: 17.2
click at [627, 58] on button "Save" at bounding box center [613, 56] width 34 height 19
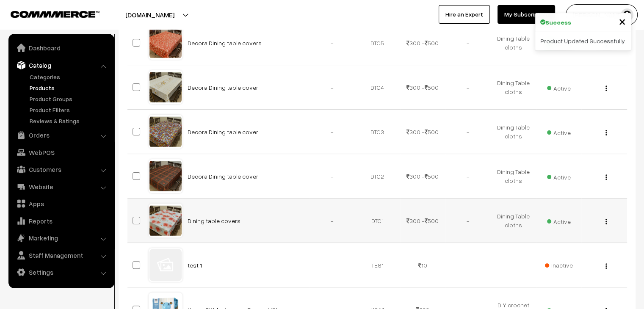
drag, startPoint x: 607, startPoint y: 222, endPoint x: 596, endPoint y: 226, distance: 11.4
click at [607, 222] on img "button" at bounding box center [606, 222] width 1 height 6
drag, startPoint x: 566, startPoint y: 246, endPoint x: 559, endPoint y: 243, distance: 7.6
click at [566, 246] on link "Edit" at bounding box center [569, 253] width 72 height 19
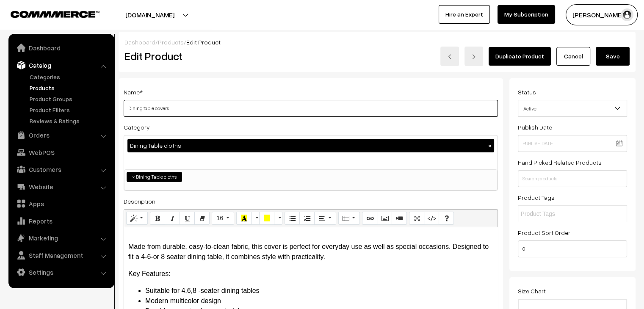
click at [128, 109] on input "Dining table covers" at bounding box center [311, 108] width 375 height 17
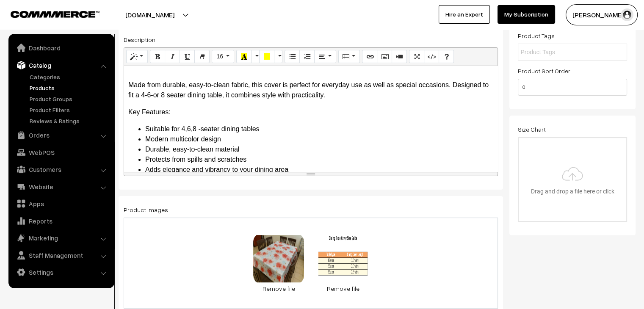
scroll to position [297, 0]
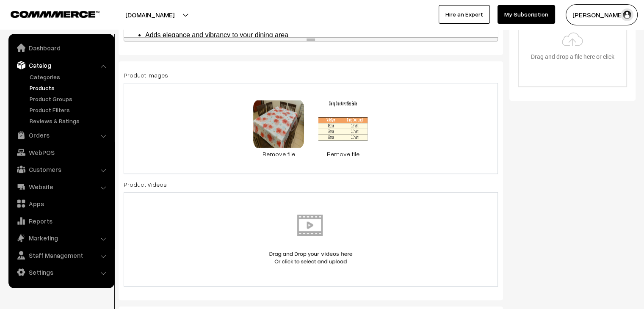
type input "Decora Dining table covers"
click at [427, 157] on div "70.6 KB design3.jpg Check Error Remove file 43.5 KB output.png Check Error Remo…" at bounding box center [311, 128] width 375 height 91
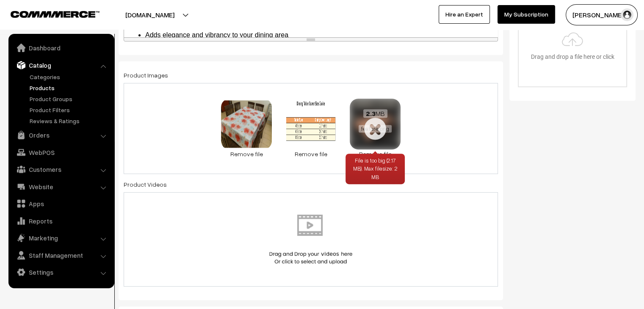
click at [384, 152] on link "Remove file" at bounding box center [375, 154] width 51 height 9
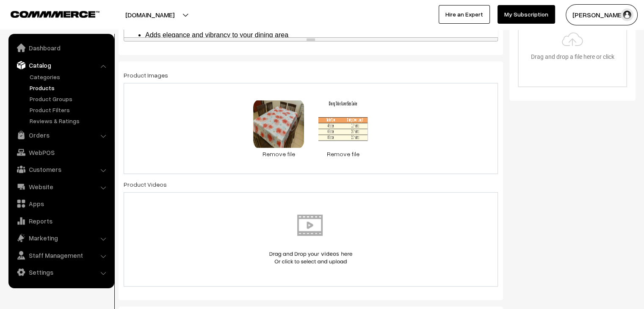
click at [404, 133] on div "70.6 KB design3.jpg Check Error Remove file 43.5 KB output.png Check Error Remo…" at bounding box center [311, 128] width 375 height 91
click at [414, 152] on div "70.6 KB design3.jpg Check Error Remove file 43.5 KB output.png Check Error Remo…" at bounding box center [311, 128] width 375 height 91
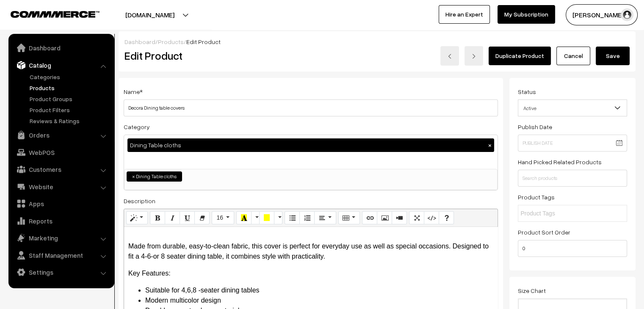
scroll to position [0, 0]
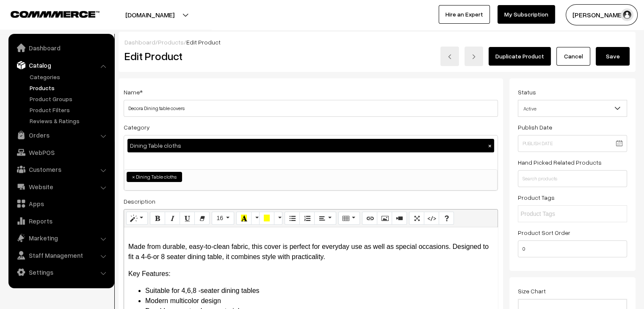
click at [598, 57] on button "Save" at bounding box center [613, 56] width 34 height 19
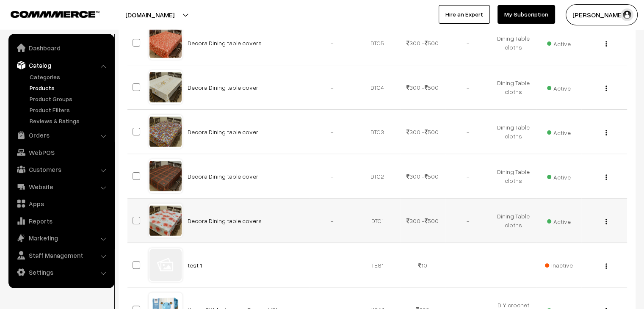
click at [606, 222] on img "button" at bounding box center [606, 222] width 1 height 6
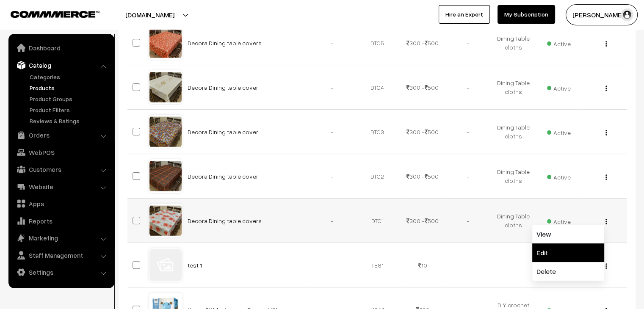
click at [561, 251] on link "Edit" at bounding box center [569, 253] width 72 height 19
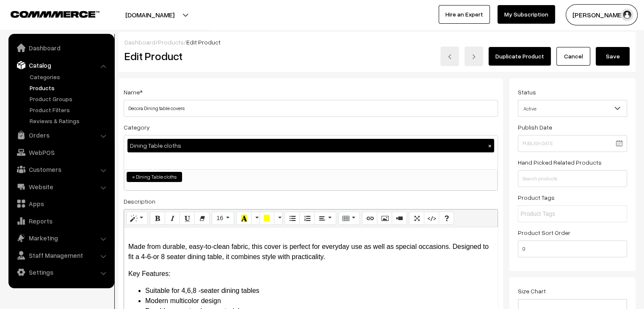
click at [192, 107] on input "Decora Dining table covers" at bounding box center [311, 108] width 375 height 17
type input "Decora Dining table cover"
click at [615, 52] on button "Save" at bounding box center [613, 56] width 34 height 19
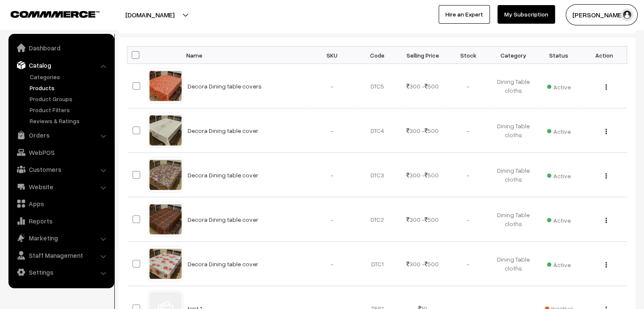
scroll to position [127, 0]
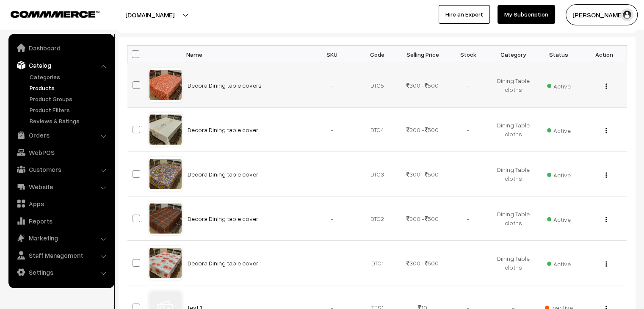
click at [607, 87] on button "button" at bounding box center [606, 86] width 2 height 7
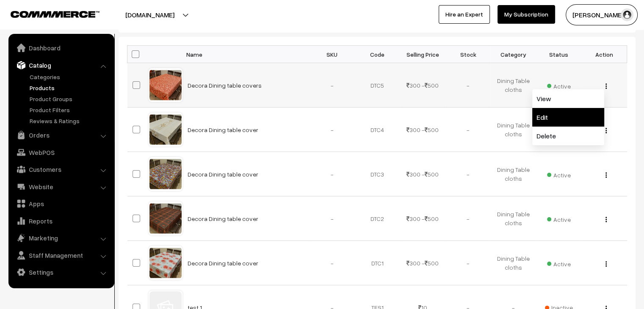
click at [564, 113] on link "Edit" at bounding box center [569, 117] width 72 height 19
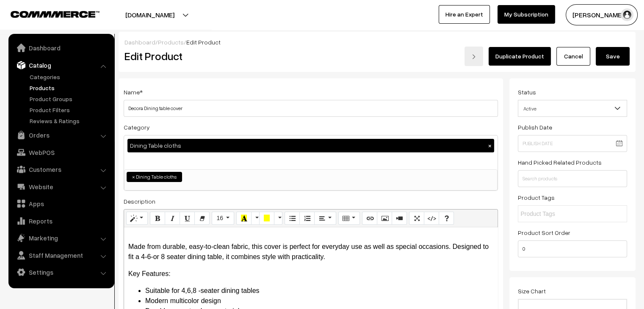
type input "Decora Dining table cover"
click at [613, 59] on button "Save" at bounding box center [613, 56] width 34 height 19
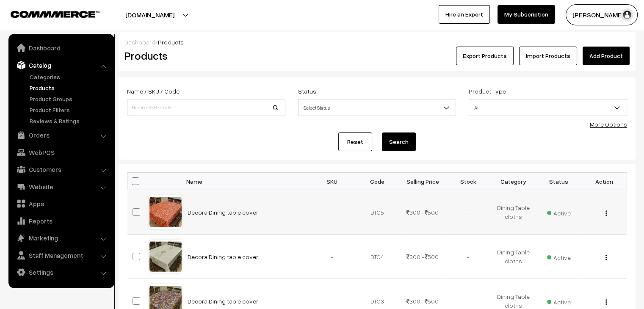
click at [605, 213] on button "button" at bounding box center [606, 213] width 2 height 7
drag, startPoint x: 576, startPoint y: 245, endPoint x: 550, endPoint y: 238, distance: 26.9
click at [575, 244] on link "Edit" at bounding box center [569, 244] width 72 height 19
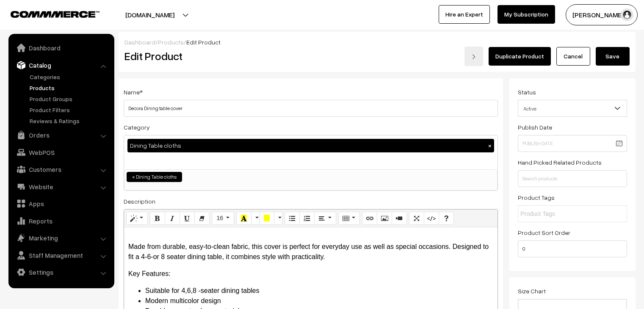
scroll to position [254, 0]
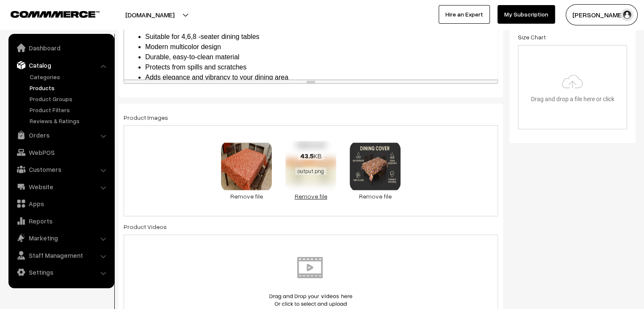
drag, startPoint x: 316, startPoint y: 195, endPoint x: 332, endPoint y: 199, distance: 16.9
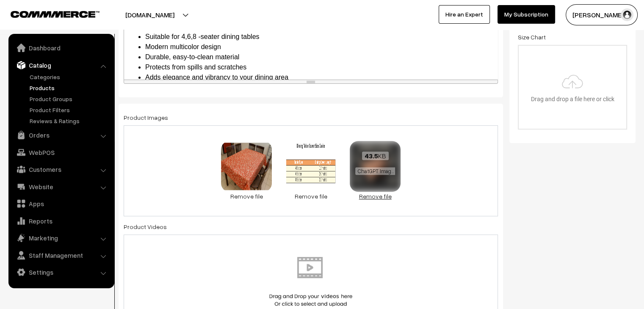
click at [316, 196] on link "Remove file" at bounding box center [311, 196] width 51 height 9
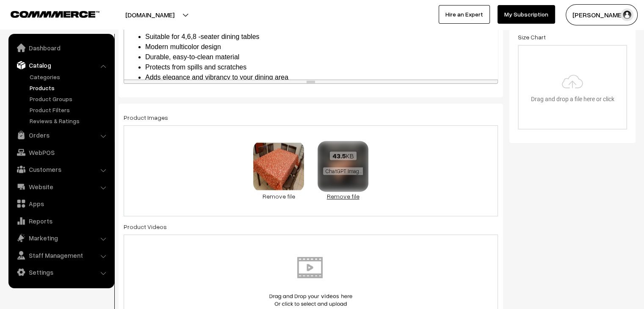
click at [338, 199] on link "Remove file" at bounding box center [343, 196] width 51 height 9
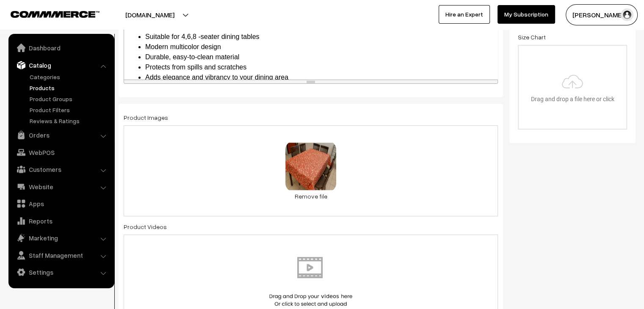
click at [370, 191] on div "0.1 MB design5.jpg Check Error Remove file" at bounding box center [311, 170] width 375 height 91
click at [358, 201] on div "0.1 MB design5.jpg Check Error Remove file" at bounding box center [311, 170] width 375 height 91
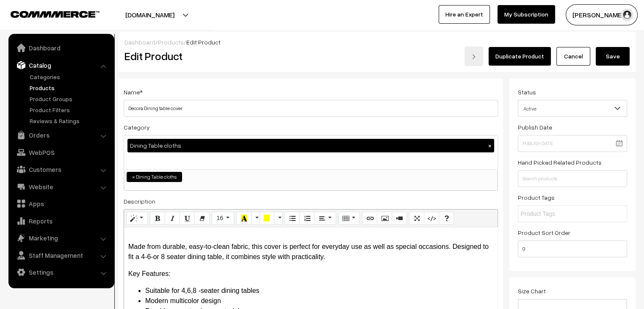
click at [614, 60] on button "Save" at bounding box center [613, 56] width 34 height 19
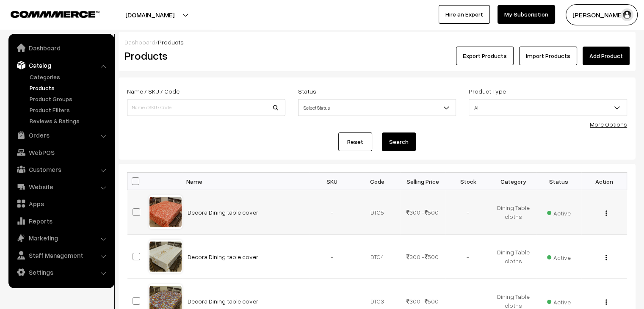
click at [608, 215] on div "View Edit Delete" at bounding box center [604, 212] width 35 height 9
click at [606, 214] on img "button" at bounding box center [606, 214] width 1 height 6
click at [579, 242] on link "Edit" at bounding box center [569, 244] width 72 height 19
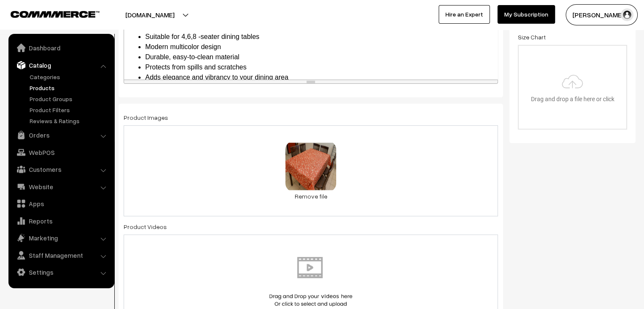
click at [371, 184] on div "0.1 MB design5.jpg Check Error Remove file" at bounding box center [311, 170] width 375 height 91
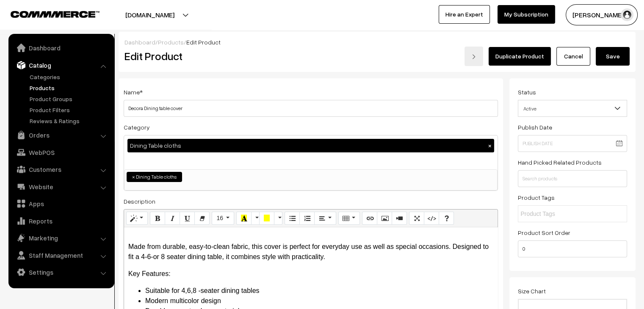
drag, startPoint x: 611, startPoint y: 56, endPoint x: 612, endPoint y: 60, distance: 4.7
click at [611, 56] on button "Save" at bounding box center [613, 56] width 34 height 19
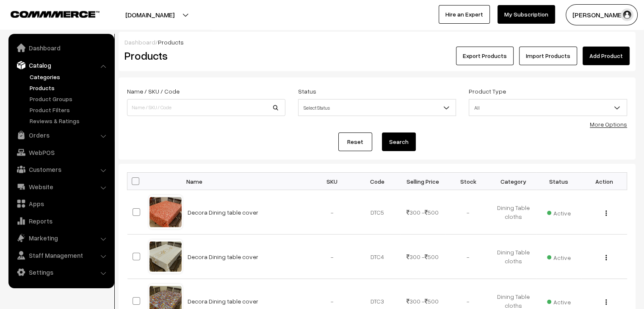
click at [41, 78] on link "Categories" at bounding box center [70, 76] width 84 height 9
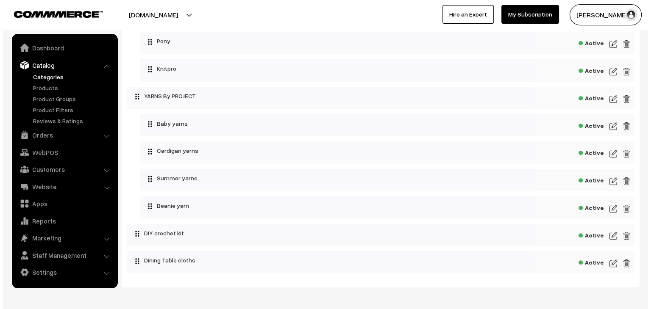
scroll to position [391, 0]
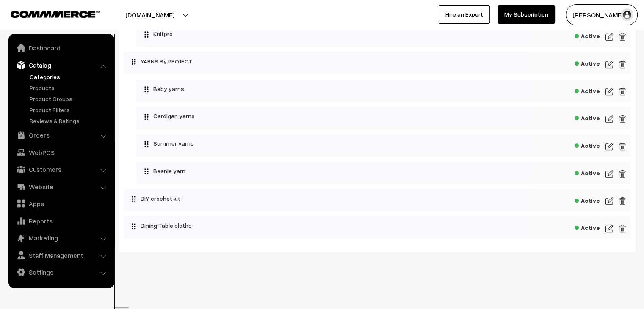
click at [621, 204] on img at bounding box center [623, 201] width 8 height 10
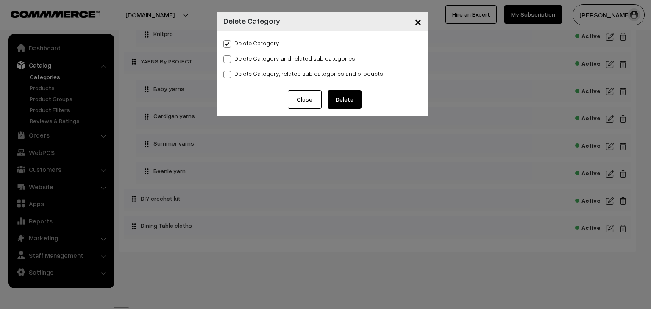
click at [258, 76] on label "Delete Category, related sub categories and products" at bounding box center [303, 73] width 160 height 9
click at [229, 76] on input "Delete Category, related sub categories and products" at bounding box center [226, 73] width 6 height 6
radio input "true"
click at [308, 94] on button "Close" at bounding box center [305, 99] width 34 height 19
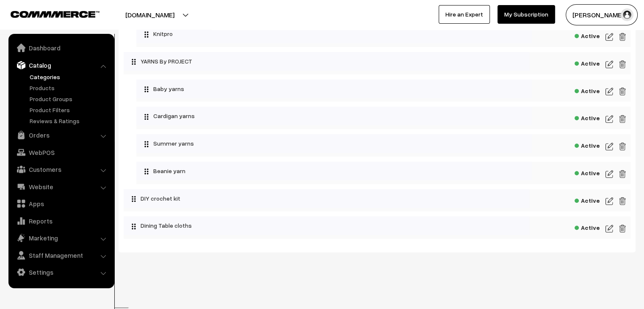
click at [622, 203] on img at bounding box center [623, 201] width 8 height 10
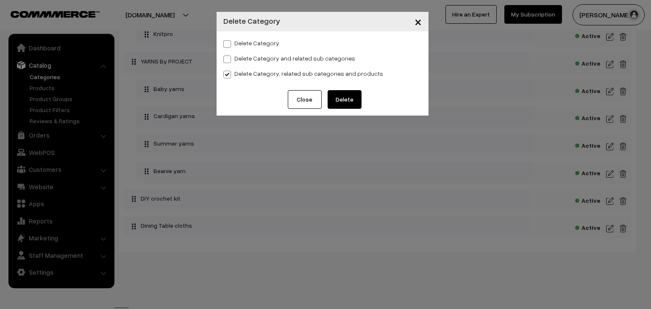
click at [341, 100] on button "Delete" at bounding box center [344, 99] width 34 height 19
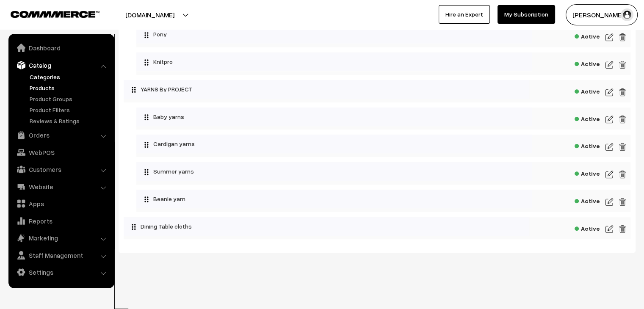
click at [47, 87] on link "Products" at bounding box center [70, 87] width 84 height 9
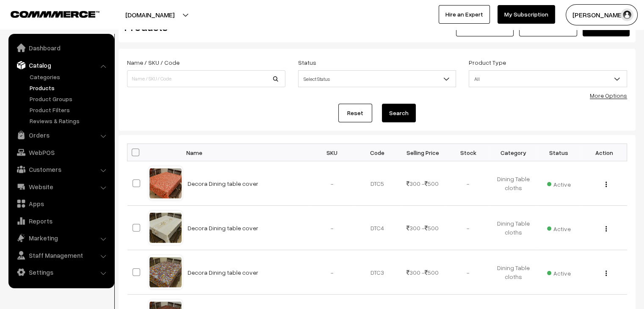
scroll to position [29, 0]
click at [44, 136] on link "Orders" at bounding box center [61, 135] width 101 height 15
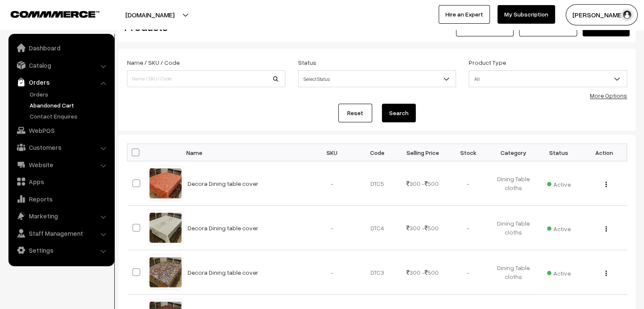
click at [44, 105] on link "Abandoned Cart" at bounding box center [70, 105] width 84 height 9
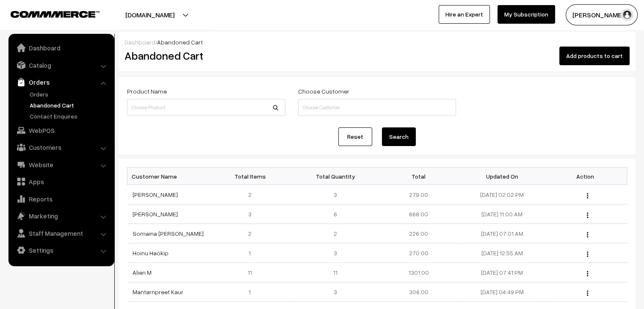
click at [159, 194] on link "[PERSON_NAME]" at bounding box center [155, 194] width 45 height 7
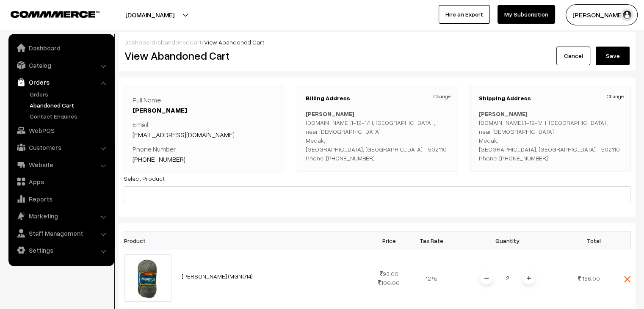
click at [182, 44] on link "abandonedCart" at bounding box center [180, 42] width 44 height 7
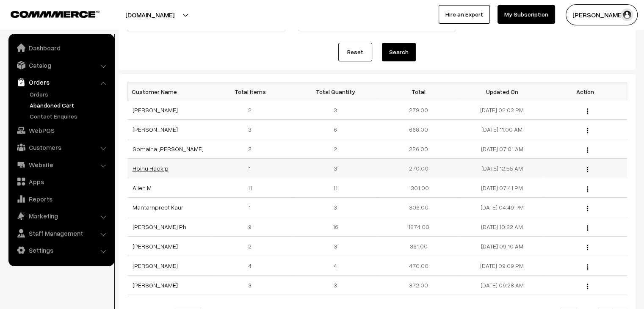
scroll to position [85, 0]
click at [157, 168] on link "Hoinu Haokip" at bounding box center [151, 168] width 36 height 7
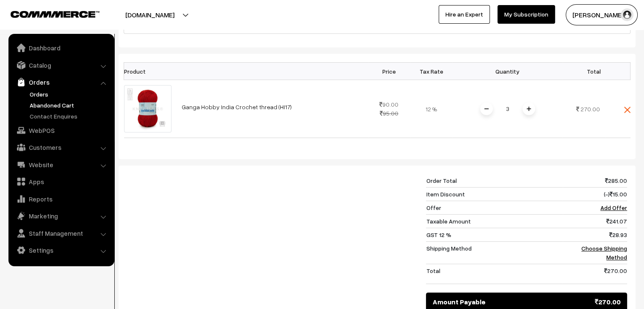
click at [47, 95] on link "Orders" at bounding box center [70, 94] width 84 height 9
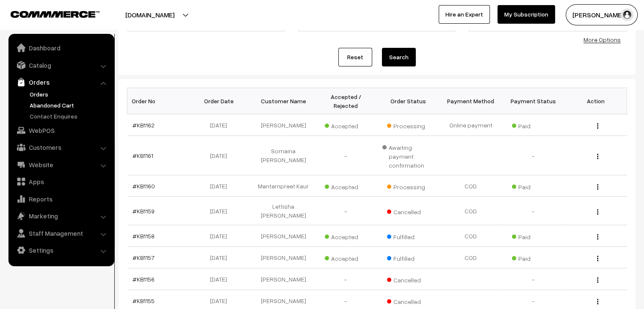
click at [66, 104] on link "Abandoned Cart" at bounding box center [70, 105] width 84 height 9
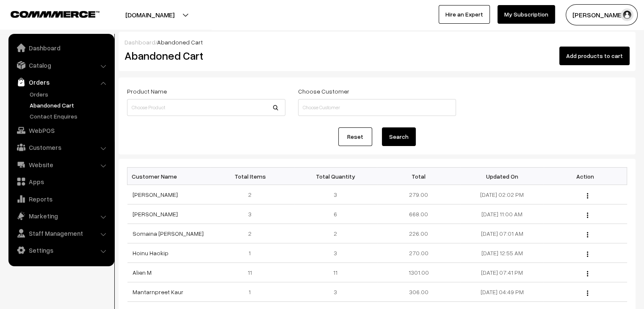
click at [39, 96] on link "Orders" at bounding box center [70, 94] width 84 height 9
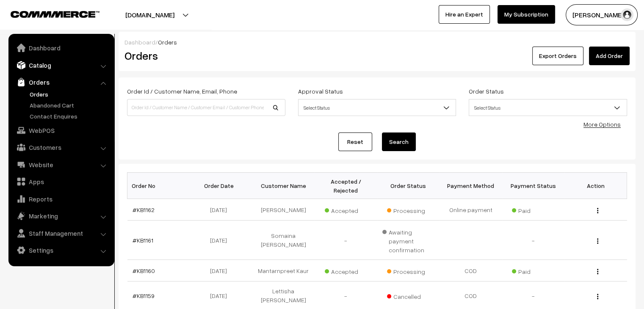
click at [73, 67] on link "Catalog" at bounding box center [61, 65] width 101 height 15
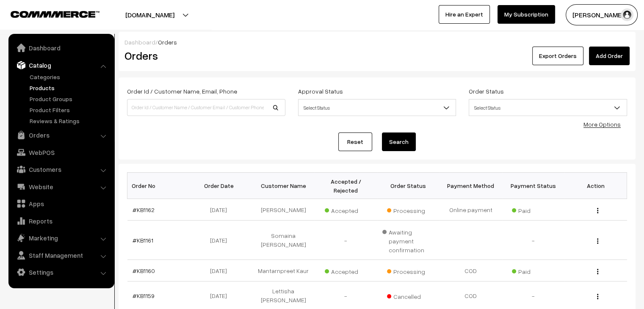
click at [56, 87] on link "Products" at bounding box center [70, 87] width 84 height 9
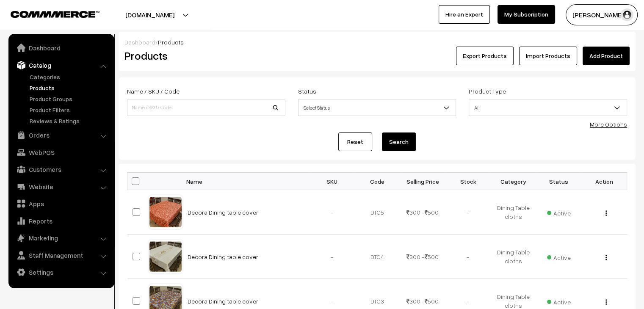
click at [203, 211] on link "Decora Dining table cover" at bounding box center [223, 212] width 71 height 7
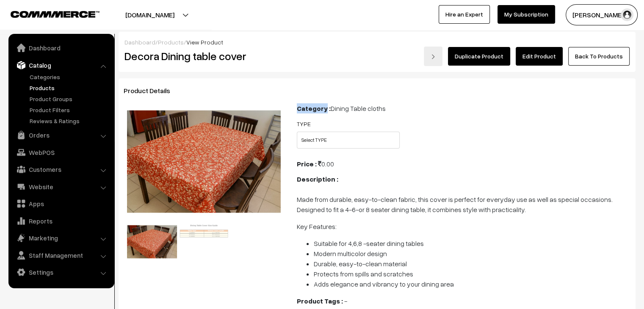
click at [171, 44] on link "Products" at bounding box center [171, 42] width 26 height 7
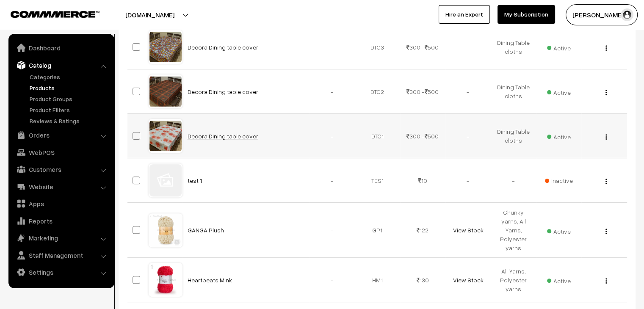
click at [211, 137] on link "Decora Dining table cover" at bounding box center [223, 136] width 71 height 7
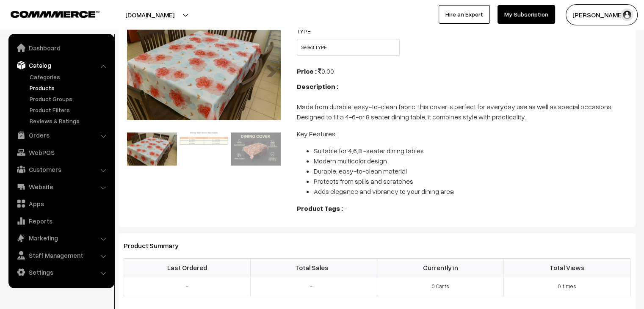
scroll to position [81, 0]
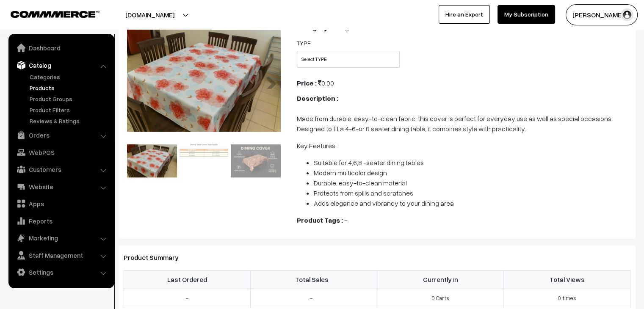
click at [208, 157] on img at bounding box center [204, 151] width 50 height 16
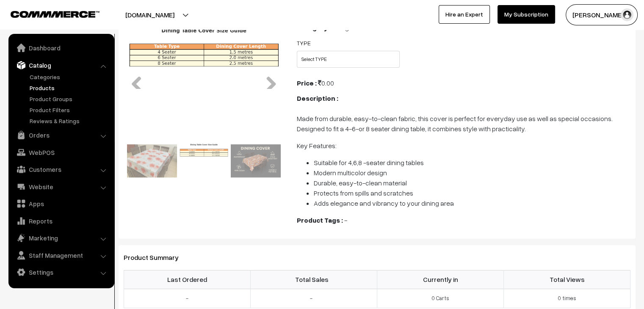
click at [254, 168] on img at bounding box center [256, 161] width 50 height 36
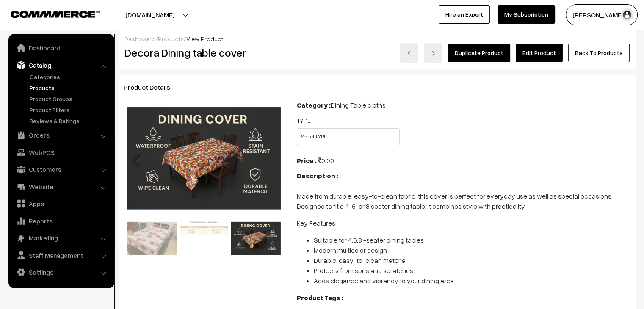
scroll to position [0, 0]
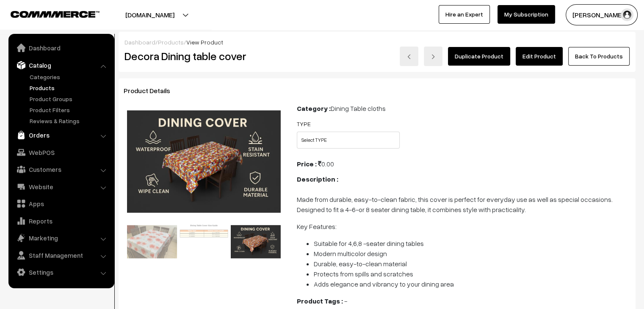
click at [40, 139] on link "Orders" at bounding box center [61, 135] width 101 height 15
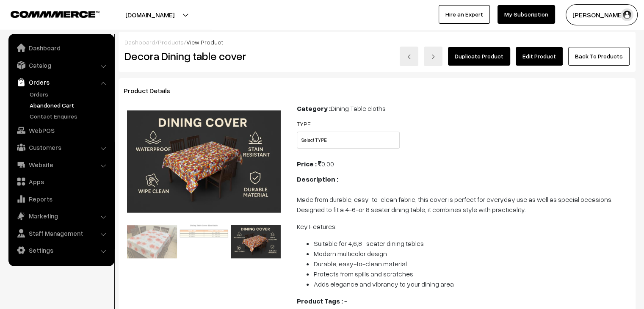
click at [49, 101] on link "Abandoned Cart" at bounding box center [70, 105] width 84 height 9
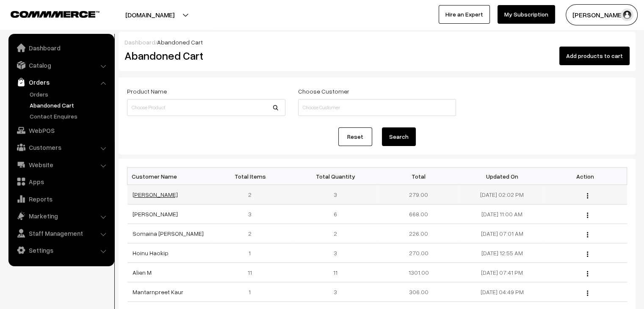
click at [158, 196] on link "[PERSON_NAME]" at bounding box center [155, 194] width 45 height 7
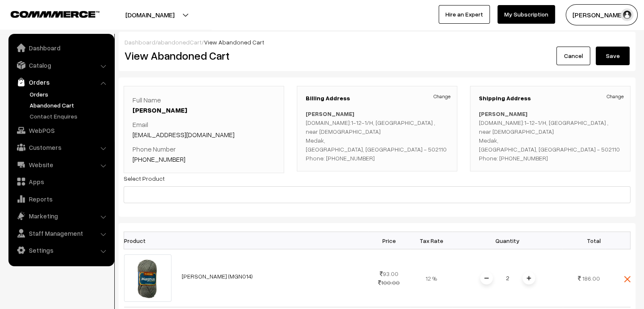
click at [44, 94] on link "Orders" at bounding box center [70, 94] width 84 height 9
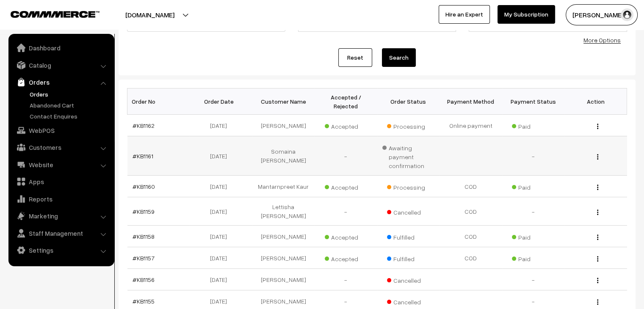
scroll to position [85, 0]
click at [133, 152] on link "#KB1161" at bounding box center [143, 155] width 21 height 7
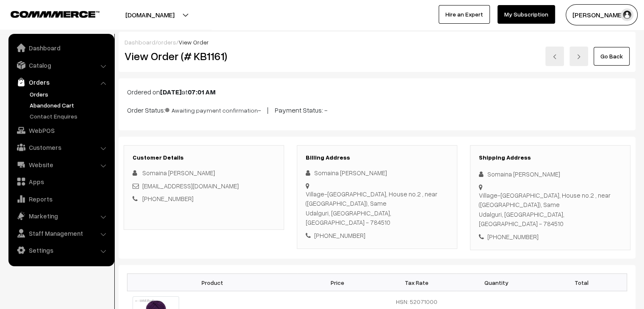
click at [78, 105] on link "Abandoned Cart" at bounding box center [70, 105] width 84 height 9
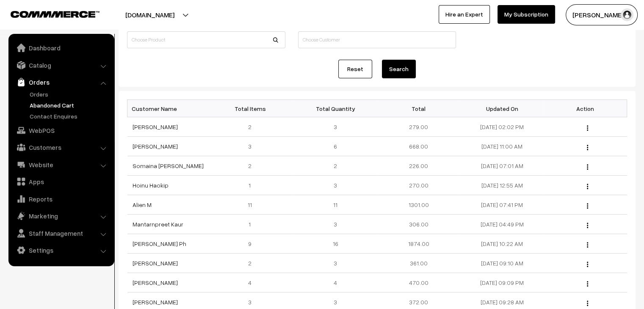
scroll to position [85, 0]
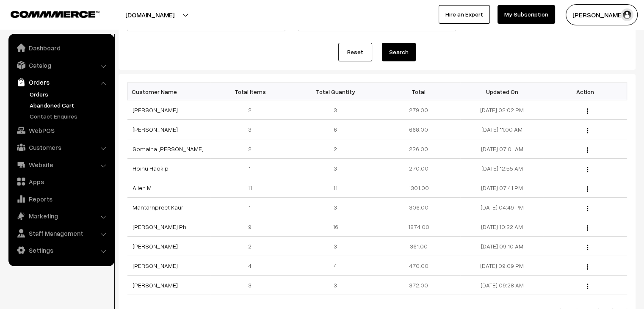
click at [40, 93] on link "Orders" at bounding box center [70, 94] width 84 height 9
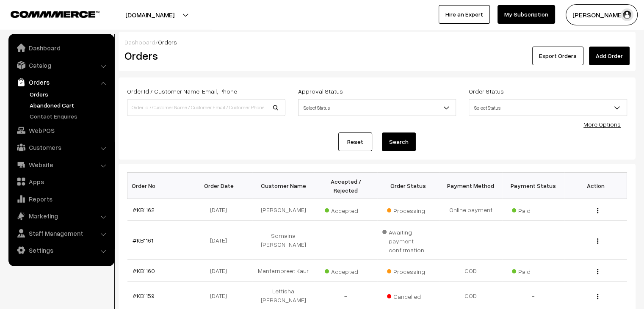
click at [45, 106] on link "Abandoned Cart" at bounding box center [70, 105] width 84 height 9
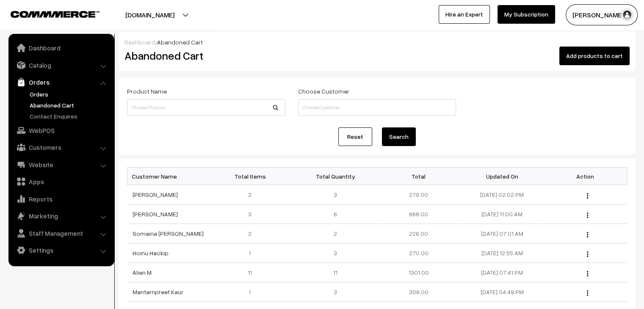
click at [49, 94] on link "Orders" at bounding box center [70, 94] width 84 height 9
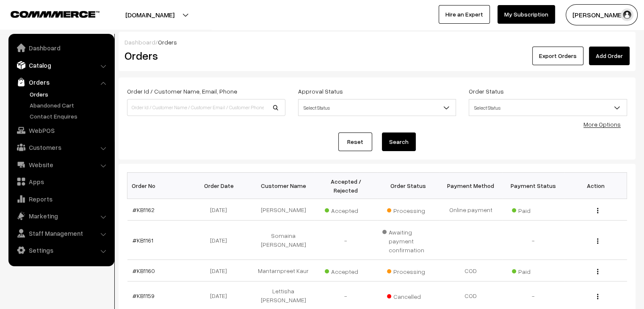
click at [48, 62] on link "Catalog" at bounding box center [61, 65] width 101 height 15
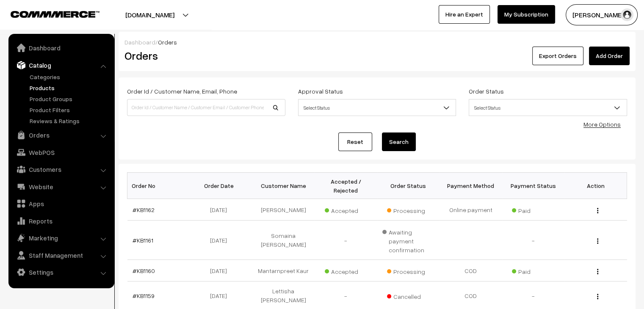
click at [45, 86] on link "Products" at bounding box center [70, 87] width 84 height 9
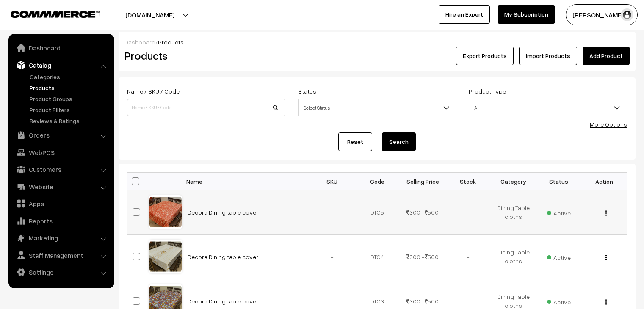
click at [139, 213] on span at bounding box center [137, 212] width 8 height 8
click at [134, 210] on input "checkbox" at bounding box center [131, 207] width 6 height 6
checkbox input "true"
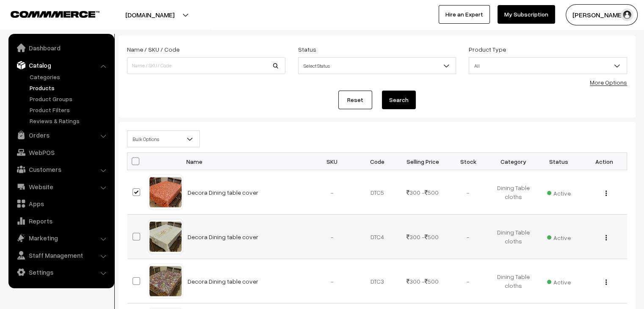
scroll to position [42, 0]
click at [137, 236] on span at bounding box center [137, 237] width 8 height 8
click at [134, 234] on input "checkbox" at bounding box center [131, 231] width 6 height 6
checkbox input "true"
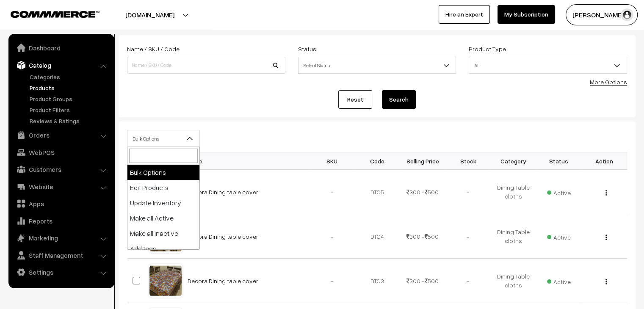
click at [173, 142] on span "Bulk Options" at bounding box center [164, 138] width 72 height 15
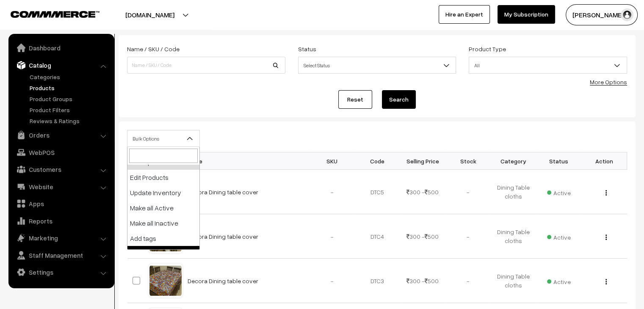
scroll to position [0, 0]
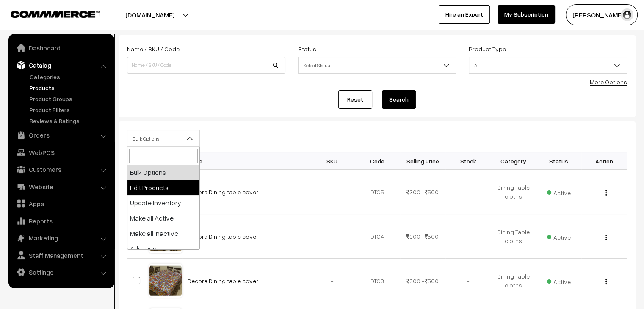
click at [243, 150] on div "Bulk Options Edit Products Update Inventory Make all Active Make all Inactive A…" at bounding box center [377, 141] width 513 height 22
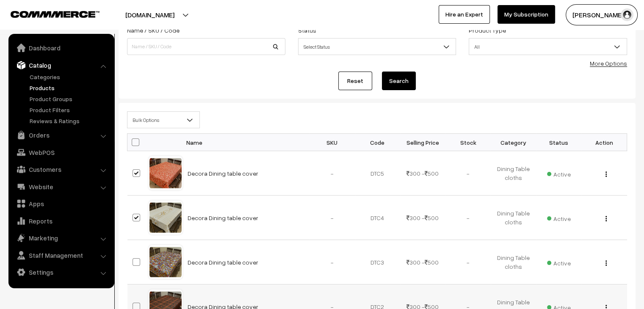
scroll to position [127, 0]
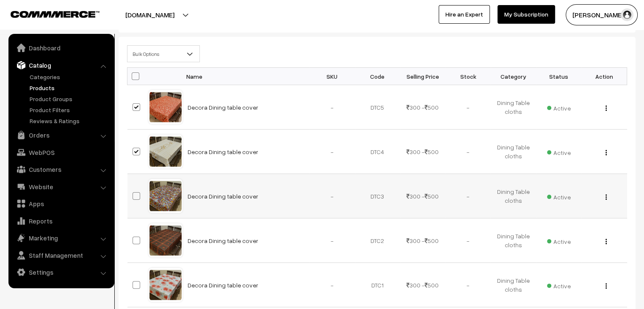
drag, startPoint x: 138, startPoint y: 197, endPoint x: 133, endPoint y: 213, distance: 16.6
click at [138, 197] on span at bounding box center [137, 196] width 8 height 8
click at [134, 194] on input "checkbox" at bounding box center [131, 191] width 6 height 6
checkbox input "true"
click at [131, 243] on td at bounding box center [138, 241] width 21 height 44
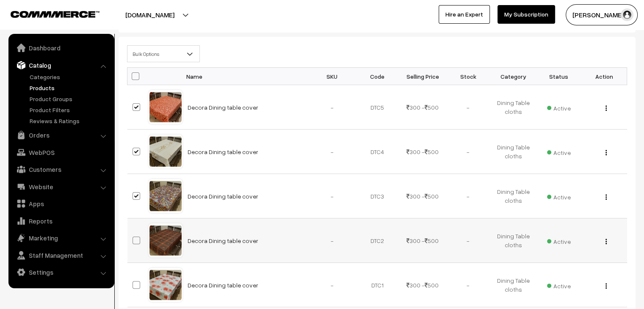
click at [136, 240] on span at bounding box center [137, 241] width 8 height 8
click at [134, 238] on input "checkbox" at bounding box center [131, 236] width 6 height 6
checkbox input "true"
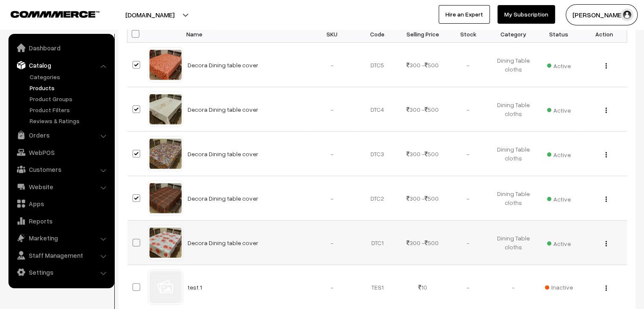
click at [136, 243] on span at bounding box center [137, 243] width 8 height 8
click at [134, 240] on input "checkbox" at bounding box center [131, 238] width 6 height 6
checkbox input "true"
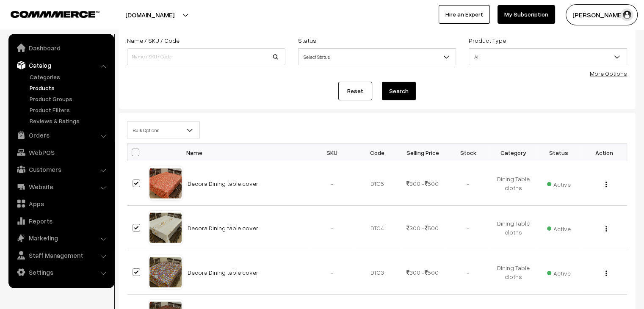
scroll to position [42, 0]
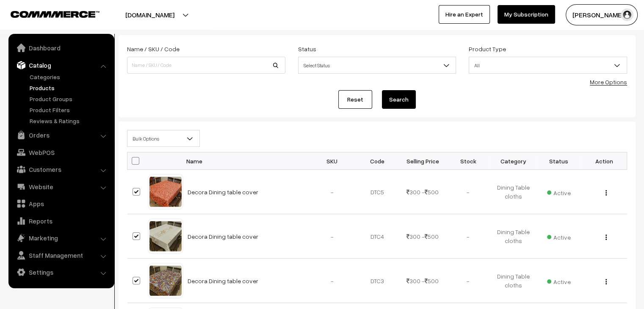
click at [153, 138] on span "Bulk Options" at bounding box center [164, 138] width 72 height 15
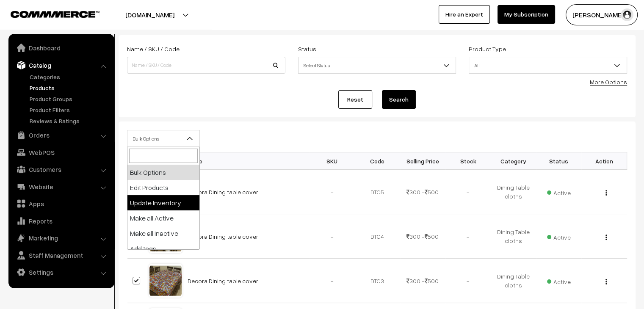
select select "updateInventory"
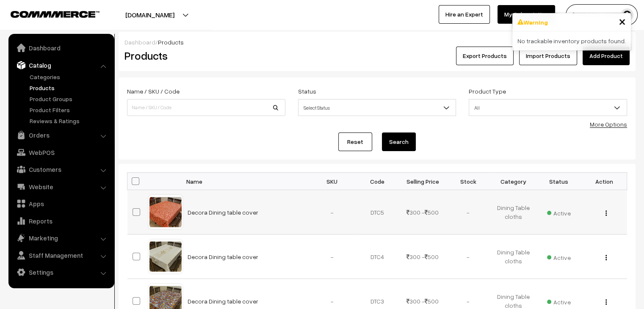
click at [139, 212] on span at bounding box center [137, 212] width 8 height 8
click at [134, 210] on input "checkbox" at bounding box center [131, 207] width 6 height 6
checkbox input "true"
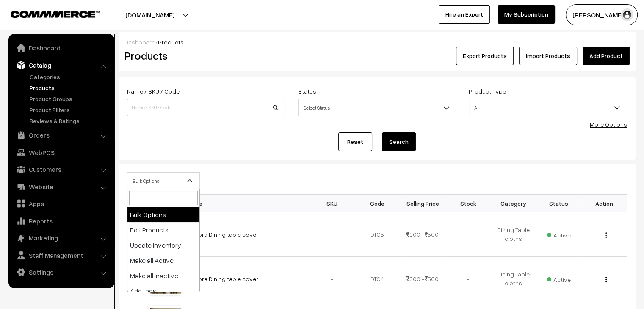
click at [149, 184] on span "Bulk Options" at bounding box center [164, 181] width 72 height 15
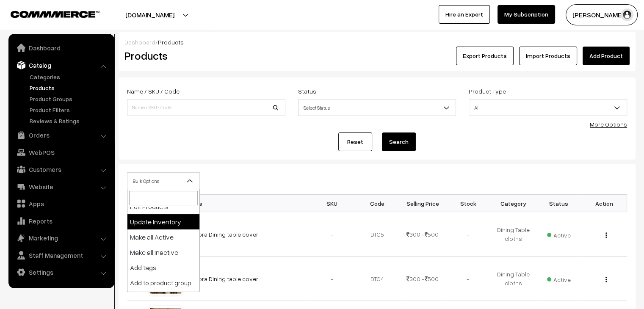
scroll to position [53, 0]
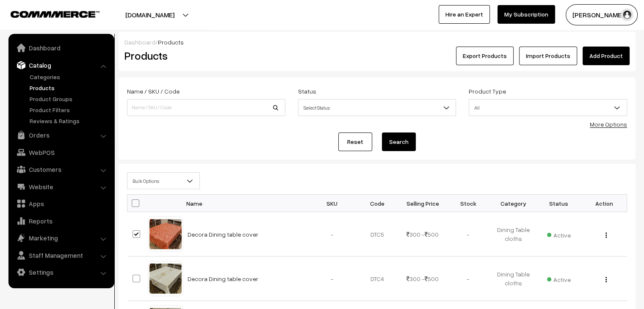
click at [267, 179] on div "Bulk Options Edit Products Update Inventory Make all Active Make all Inactive A…" at bounding box center [377, 183] width 513 height 22
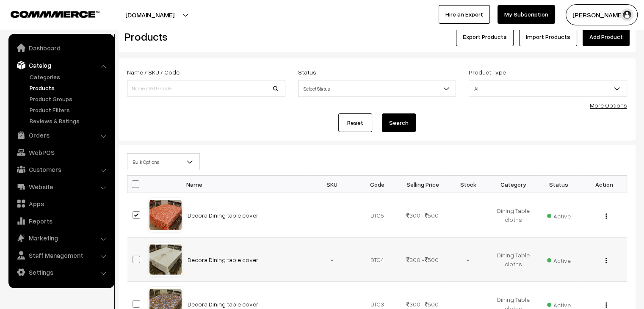
scroll to position [42, 0]
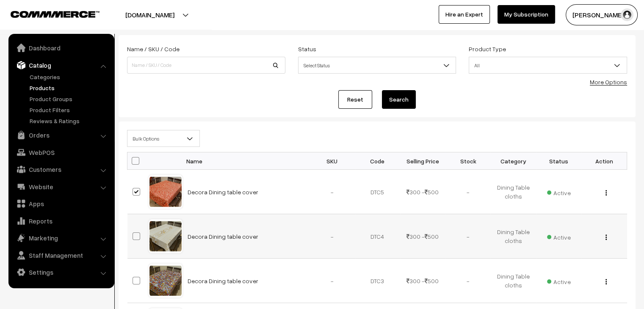
click at [133, 237] on span at bounding box center [137, 237] width 8 height 8
click at [133, 234] on input "checkbox" at bounding box center [131, 231] width 6 height 6
checkbox input "true"
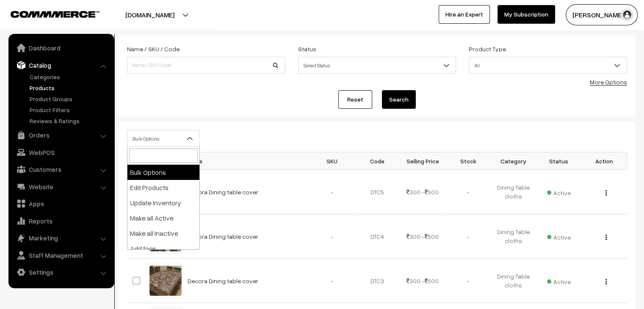
click at [163, 144] on span "Bulk Options" at bounding box center [164, 138] width 72 height 15
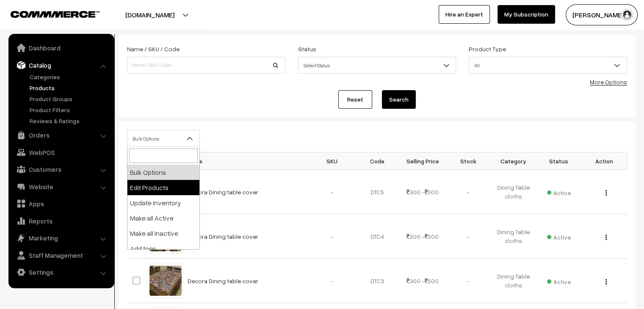
select select "editProduct"
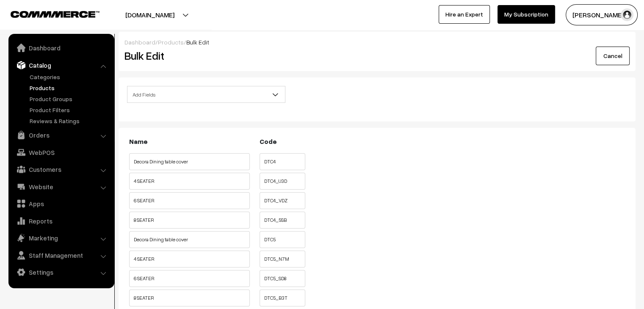
click at [190, 94] on span "Add Fields" at bounding box center [207, 94] width 158 height 15
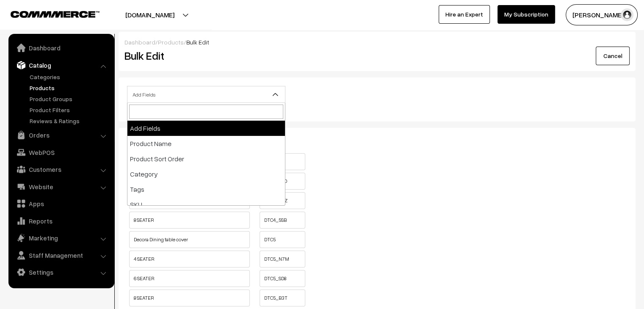
click at [367, 158] on ul "Decora Dining table cover DTC4" at bounding box center [377, 159] width 500 height 13
click at [209, 94] on span "Add Fields" at bounding box center [207, 94] width 158 height 15
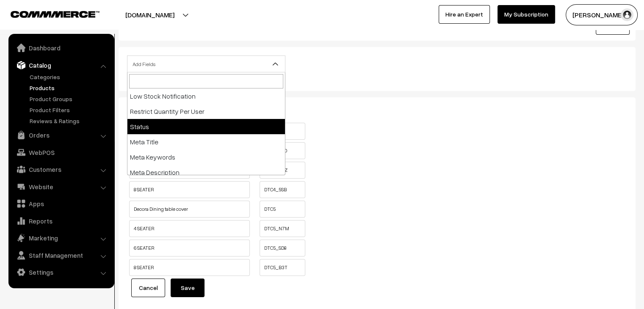
scroll to position [85, 0]
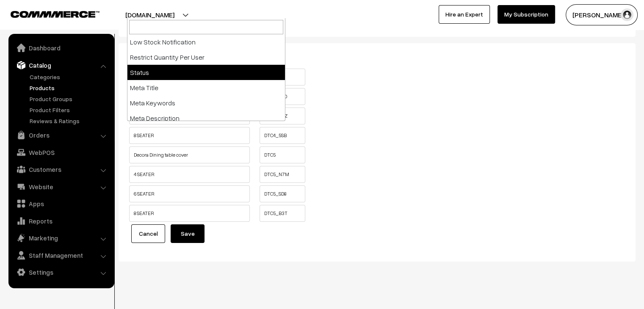
click at [150, 241] on link "Cancel" at bounding box center [148, 234] width 34 height 19
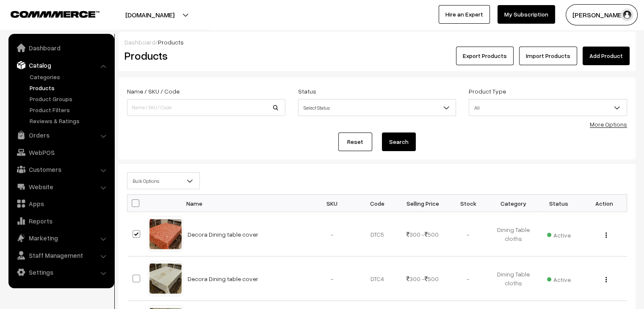
click at [136, 259] on td at bounding box center [138, 279] width 21 height 44
click at [136, 279] on span at bounding box center [137, 279] width 8 height 8
click at [134, 276] on input "checkbox" at bounding box center [131, 274] width 6 height 6
checkbox input "true"
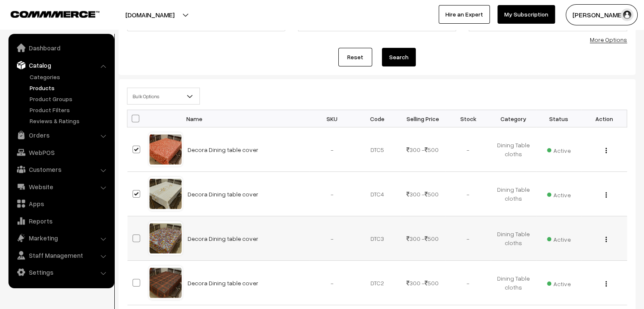
click at [137, 237] on span at bounding box center [137, 239] width 8 height 8
click at [134, 236] on input "checkbox" at bounding box center [131, 233] width 6 height 6
checkbox input "true"
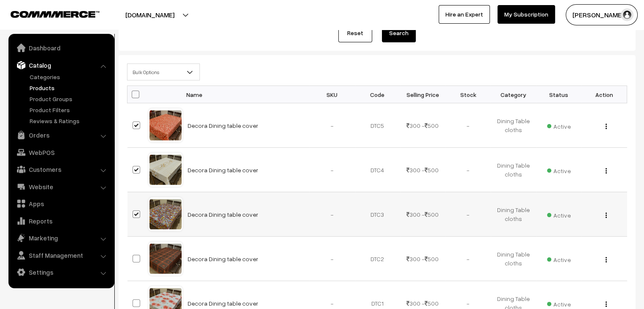
scroll to position [169, 0]
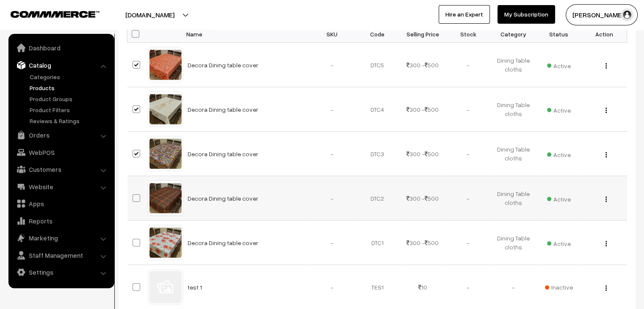
click at [137, 199] on span at bounding box center [137, 198] width 8 height 8
click at [134, 196] on input "checkbox" at bounding box center [131, 193] width 6 height 6
checkbox input "true"
click at [137, 244] on span at bounding box center [137, 243] width 8 height 8
click at [134, 240] on input "checkbox" at bounding box center [131, 238] width 6 height 6
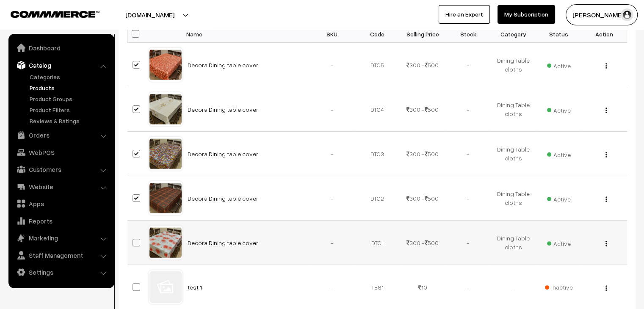
checkbox input "true"
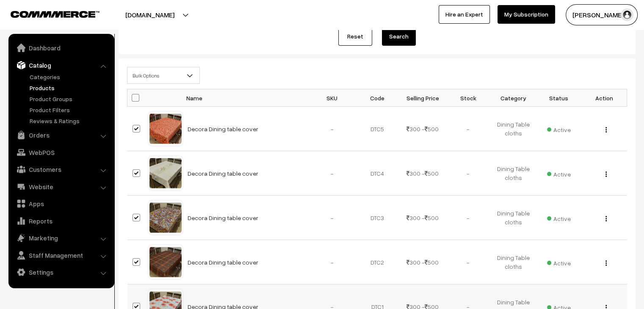
scroll to position [0, 0]
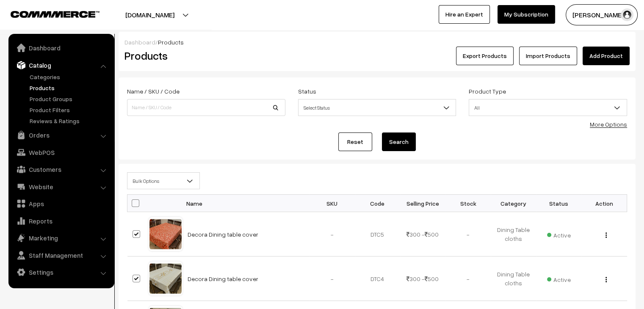
click at [158, 183] on span "Bulk Options" at bounding box center [164, 181] width 72 height 15
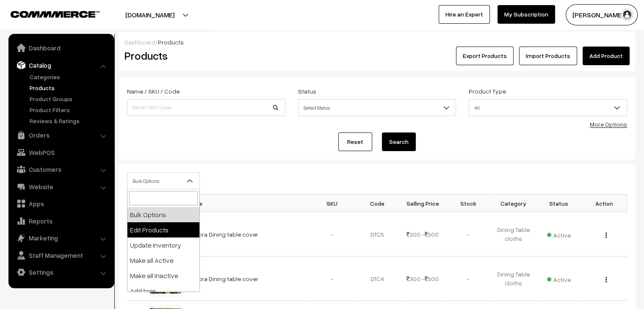
select select "editProduct"
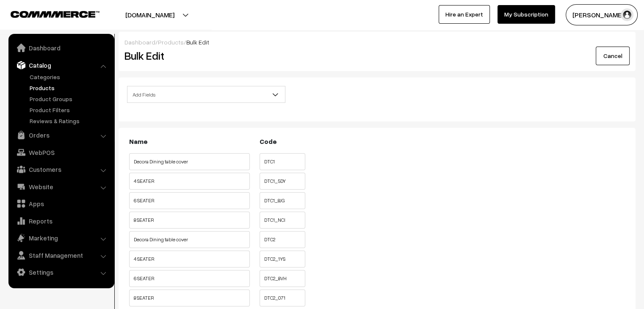
click at [208, 89] on span "Add Fields" at bounding box center [207, 94] width 158 height 15
click at [206, 95] on span "Add Fields" at bounding box center [207, 94] width 158 height 15
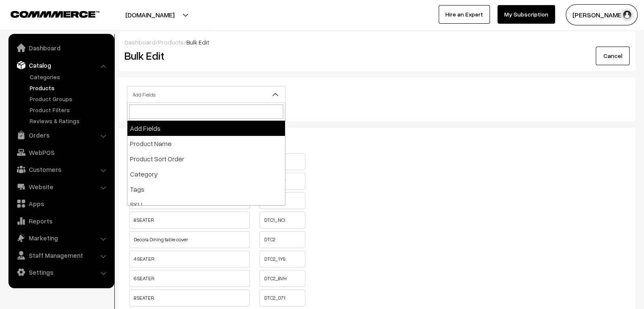
click at [206, 96] on span "Add Fields" at bounding box center [207, 94] width 158 height 15
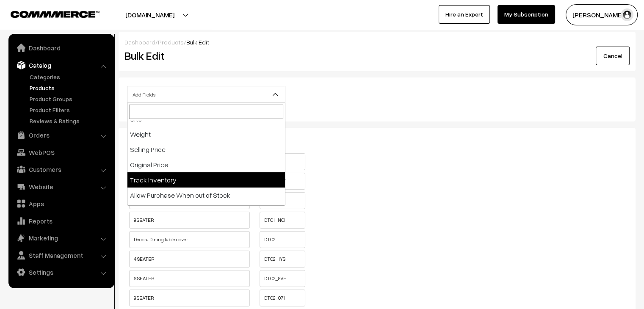
scroll to position [85, 0]
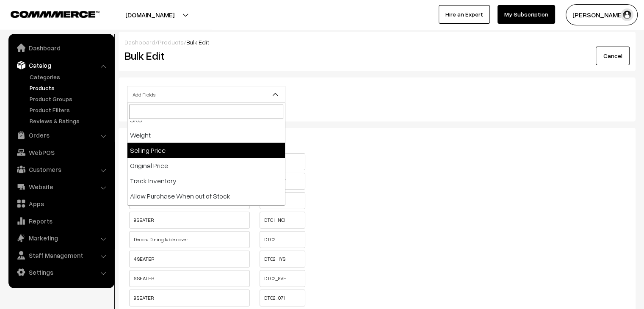
select select "sp"
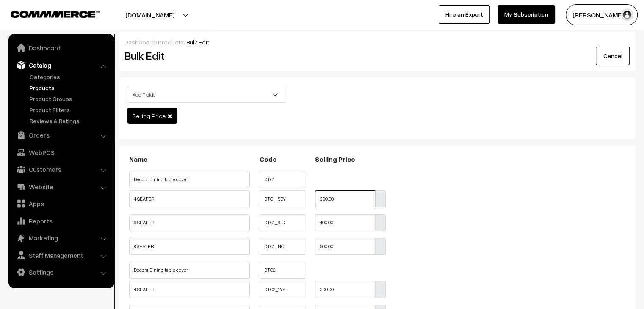
click at [321, 199] on input "300.00" at bounding box center [345, 199] width 60 height 17
click at [322, 199] on input "300.00" at bounding box center [345, 199] width 60 height 17
type input "400"
click at [322, 224] on input "400.00" at bounding box center [345, 222] width 60 height 17
type input "500"
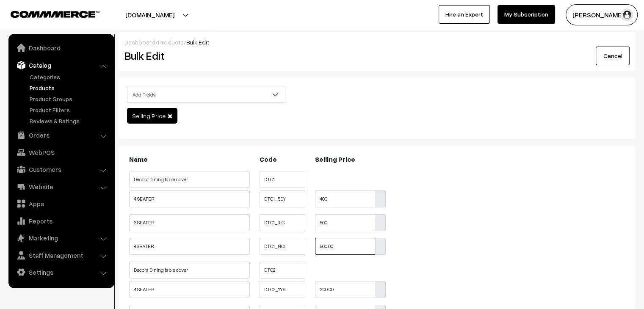
click at [323, 248] on input "500.00" at bounding box center [345, 246] width 60 height 17
type input "600"
click at [408, 250] on ul "8 SEATER DTC1_NCI" at bounding box center [377, 246] width 500 height 17
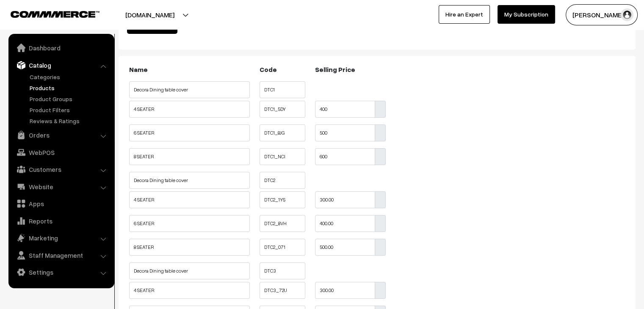
scroll to position [85, 0]
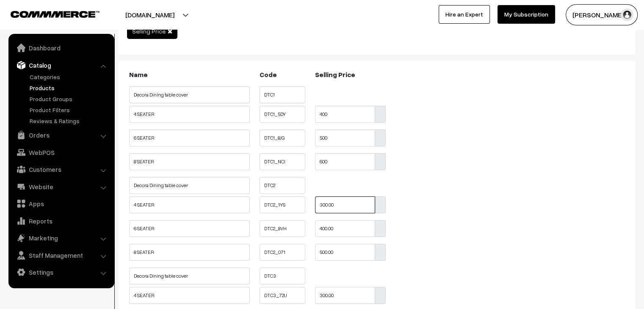
click at [323, 205] on input "300.00" at bounding box center [345, 205] width 60 height 17
type input "400"
click at [321, 232] on input "400.00" at bounding box center [345, 228] width 60 height 17
type input "500"
click at [323, 251] on input "500.00" at bounding box center [345, 252] width 60 height 17
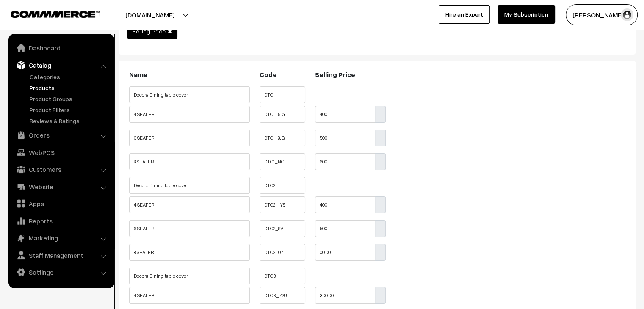
type input "0"
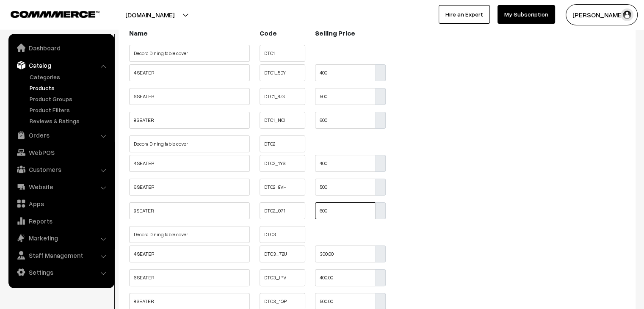
scroll to position [127, 0]
type input "600"
click at [322, 255] on input "300.00" at bounding box center [345, 253] width 60 height 17
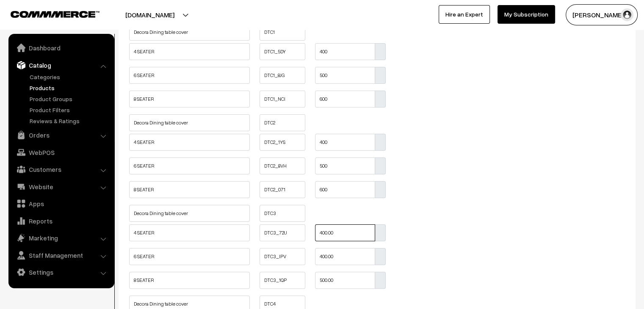
scroll to position [169, 0]
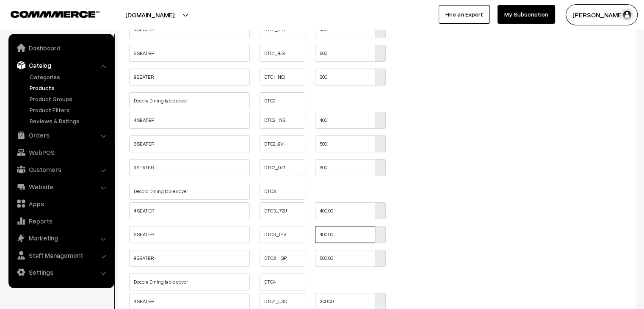
type input "400"
click at [323, 236] on input "400.00" at bounding box center [345, 234] width 60 height 17
type input "500"
click at [322, 260] on input "500.00" at bounding box center [345, 258] width 60 height 17
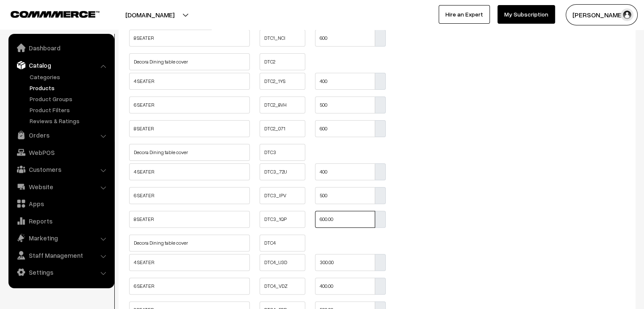
scroll to position [212, 0]
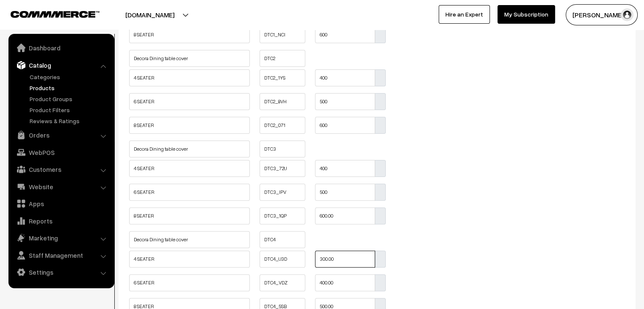
type input "600"
click at [321, 262] on input "300.00" at bounding box center [345, 259] width 60 height 17
click at [322, 262] on input "300.00" at bounding box center [345, 259] width 60 height 17
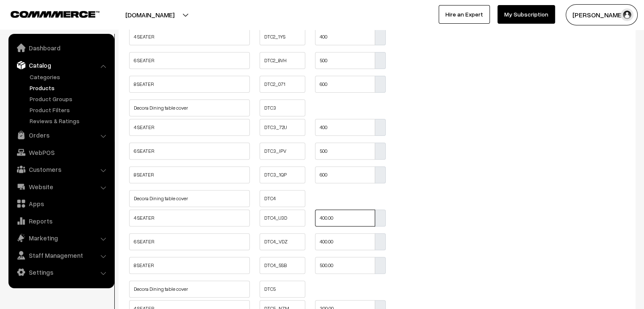
scroll to position [254, 0]
type input "400"
click at [323, 243] on input "400.00" at bounding box center [345, 240] width 60 height 17
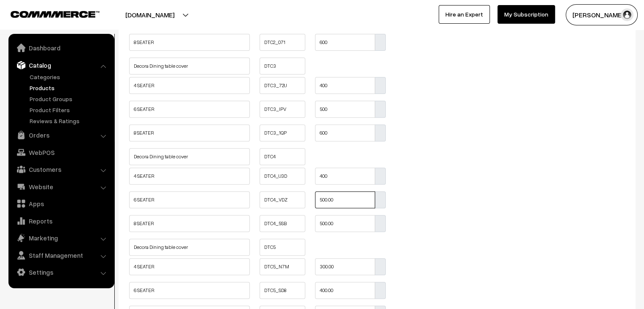
scroll to position [297, 0]
type input "500"
click at [323, 224] on input "500.00" at bounding box center [345, 222] width 60 height 17
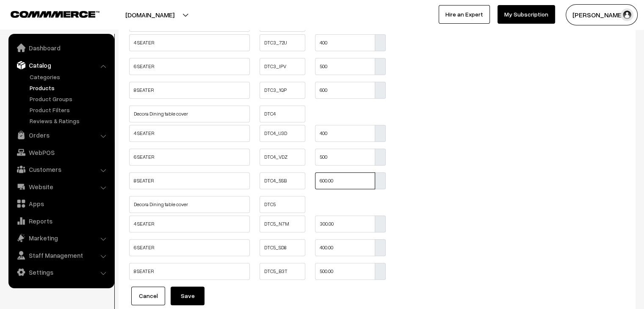
scroll to position [339, 0]
type input "600"
click at [322, 222] on input "300.00" at bounding box center [345, 222] width 60 height 17
type input "400"
click at [323, 246] on input "400.00" at bounding box center [345, 246] width 60 height 17
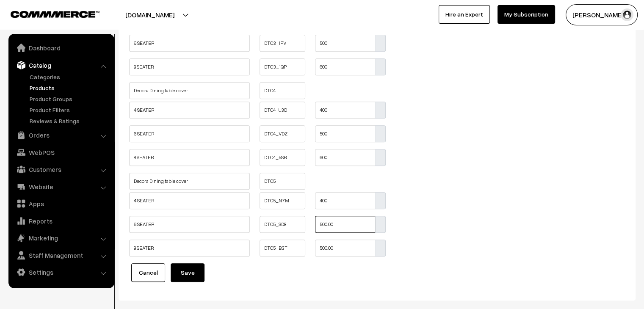
scroll to position [381, 0]
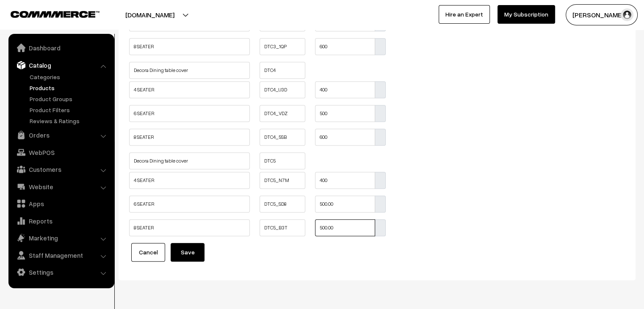
type input "500"
click at [322, 230] on input "500.00" at bounding box center [345, 227] width 60 height 17
type input "600"
click at [192, 256] on button "Save" at bounding box center [188, 252] width 34 height 19
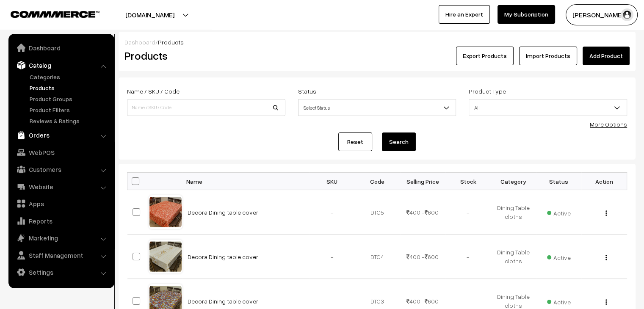
click at [51, 139] on link "Orders" at bounding box center [61, 135] width 101 height 15
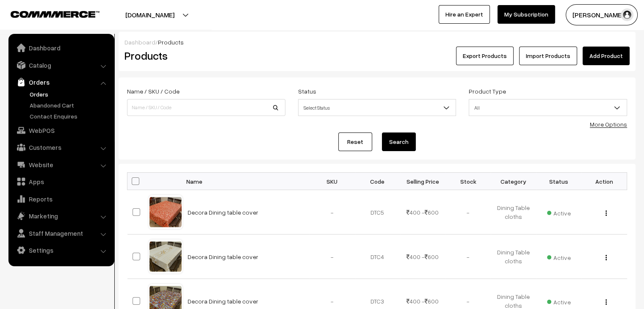
click at [42, 97] on link "Orders" at bounding box center [70, 94] width 84 height 9
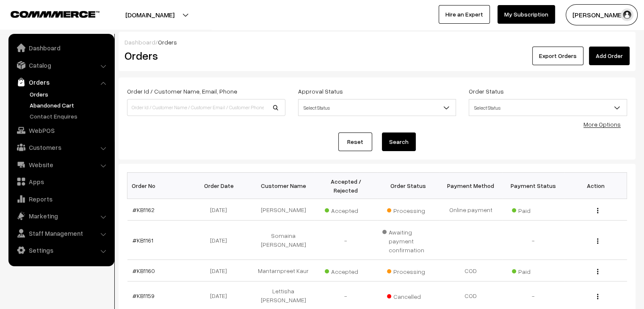
click at [66, 105] on link "Abandoned Cart" at bounding box center [70, 105] width 84 height 9
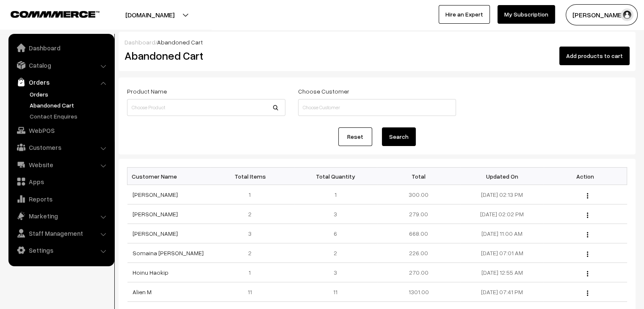
click at [41, 94] on link "Orders" at bounding box center [70, 94] width 84 height 9
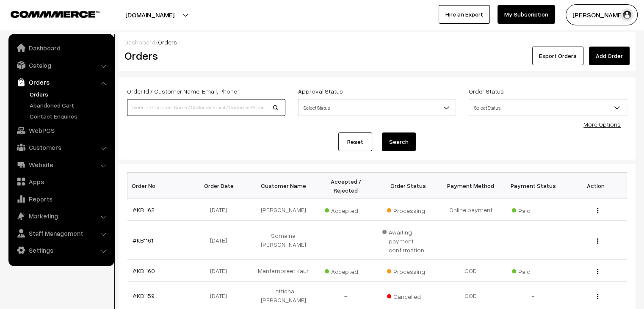
click at [169, 111] on input at bounding box center [206, 107] width 158 height 17
type input "insiya"
click at [382, 133] on button "Search" at bounding box center [399, 142] width 34 height 19
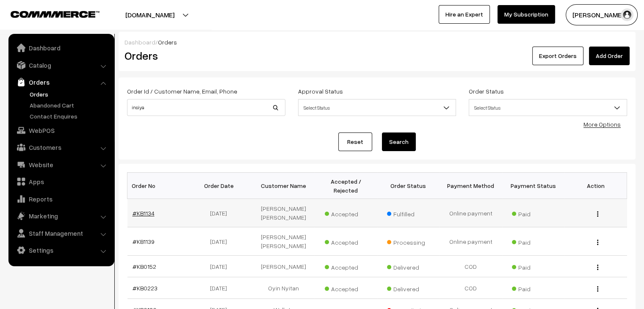
click at [147, 210] on link "#KB1134" at bounding box center [144, 213] width 22 height 7
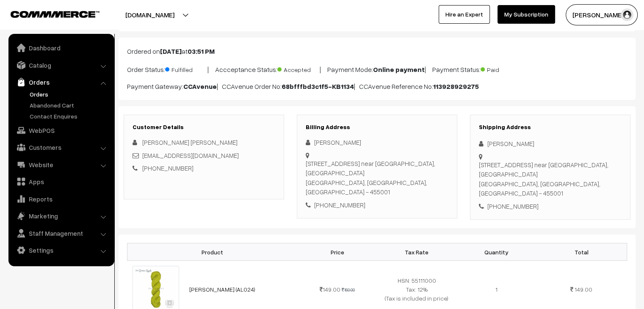
scroll to position [36, 0]
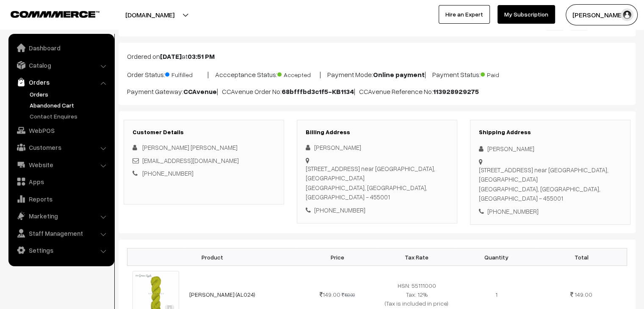
click at [64, 102] on link "Abandoned Cart" at bounding box center [70, 105] width 84 height 9
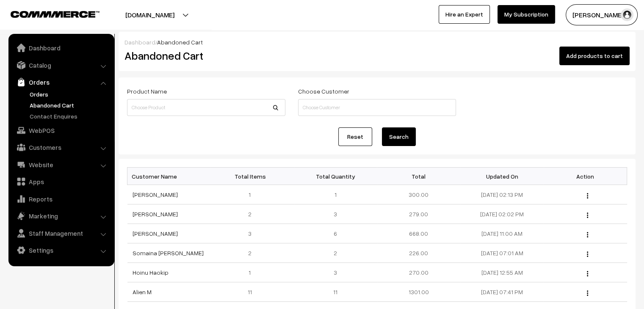
click at [39, 91] on link "Orders" at bounding box center [70, 94] width 84 height 9
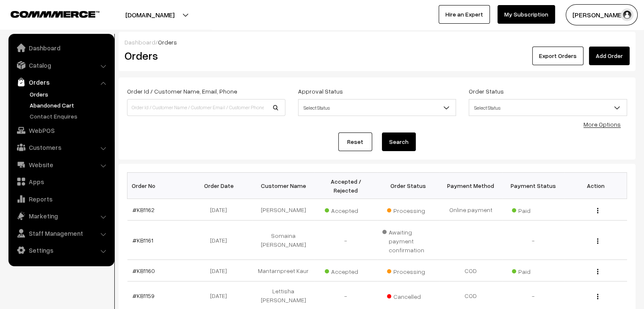
click at [66, 104] on link "Abandoned Cart" at bounding box center [70, 105] width 84 height 9
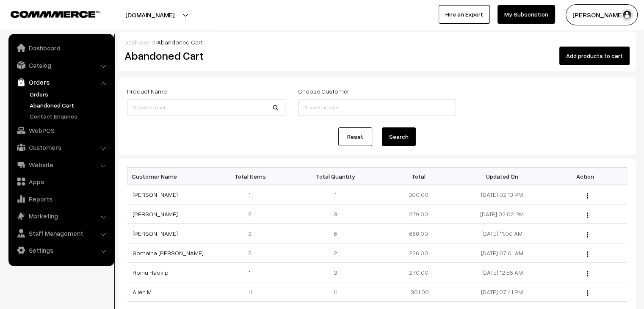
click at [42, 96] on link "Orders" at bounding box center [70, 94] width 84 height 9
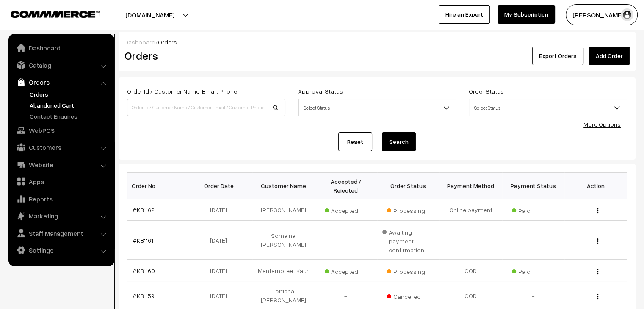
click at [58, 108] on link "Abandoned Cart" at bounding box center [70, 105] width 84 height 9
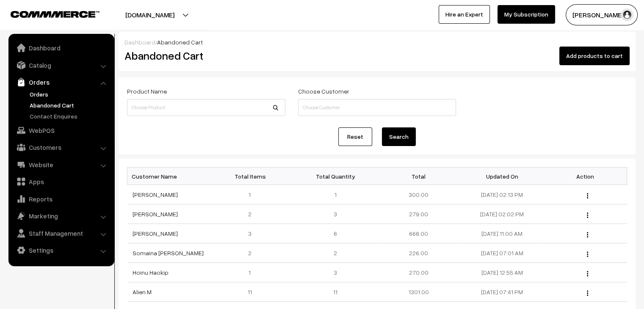
click at [44, 98] on link "Orders" at bounding box center [70, 94] width 84 height 9
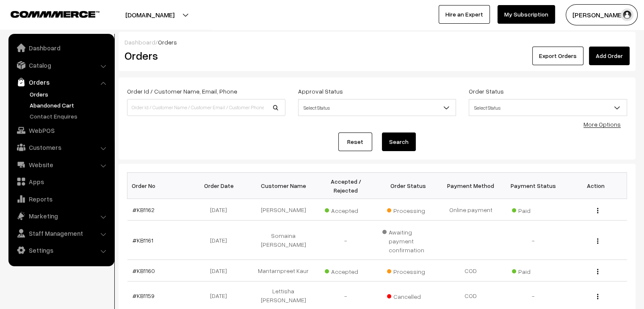
click at [67, 101] on link "Abandoned Cart" at bounding box center [70, 105] width 84 height 9
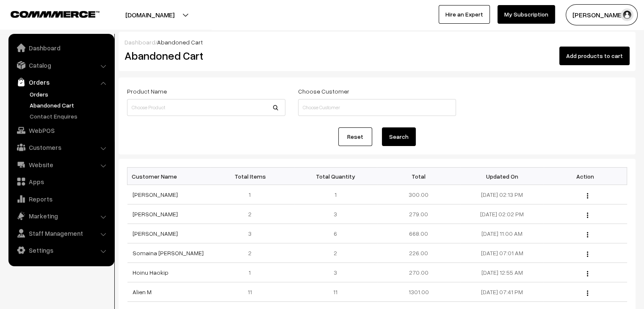
click at [42, 98] on link "Orders" at bounding box center [70, 94] width 84 height 9
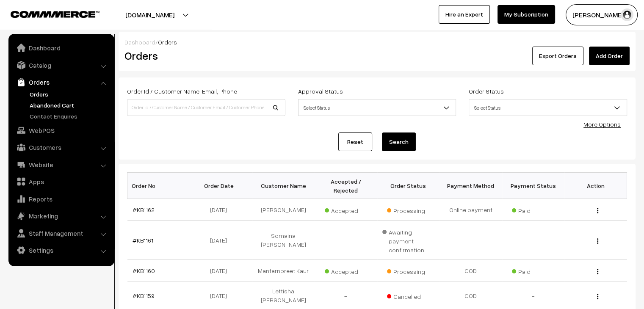
click at [68, 102] on link "Abandoned Cart" at bounding box center [70, 105] width 84 height 9
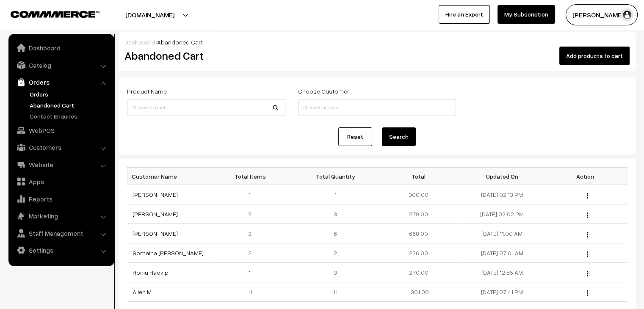
click at [34, 93] on link "Orders" at bounding box center [70, 94] width 84 height 9
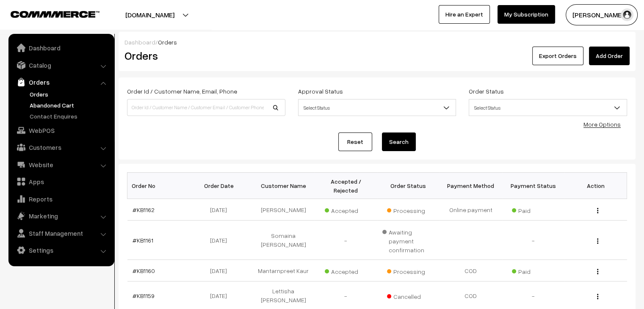
drag, startPoint x: 57, startPoint y: 110, endPoint x: 47, endPoint y: 107, distance: 10.3
click at [47, 107] on ul "Orders" at bounding box center [62, 105] width 102 height 31
click at [47, 107] on link "Abandoned Cart" at bounding box center [70, 105] width 84 height 9
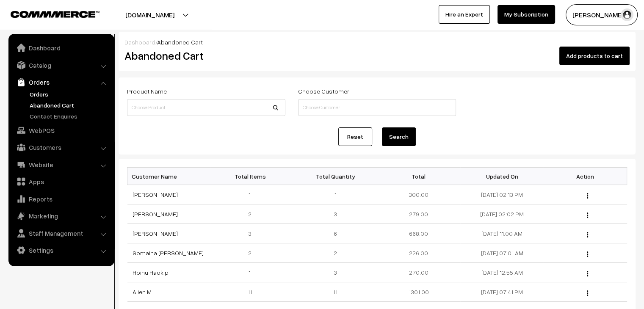
click at [49, 92] on link "Orders" at bounding box center [70, 94] width 84 height 9
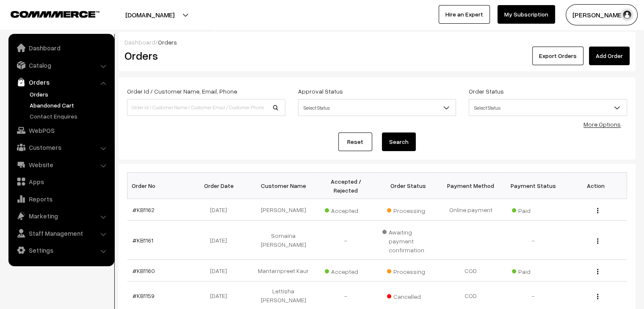
click at [48, 109] on link "Abandoned Cart" at bounding box center [70, 105] width 84 height 9
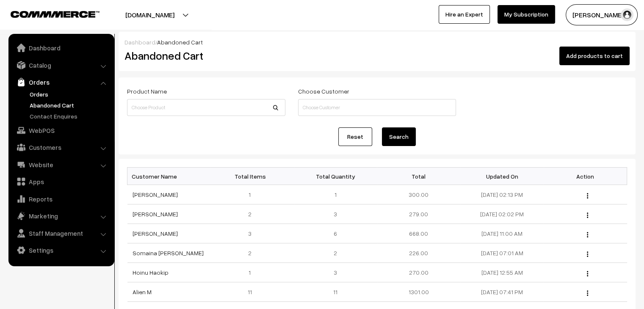
click at [43, 94] on link "Orders" at bounding box center [70, 94] width 84 height 9
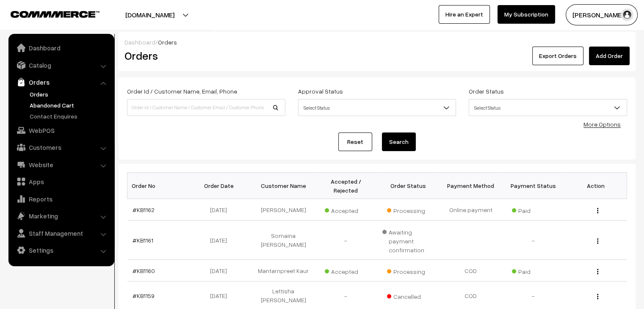
click at [69, 104] on link "Abandoned Cart" at bounding box center [70, 105] width 84 height 9
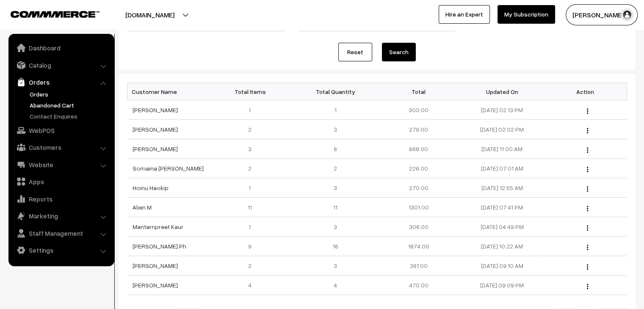
click at [50, 94] on link "Orders" at bounding box center [70, 94] width 84 height 9
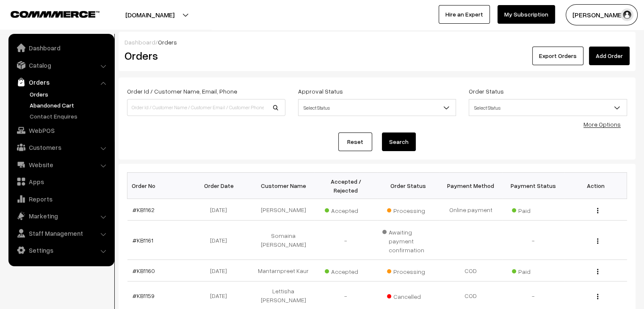
click at [69, 102] on link "Abandoned Cart" at bounding box center [70, 105] width 84 height 9
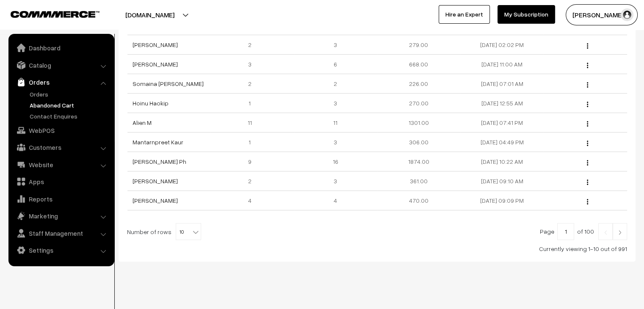
click at [40, 100] on ul "Orders" at bounding box center [62, 105] width 102 height 31
click at [39, 97] on link "Orders" at bounding box center [70, 94] width 84 height 9
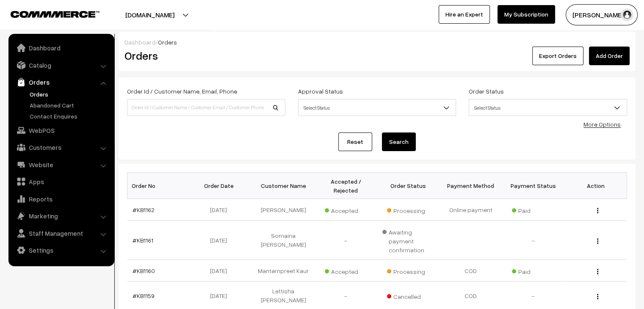
click at [40, 94] on link "Orders" at bounding box center [70, 94] width 84 height 9
click at [141, 112] on input at bounding box center [206, 107] width 158 height 17
type input "insiya"
click at [382, 133] on button "Search" at bounding box center [399, 142] width 34 height 19
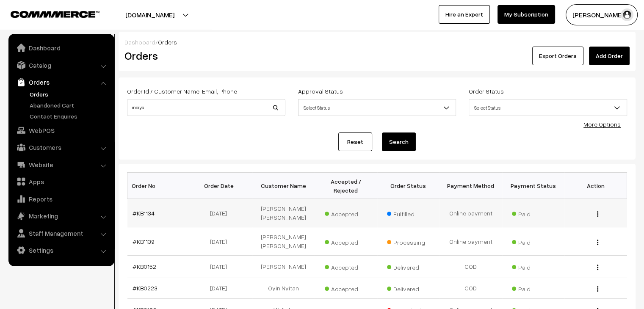
click at [138, 208] on td "#KB1134" at bounding box center [159, 213] width 63 height 28
click at [142, 210] on link "#KB1134" at bounding box center [144, 213] width 22 height 7
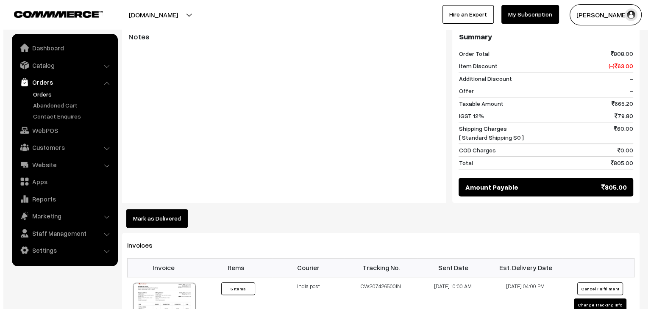
scroll to position [593, 0]
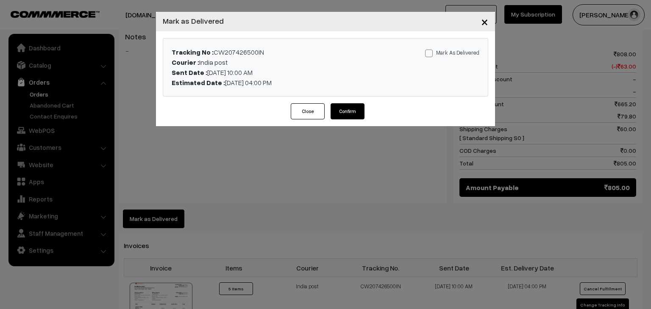
click at [433, 58] on div "Mark As Delivered Mark As Paid" at bounding box center [432, 67] width 107 height 41
click at [435, 55] on label "Mark As Delivered" at bounding box center [452, 52] width 54 height 9
click at [430, 55] on input "Mark As Delivered" at bounding box center [428, 52] width 6 height 6
checkbox input "true"
click at [361, 110] on button "Confirm" at bounding box center [347, 111] width 34 height 16
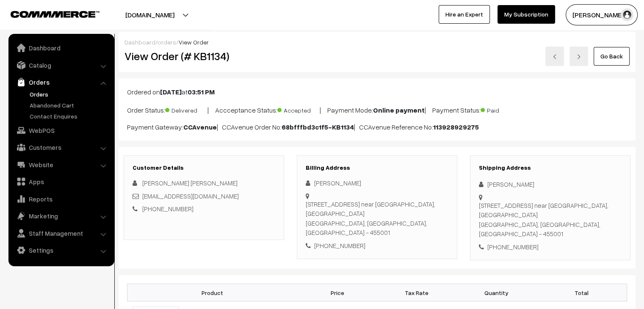
drag, startPoint x: 334, startPoint y: 208, endPoint x: 397, endPoint y: 197, distance: 64.1
click at [397, 200] on div "22 foji nagar near old arbit tawkiz, Balgad road Dewas, Madhya Pradesh, India -…" at bounding box center [377, 219] width 143 height 38
copy div "z, Balgad road Dewas,"
click at [340, 208] on div "22 foji nagar near old arbit tawkiz, Balgad road Dewas, Madhya Pradesh, India -…" at bounding box center [377, 219] width 143 height 38
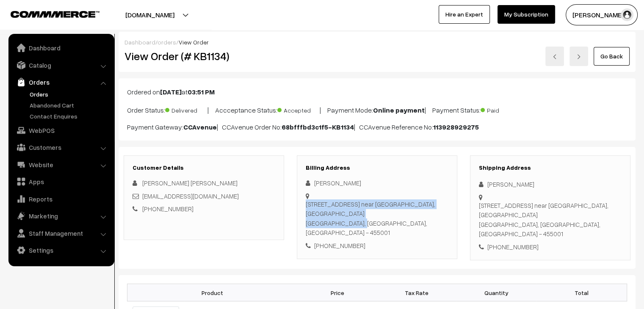
drag, startPoint x: 335, startPoint y: 209, endPoint x: 313, endPoint y: 193, distance: 27.0
click at [313, 191] on div "22 foji nagar near old arbit tawkiz, Balgad road Dewas, Madhya Pradesh, India -…" at bounding box center [377, 191] width 143 height 0
click at [75, 106] on link "Abandoned Cart" at bounding box center [70, 105] width 84 height 9
